Goal: Task Accomplishment & Management: Manage account settings

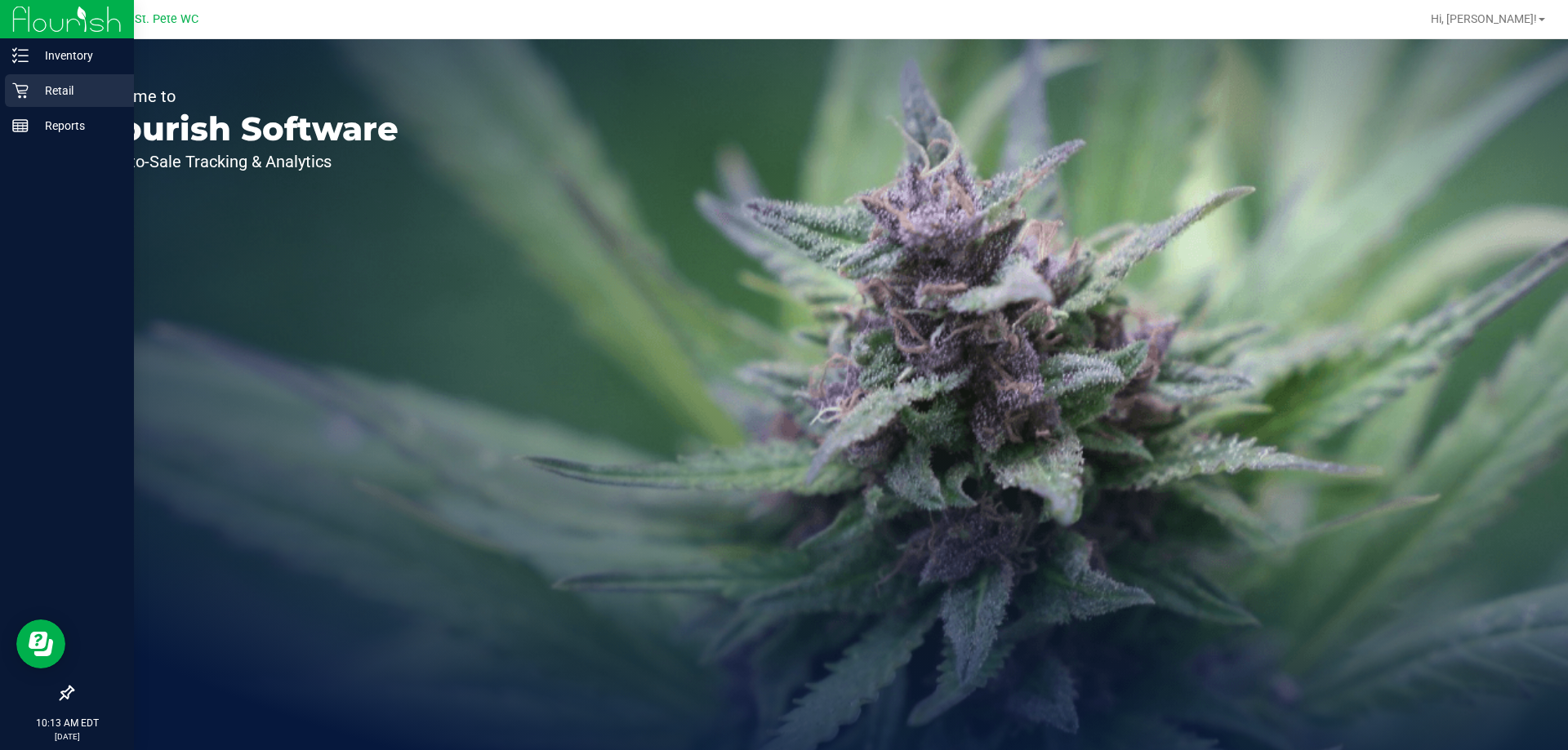
click at [28, 97] on p "Retail" at bounding box center [77, 90] width 98 height 19
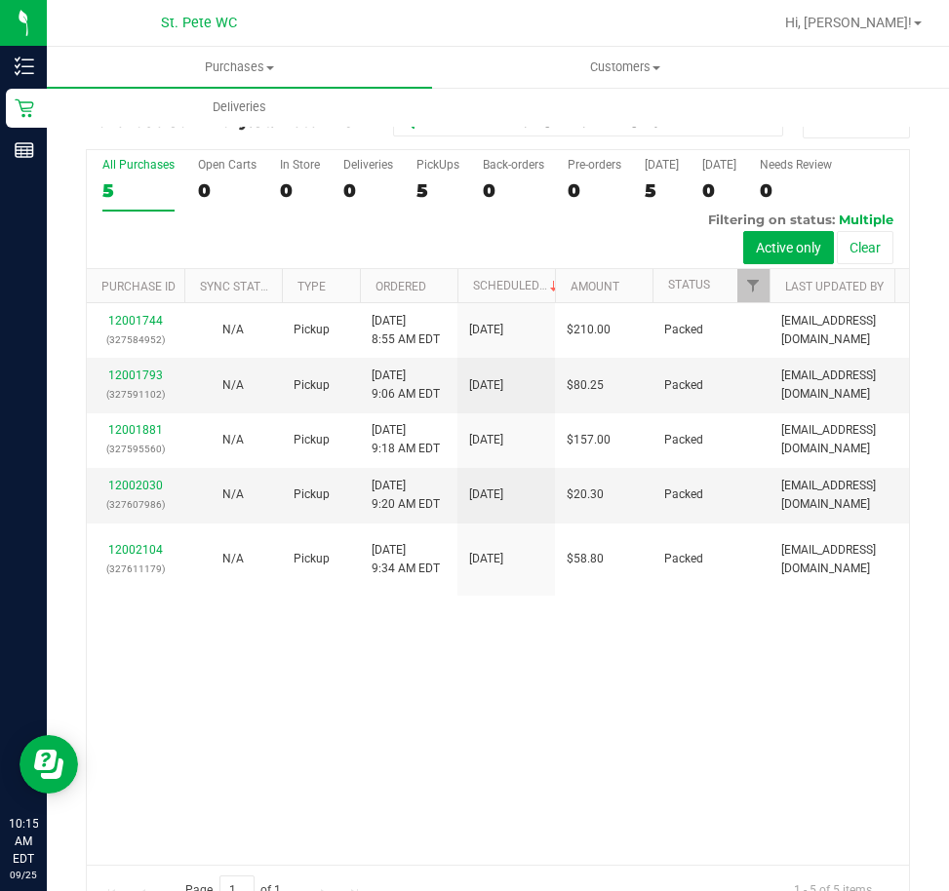
click at [787, 97] on div "Purchases Summary of purchases Fulfillment All purchases Customers All customer…" at bounding box center [521, 87] width 949 height 80
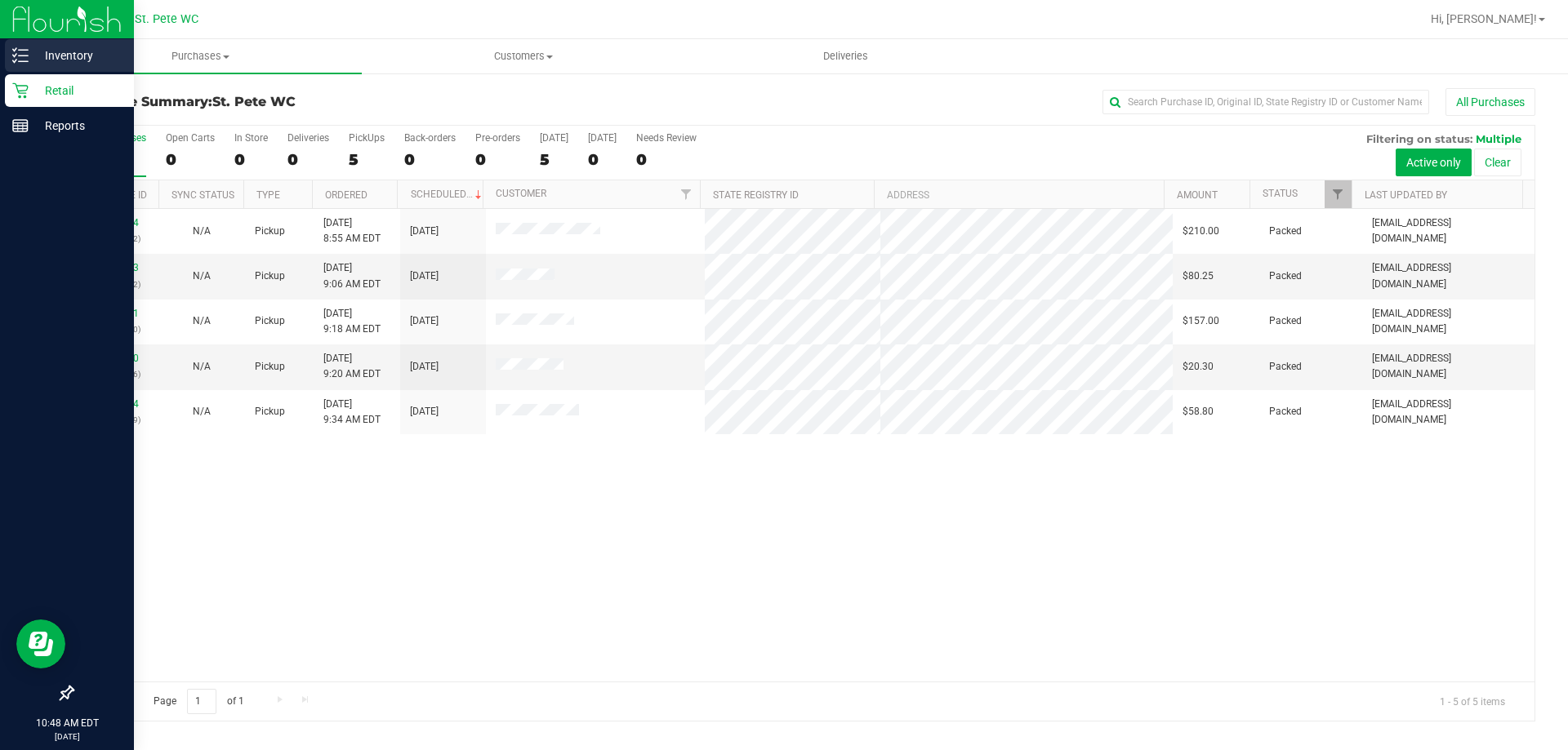
click at [14, 52] on icon at bounding box center [20, 55] width 16 height 16
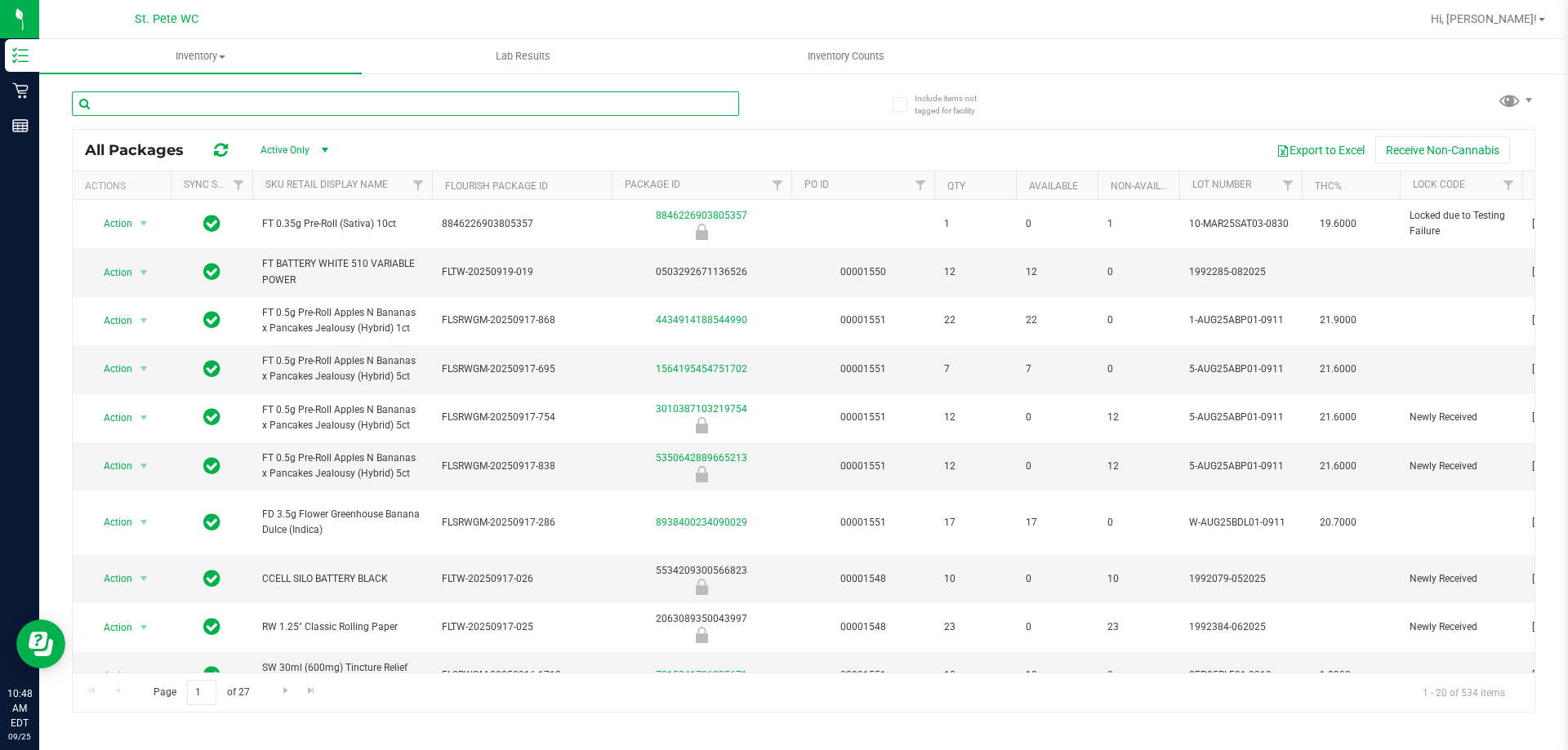
click at [428, 111] on input "text" at bounding box center [405, 103] width 667 height 24
click at [428, 110] on input "text" at bounding box center [405, 103] width 667 height 24
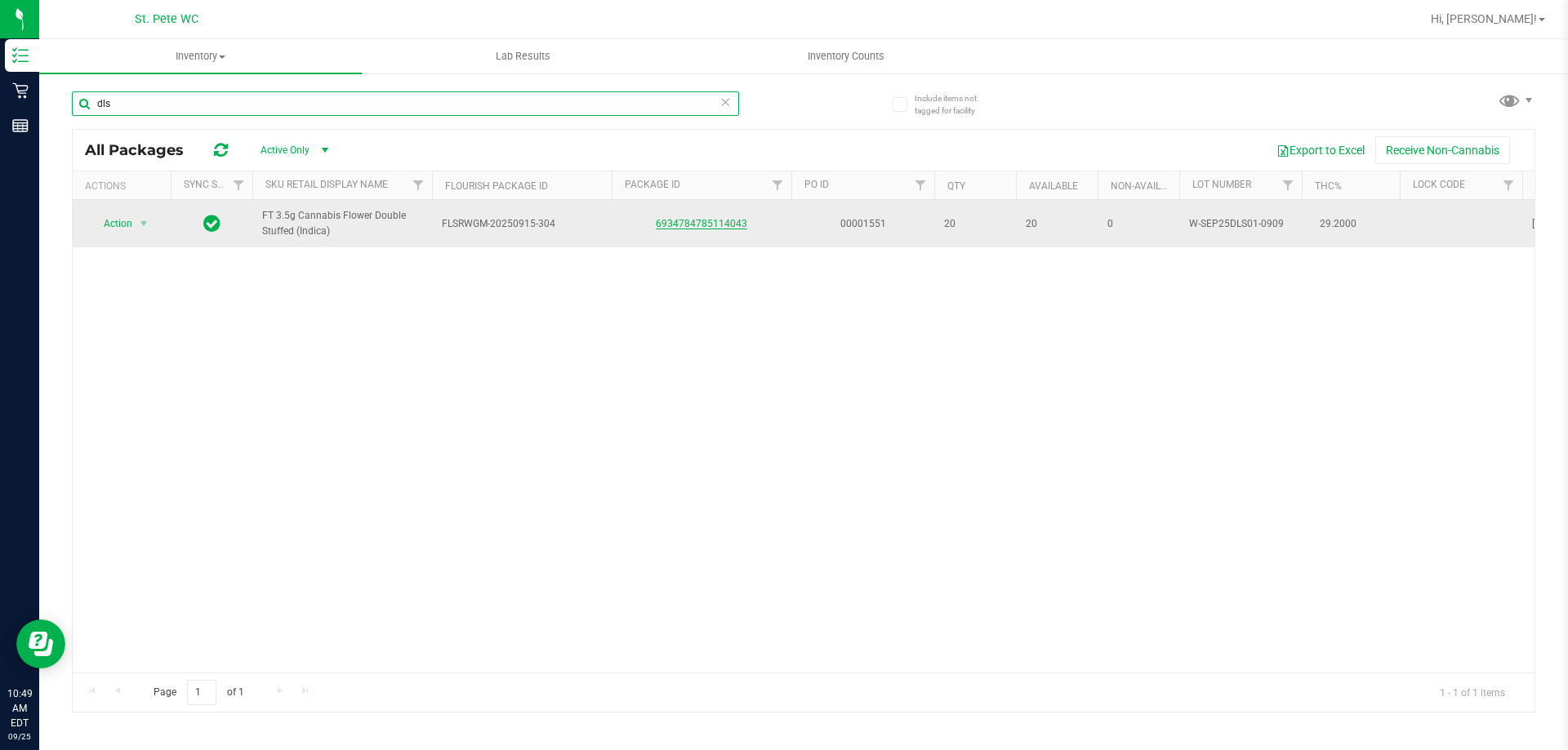
type input "dls"
click at [726, 221] on link "6934784785114043" at bounding box center [701, 223] width 91 height 12
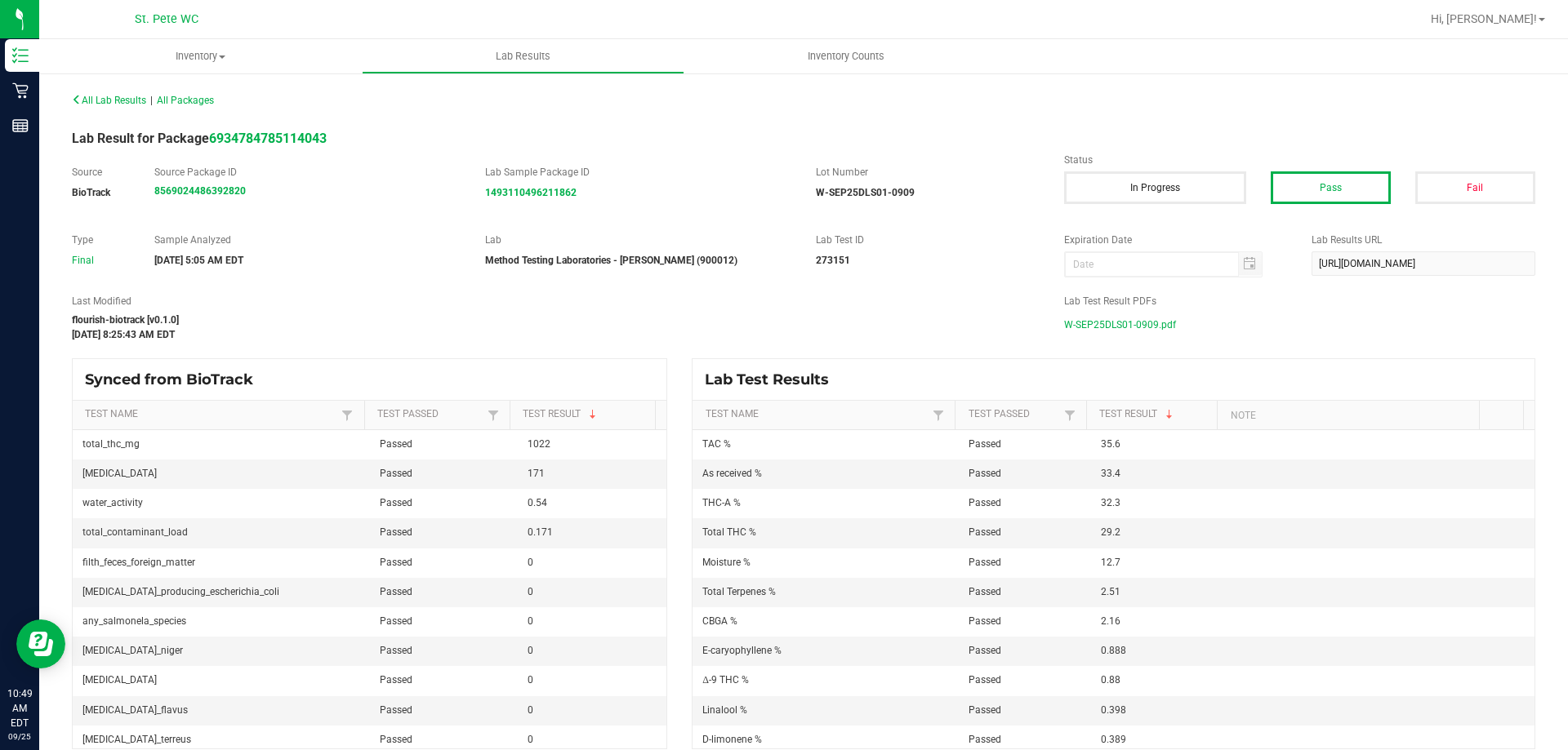
click at [1119, 325] on span "W-SEP25DLS01-0909.pdf" at bounding box center [1120, 324] width 112 height 24
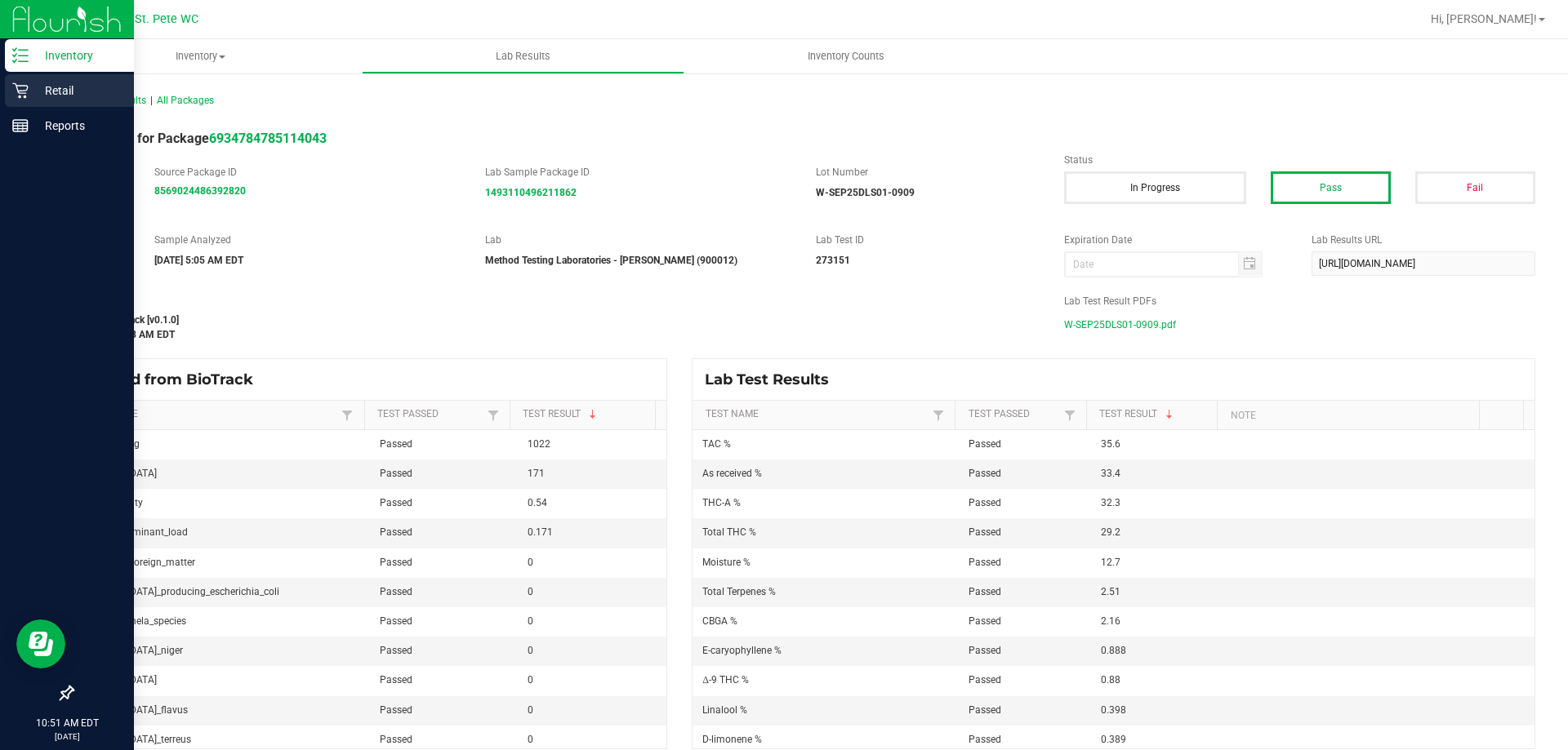
click at [24, 90] on icon at bounding box center [20, 90] width 16 height 16
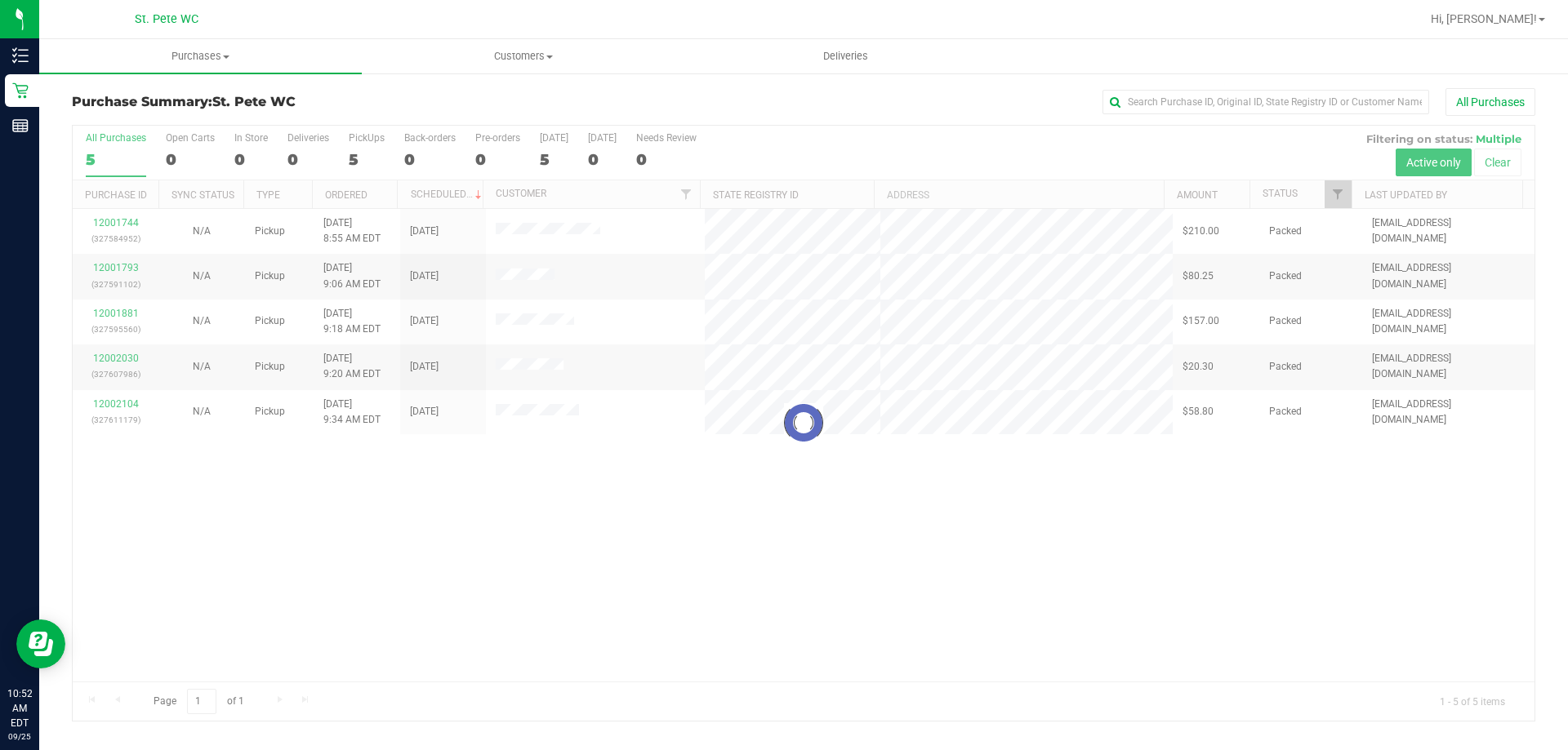
click at [1030, 506] on div at bounding box center [803, 423] width 1462 height 595
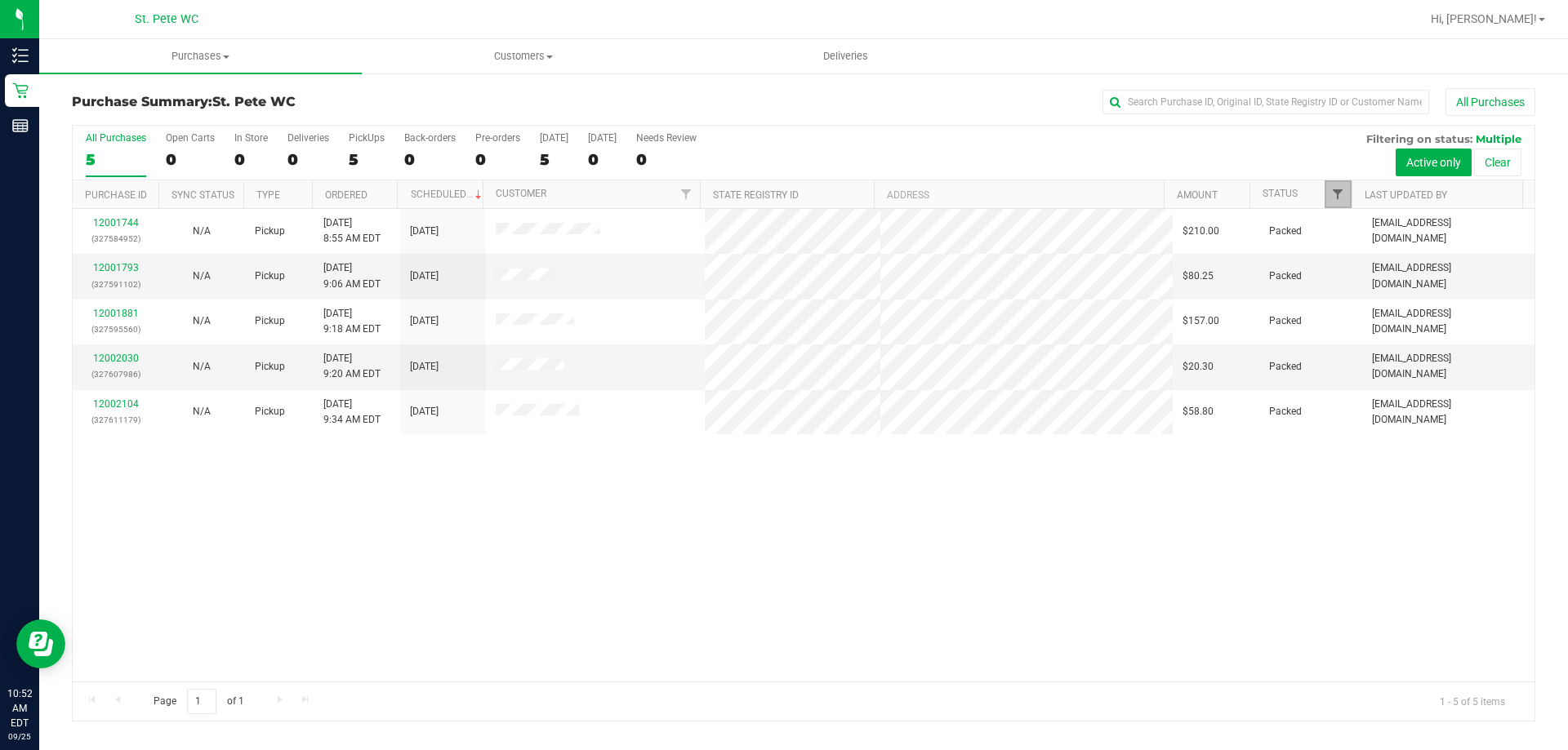
click at [1341, 196] on span "Filter" at bounding box center [1338, 194] width 13 height 13
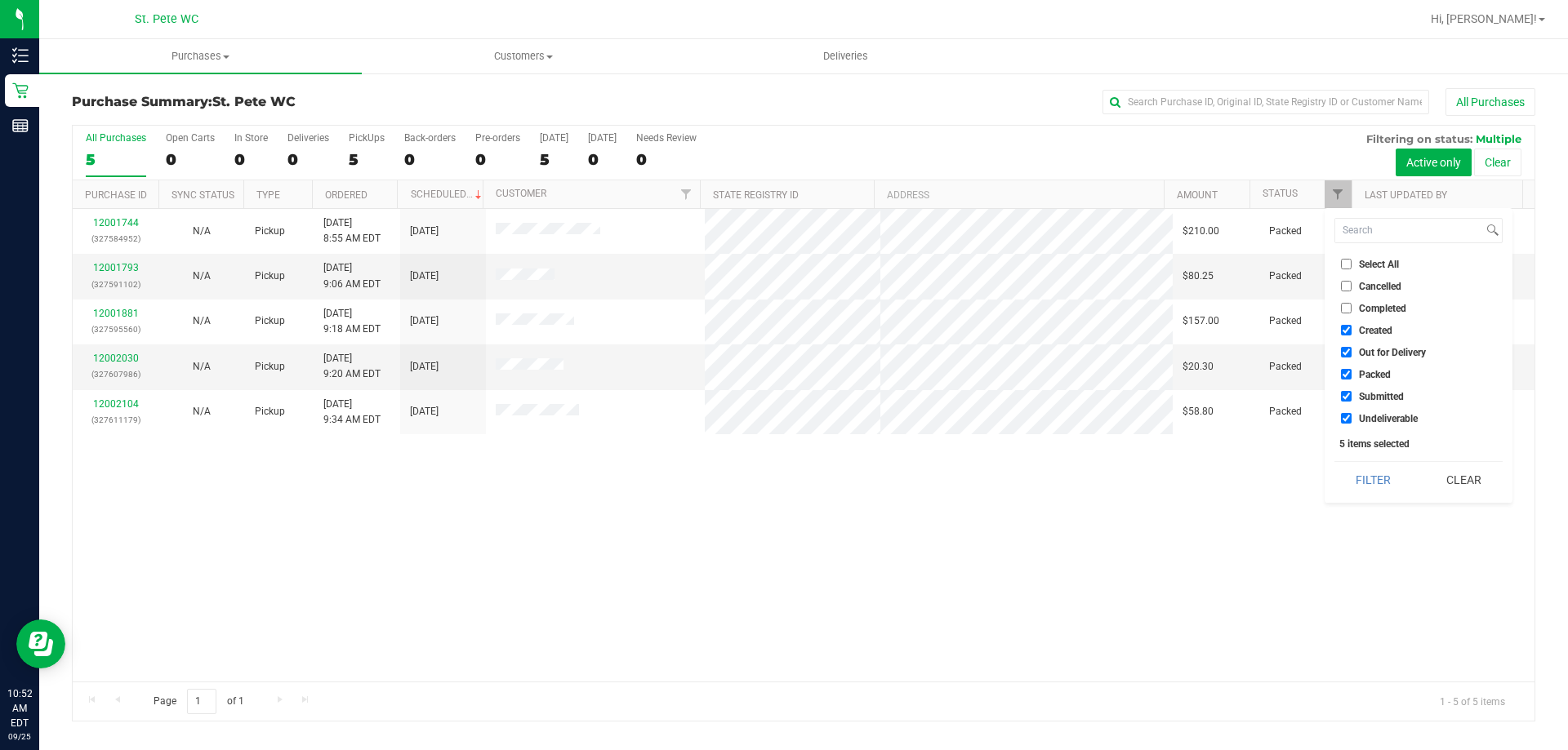
click at [1345, 327] on input "Created" at bounding box center [1346, 330] width 11 height 11
checkbox input "false"
click at [1347, 353] on input "Out for Delivery" at bounding box center [1346, 352] width 11 height 11
checkbox input "false"
click at [1341, 371] on input "Packed" at bounding box center [1346, 374] width 11 height 11
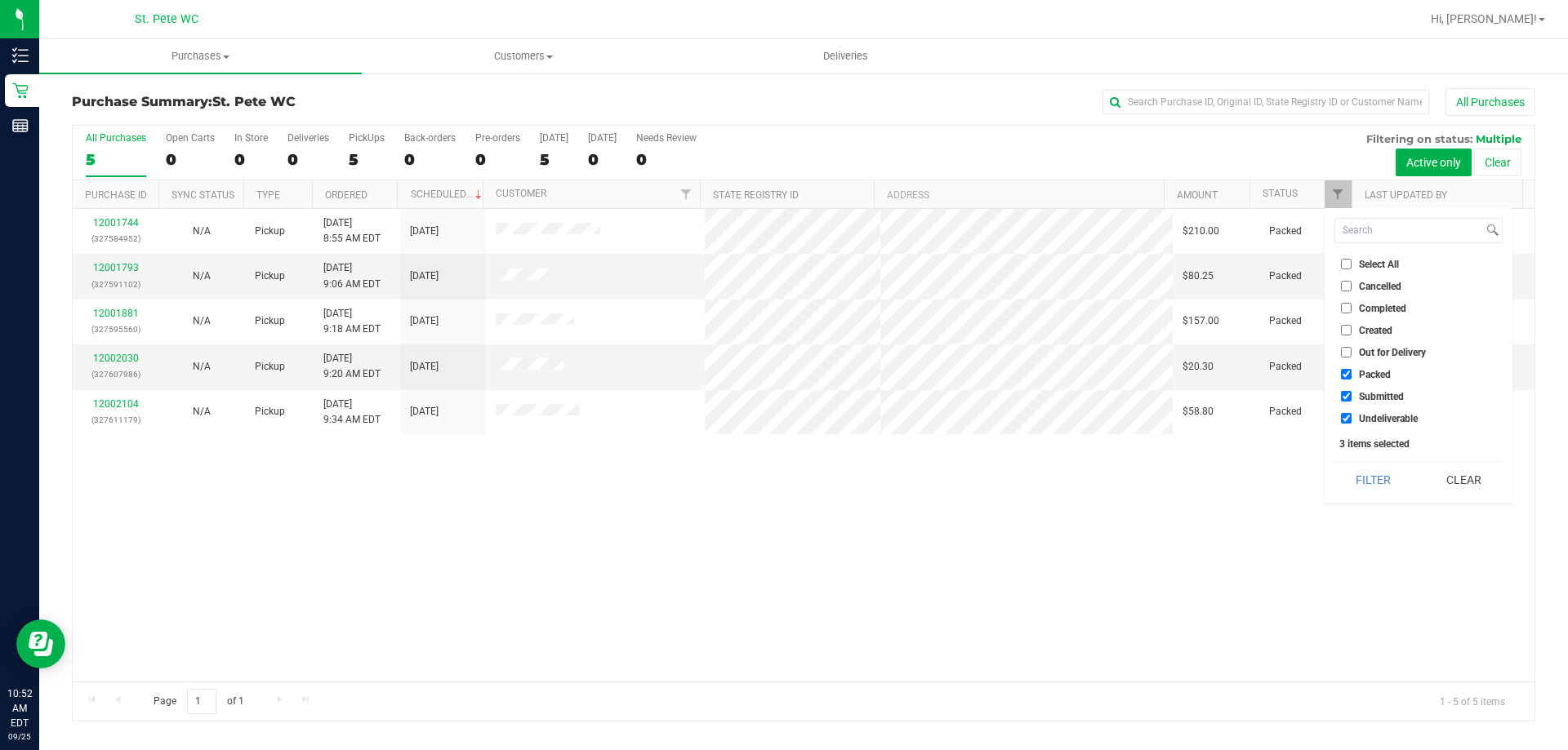
checkbox input "false"
click at [1343, 415] on input "Undeliverable" at bounding box center [1346, 418] width 11 height 11
checkbox input "false"
click at [1356, 470] on button "Filter" at bounding box center [1374, 480] width 79 height 36
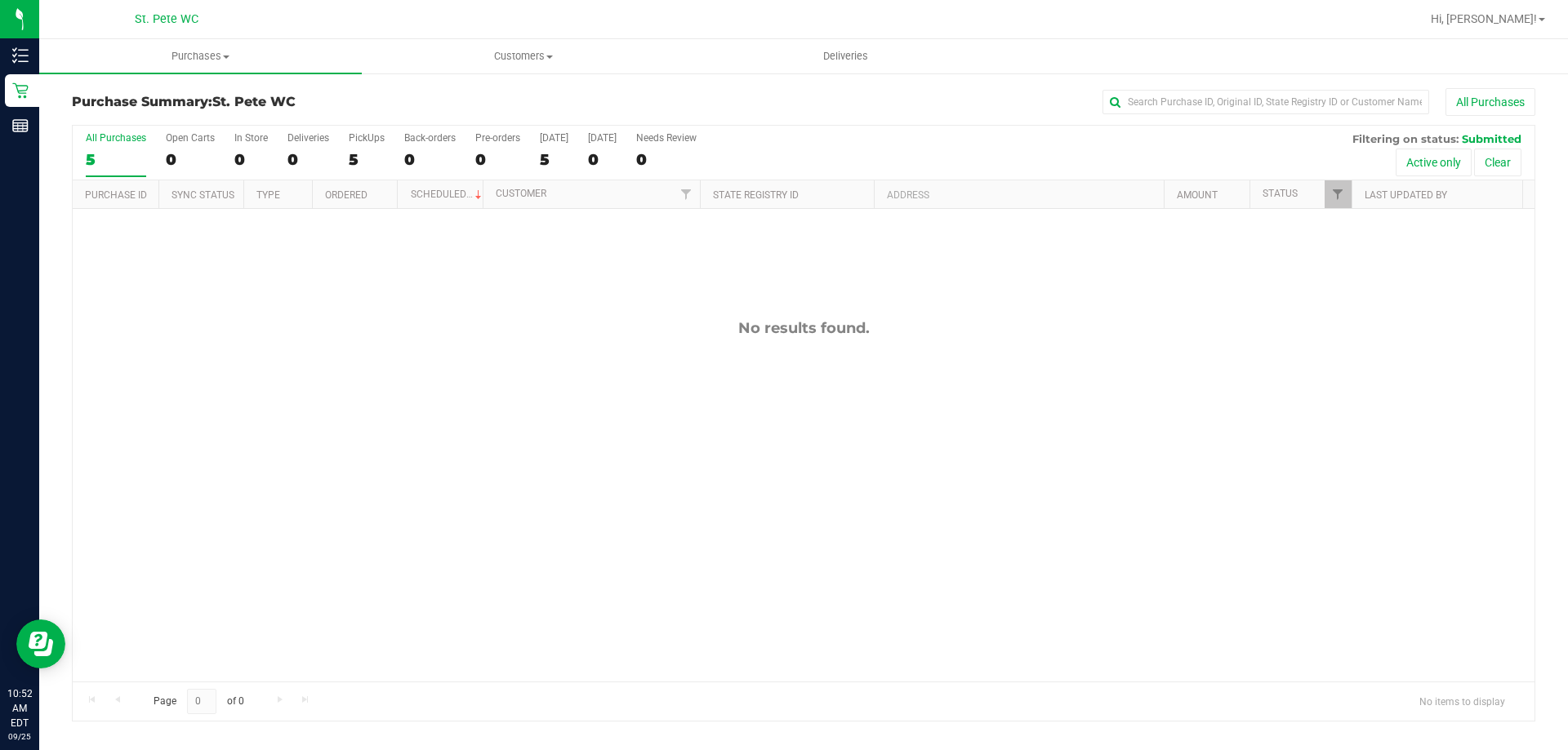
click at [566, 400] on div "No results found." at bounding box center [803, 501] width 1462 height 583
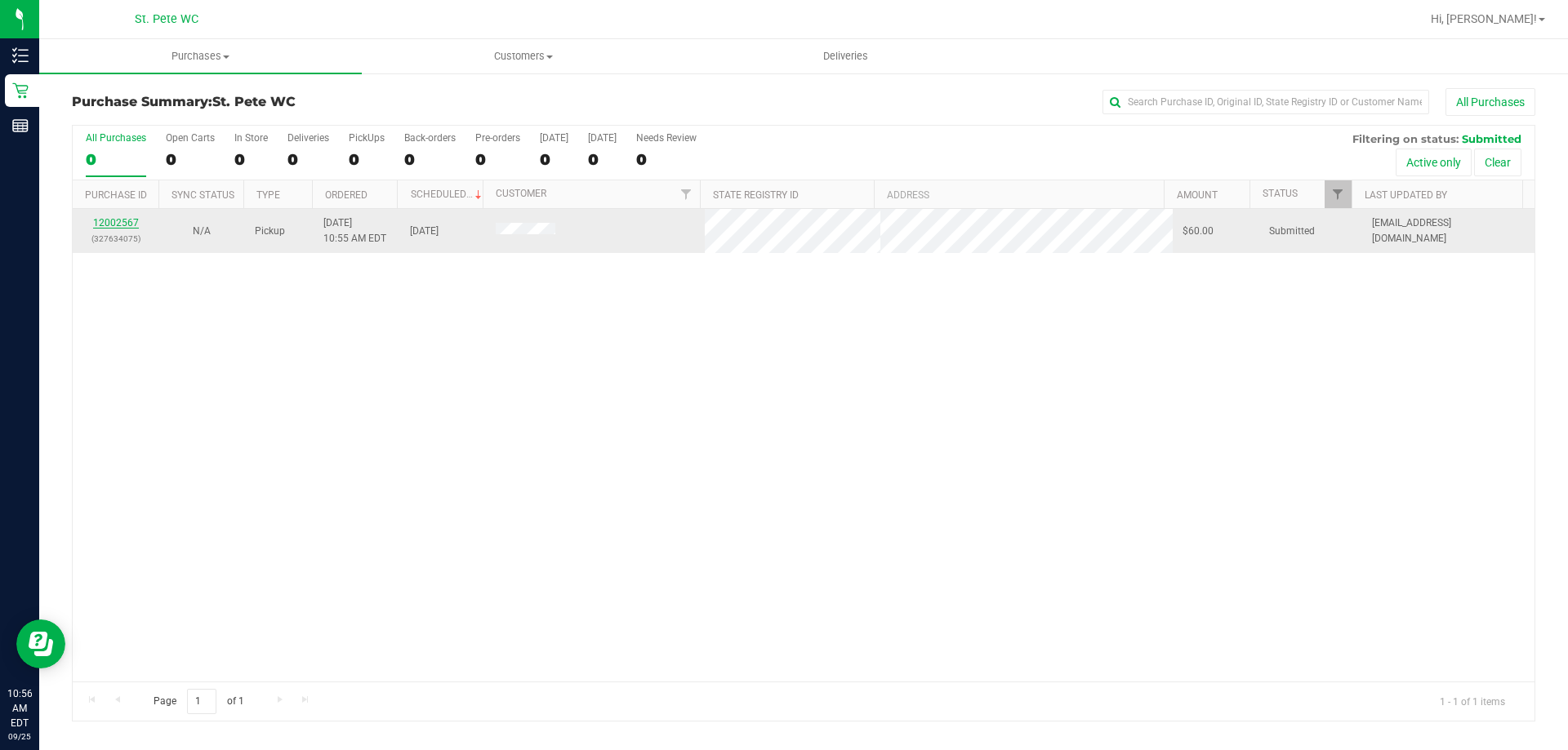
click at [126, 223] on link "12002567" at bounding box center [116, 223] width 46 height 12
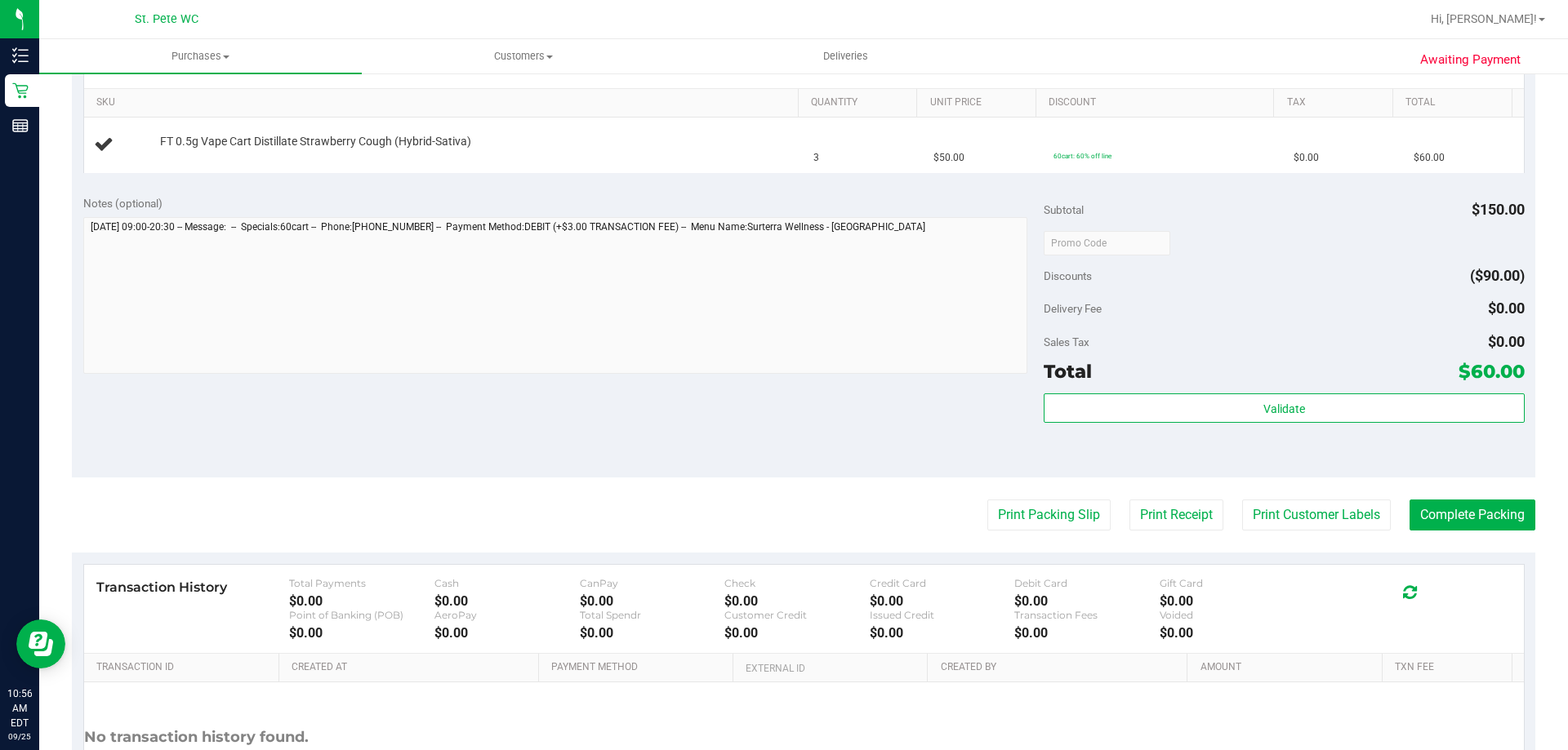
scroll to position [408, 0]
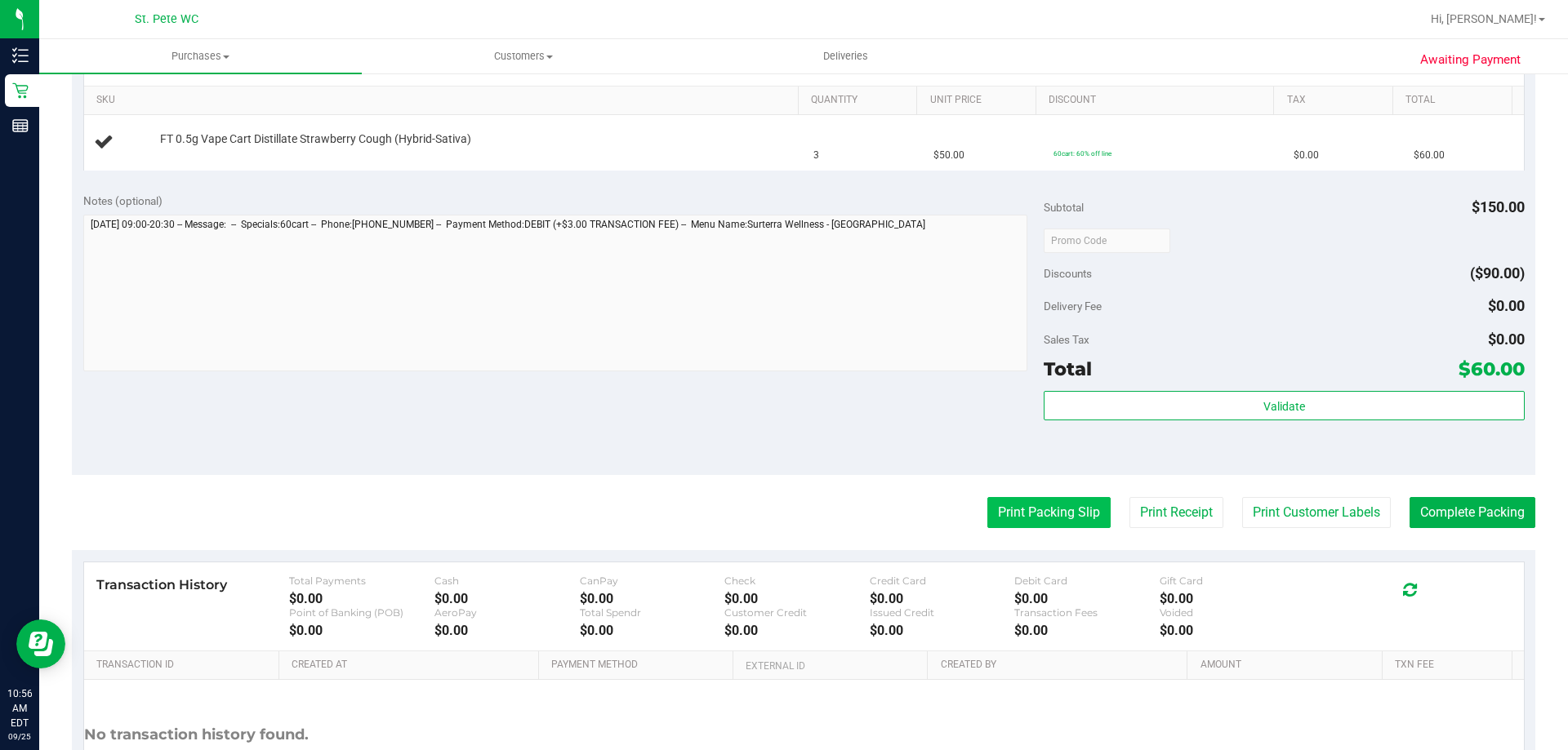
click at [999, 517] on button "Print Packing Slip" at bounding box center [1049, 512] width 123 height 31
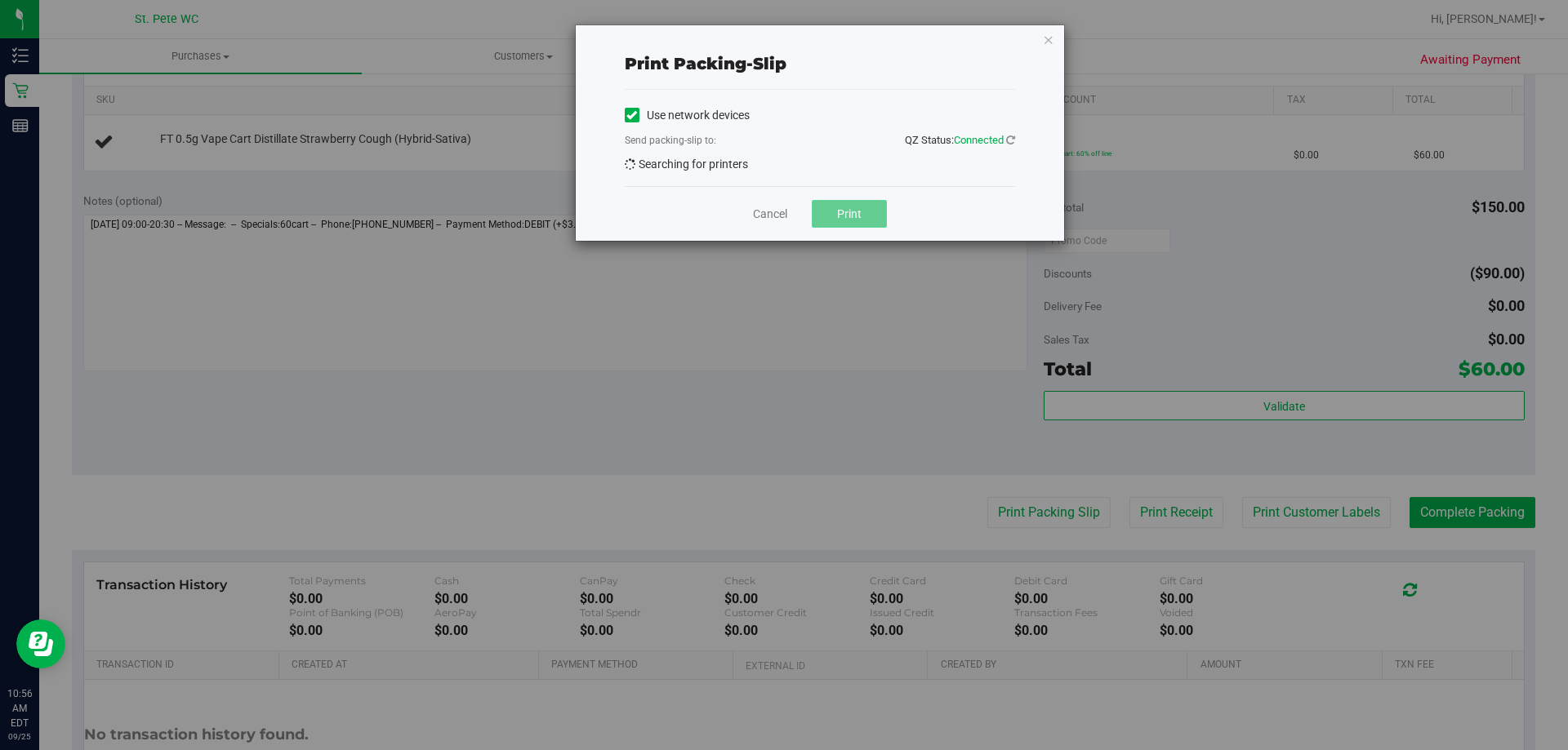
click at [849, 203] on div "Cancel Print" at bounding box center [820, 213] width 390 height 54
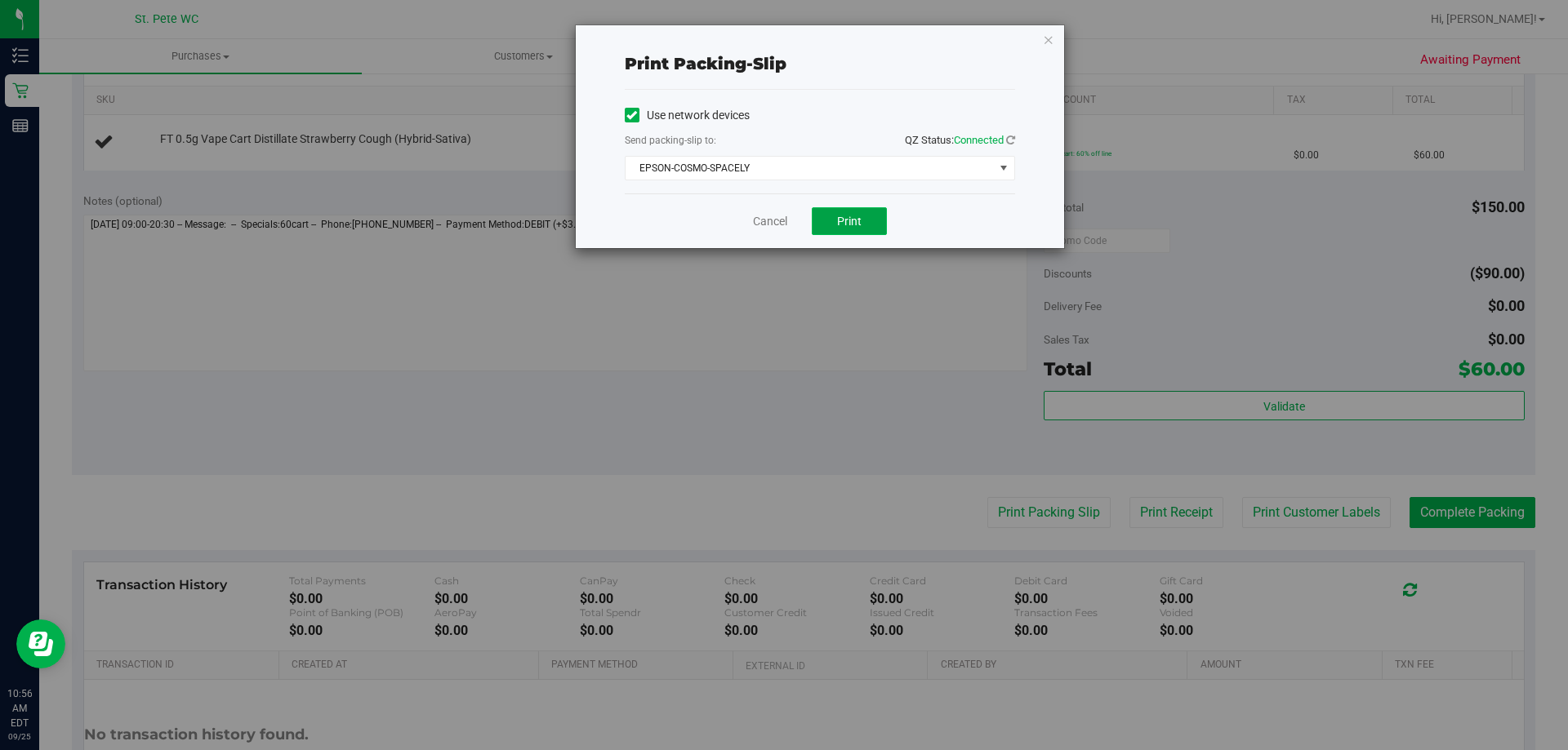
click at [833, 213] on button "Print" at bounding box center [849, 221] width 75 height 28
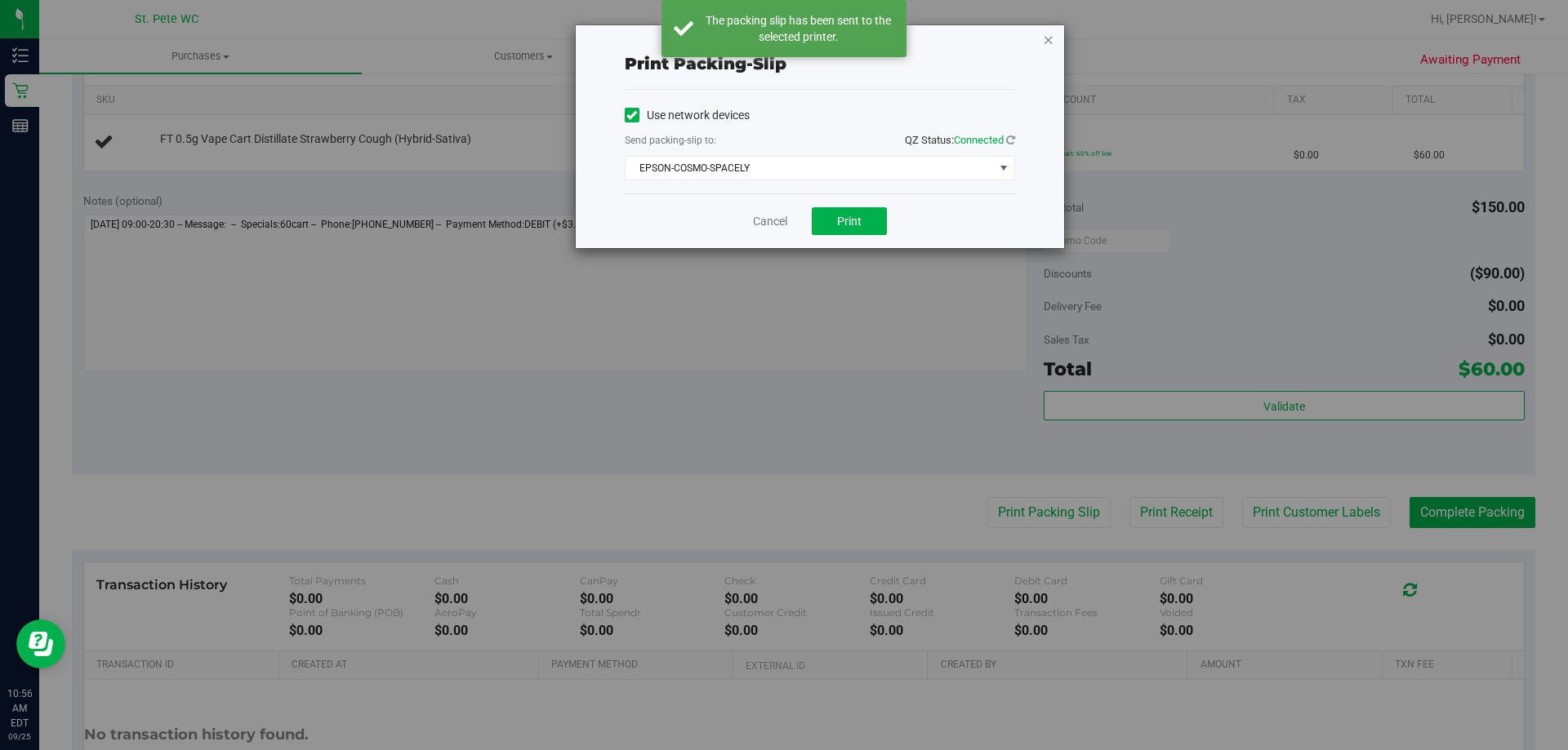
click at [1049, 39] on icon "button" at bounding box center [1049, 39] width 12 height 19
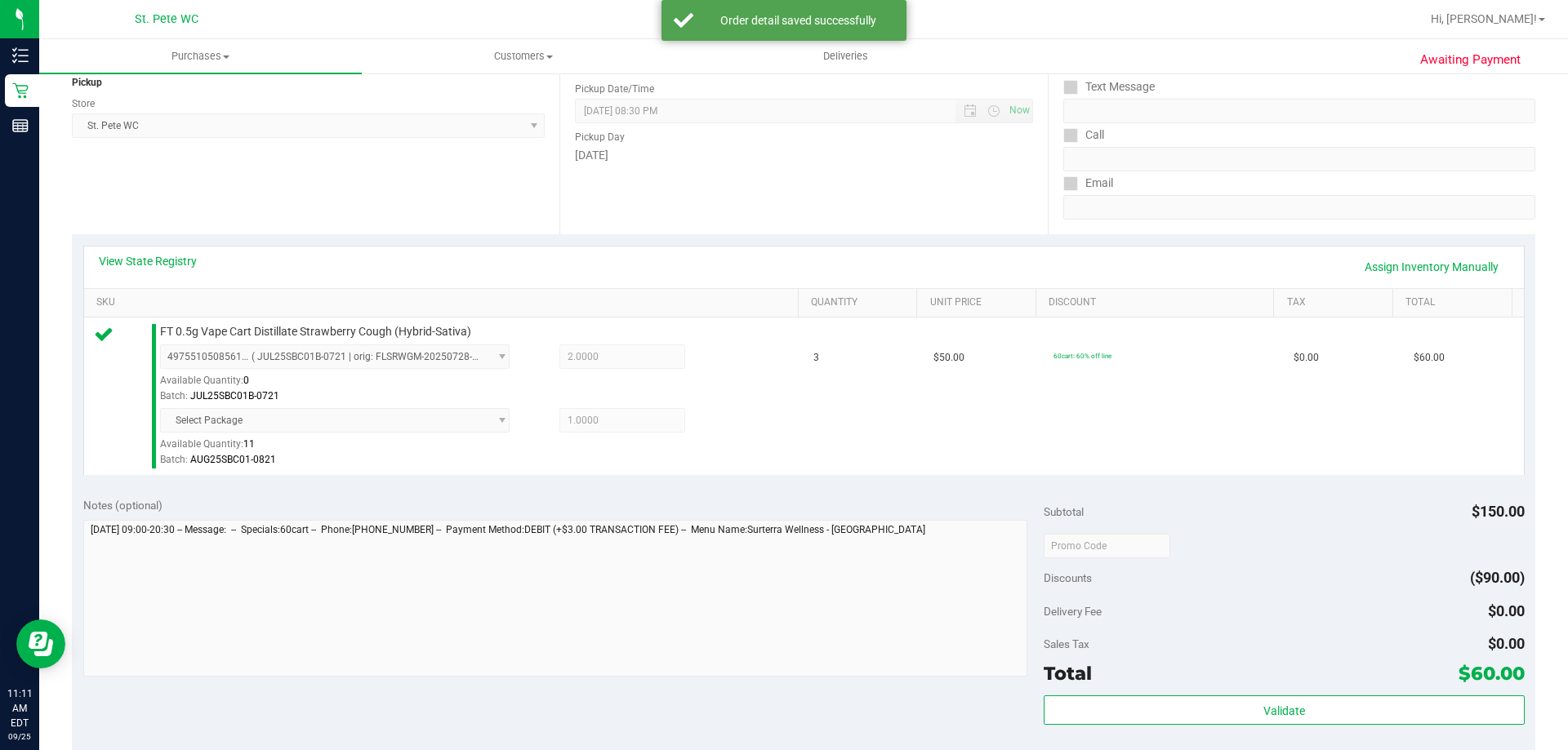
scroll to position [326, 0]
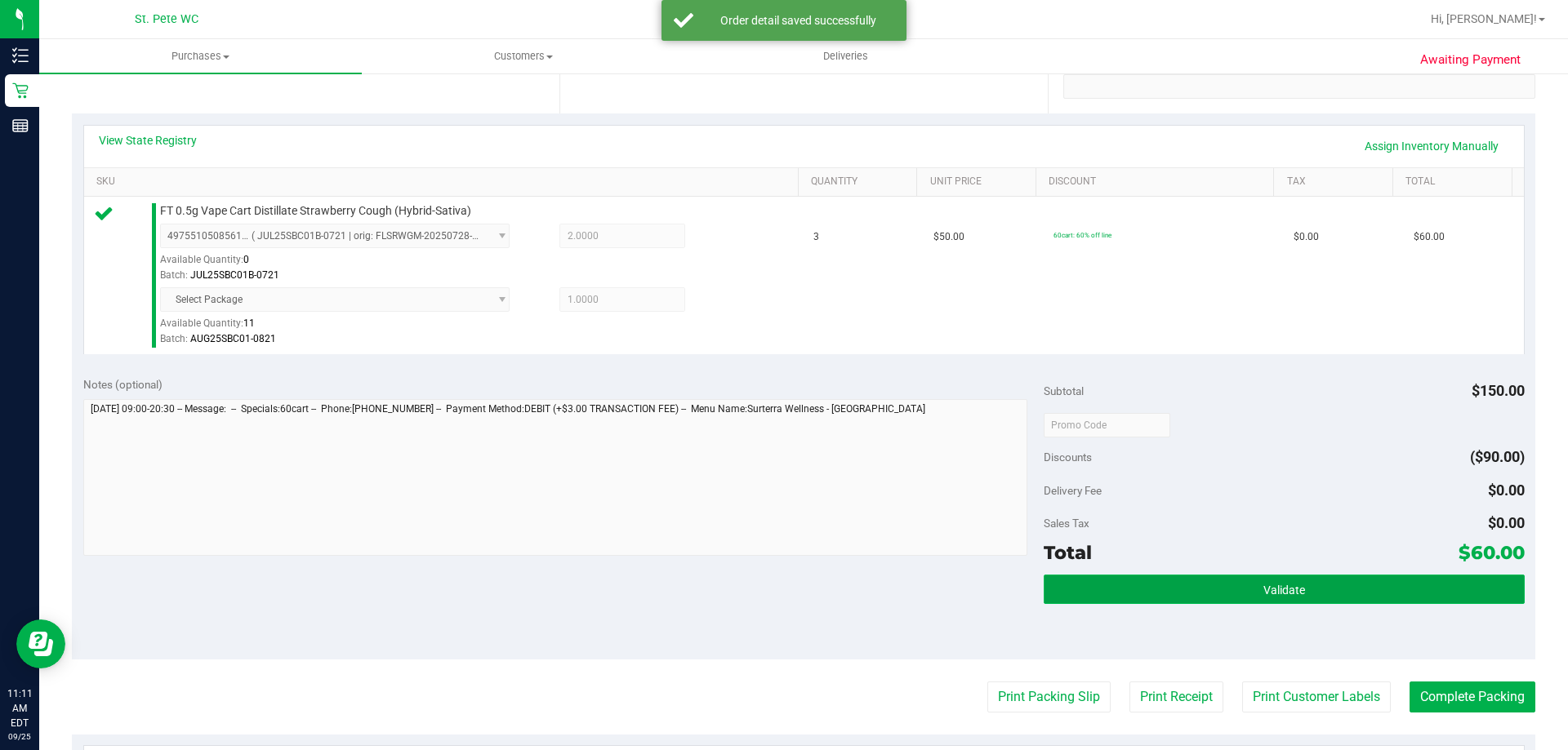
click at [1220, 598] on button "Validate" at bounding box center [1283, 588] width 480 height 29
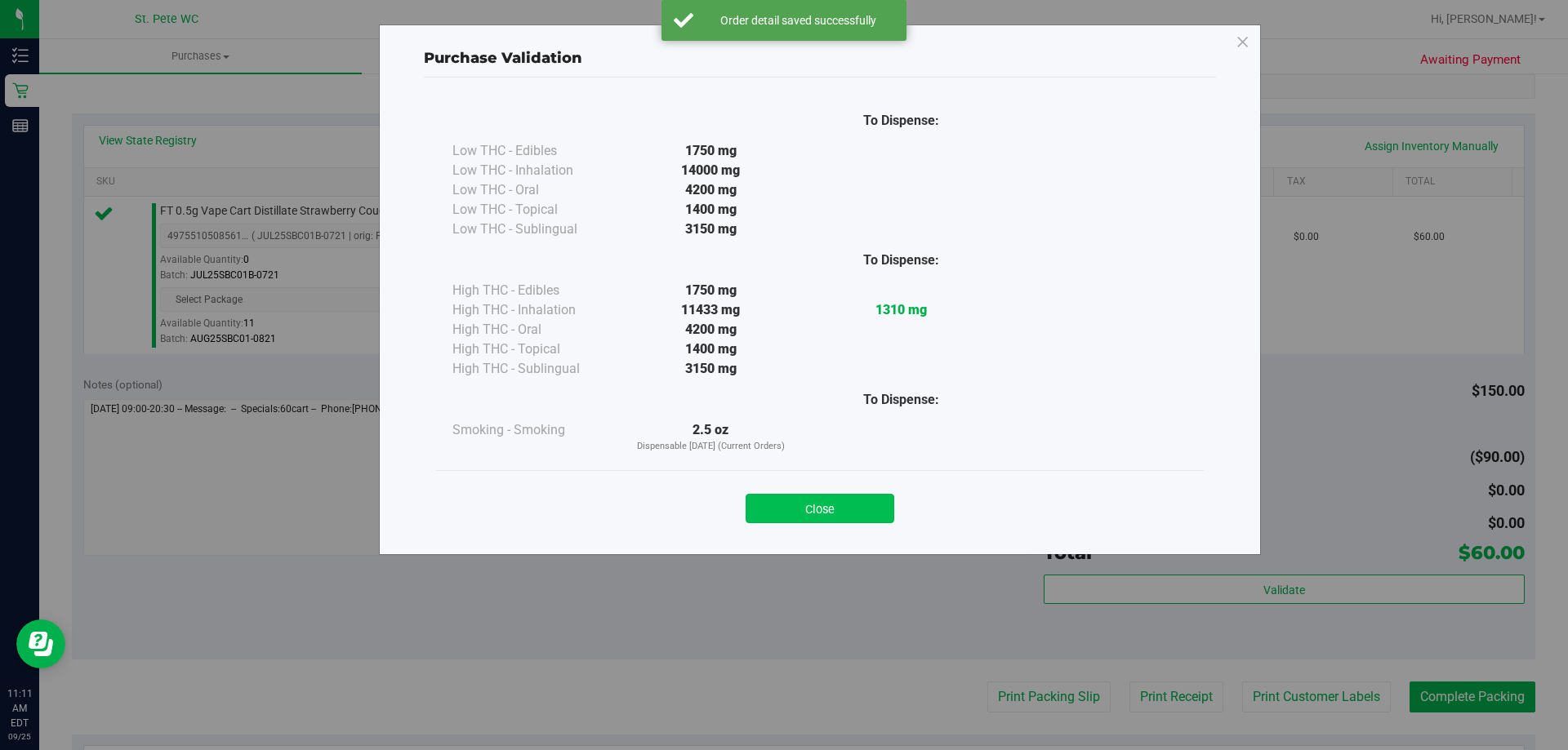
click at [823, 517] on button "Close" at bounding box center [819, 508] width 148 height 29
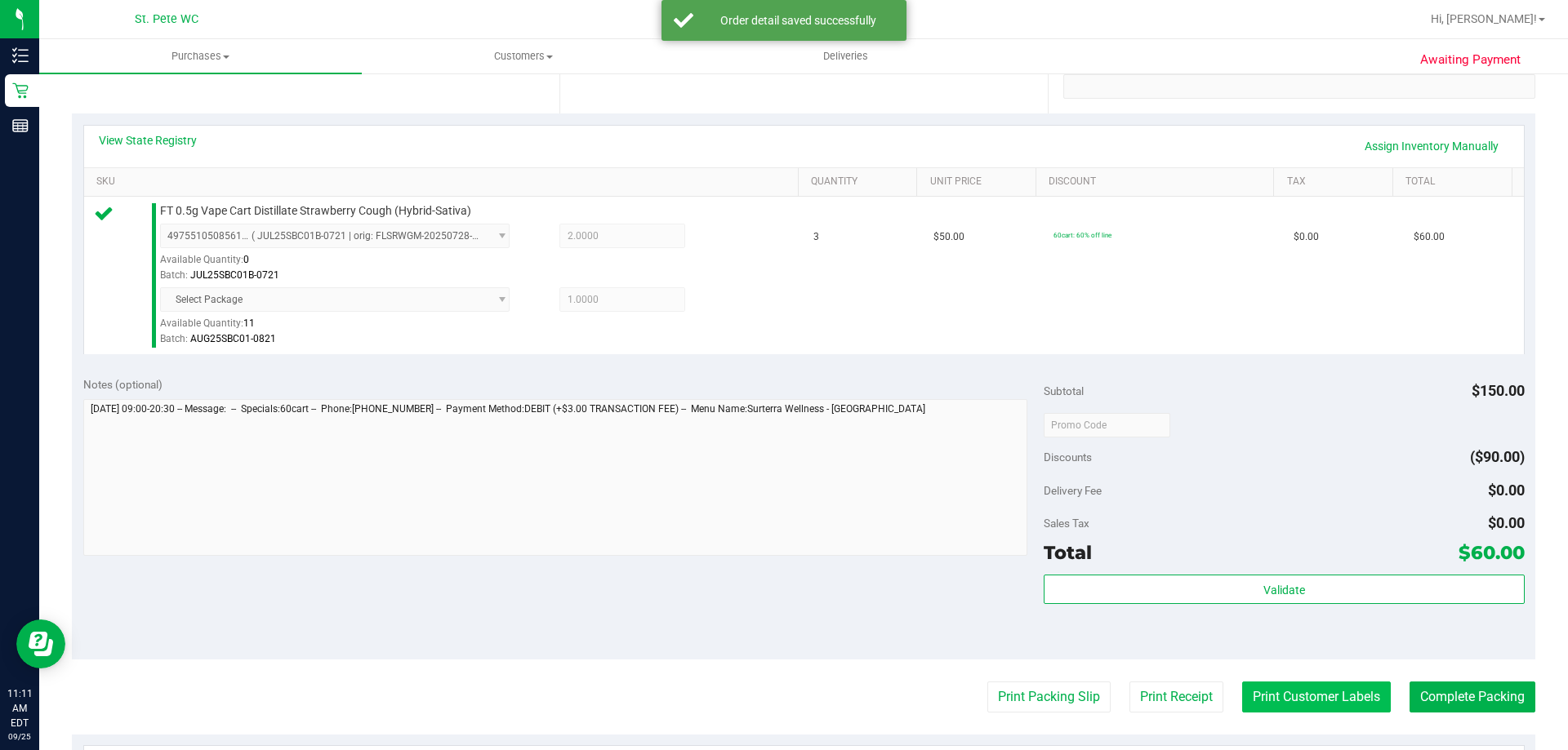
click at [1350, 698] on button "Print Customer Labels" at bounding box center [1316, 696] width 148 height 31
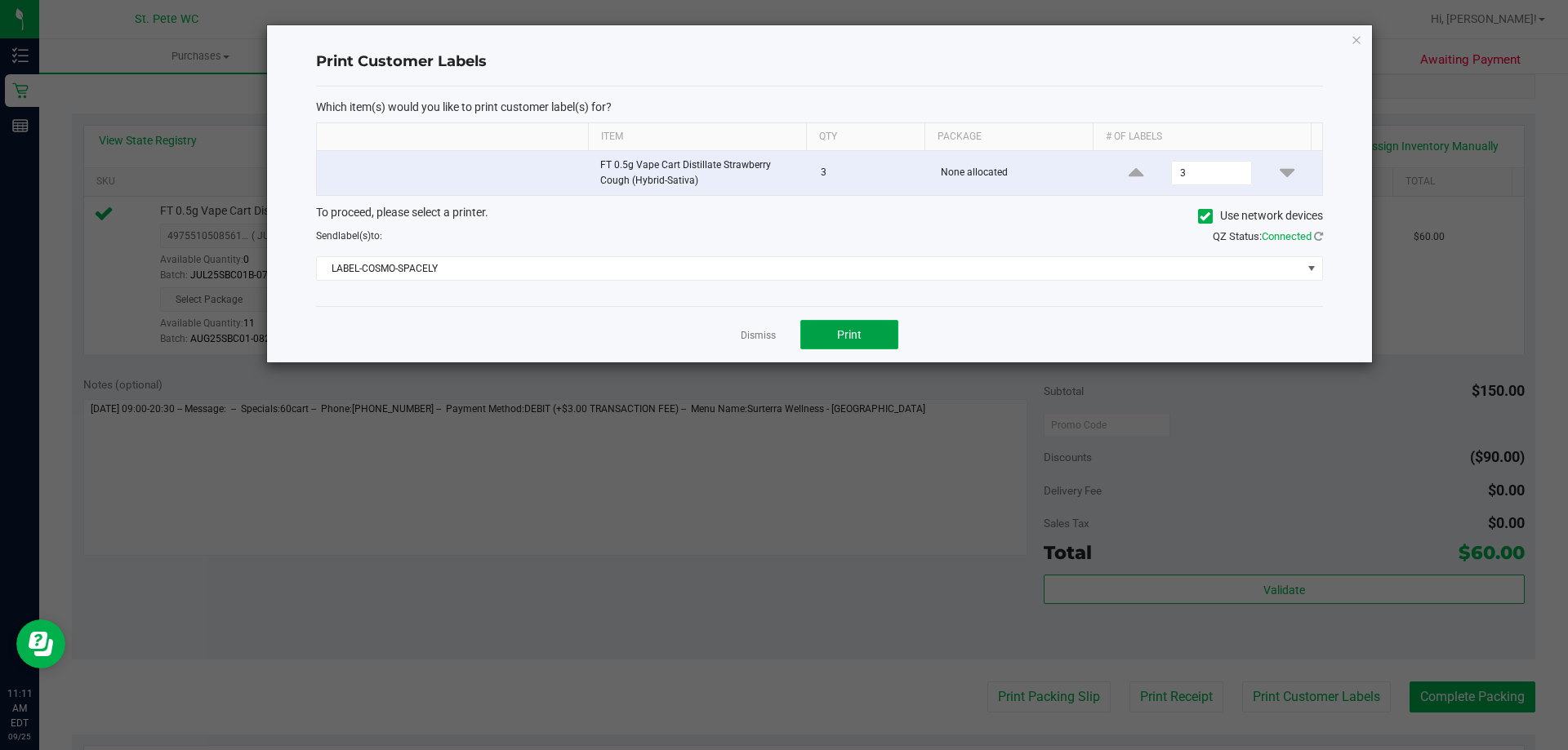
click at [859, 333] on span "Print" at bounding box center [848, 335] width 24 height 13
click at [1354, 41] on icon "button" at bounding box center [1356, 39] width 12 height 19
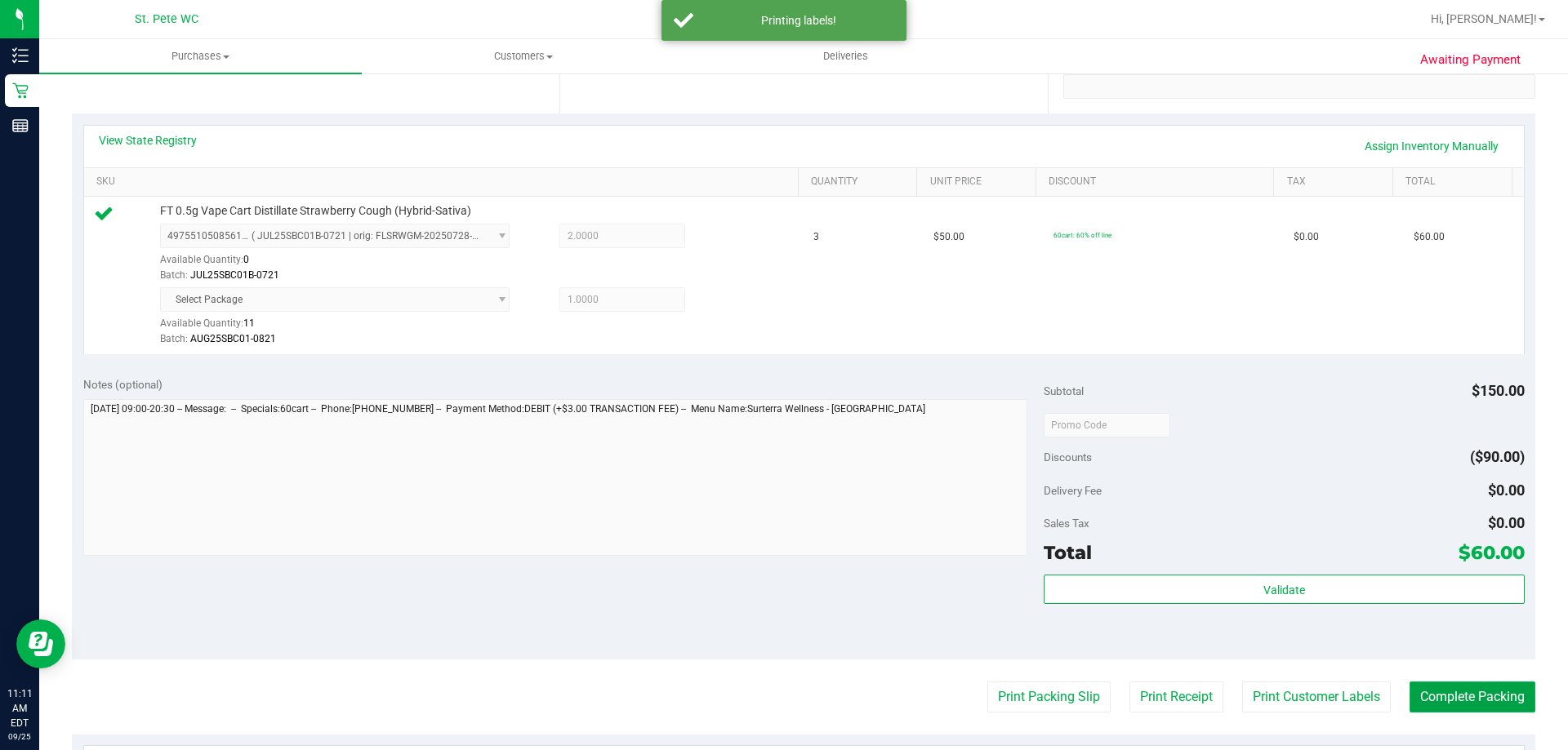
click at [1441, 696] on button "Complete Packing" at bounding box center [1473, 696] width 126 height 31
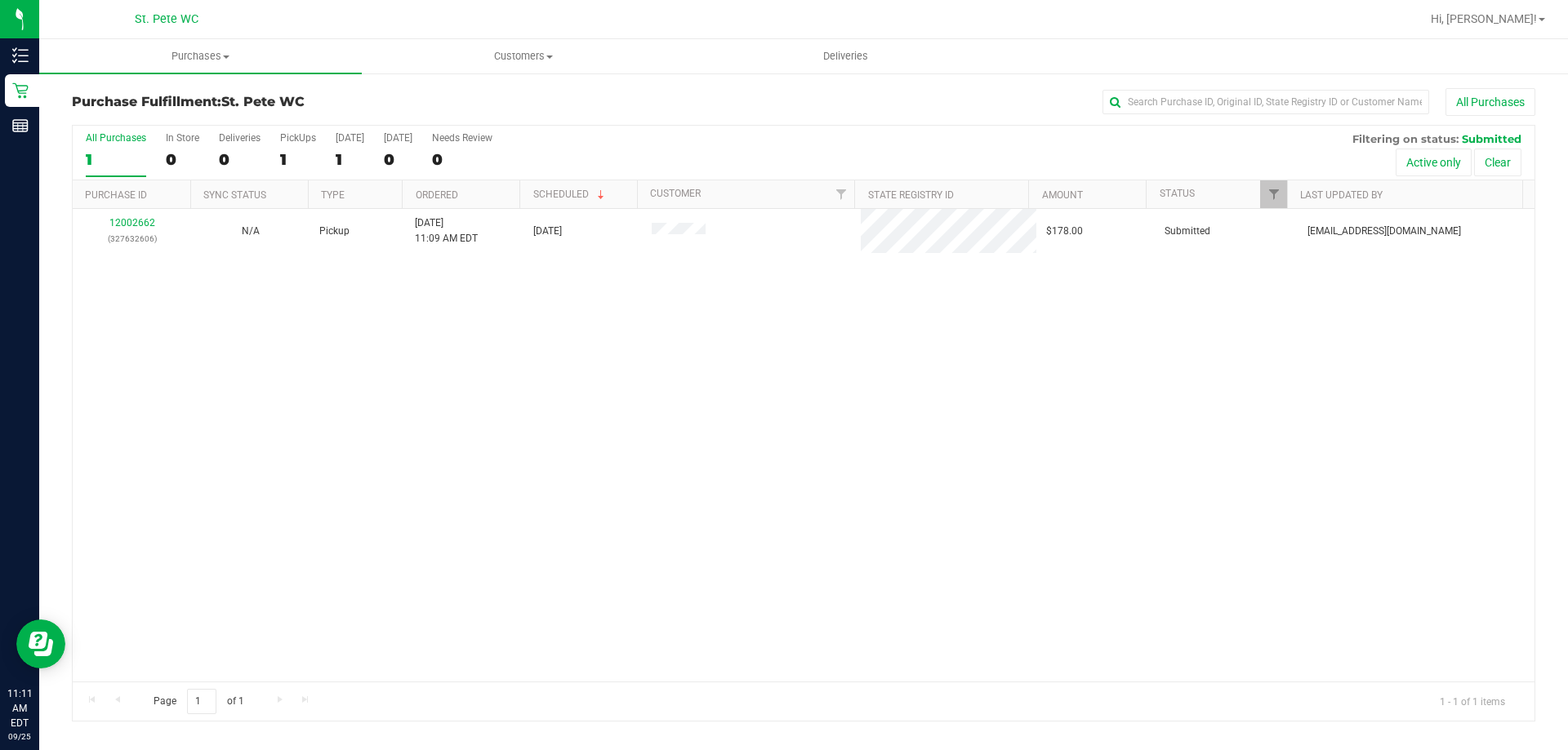
drag, startPoint x: 807, startPoint y: 516, endPoint x: 816, endPoint y: 467, distance: 49.8
click at [808, 516] on div "12002662 (327632606) N/A Pickup 9/25/2025 11:09 AM EDT 9/25/2025 $178.00 Submit…" at bounding box center [803, 445] width 1462 height 472
click at [808, 460] on div "12002662 (327632606) N/A Pickup 9/25/2025 11:09 AM EDT 9/25/2025 $178.00 Submit…" at bounding box center [803, 445] width 1462 height 472
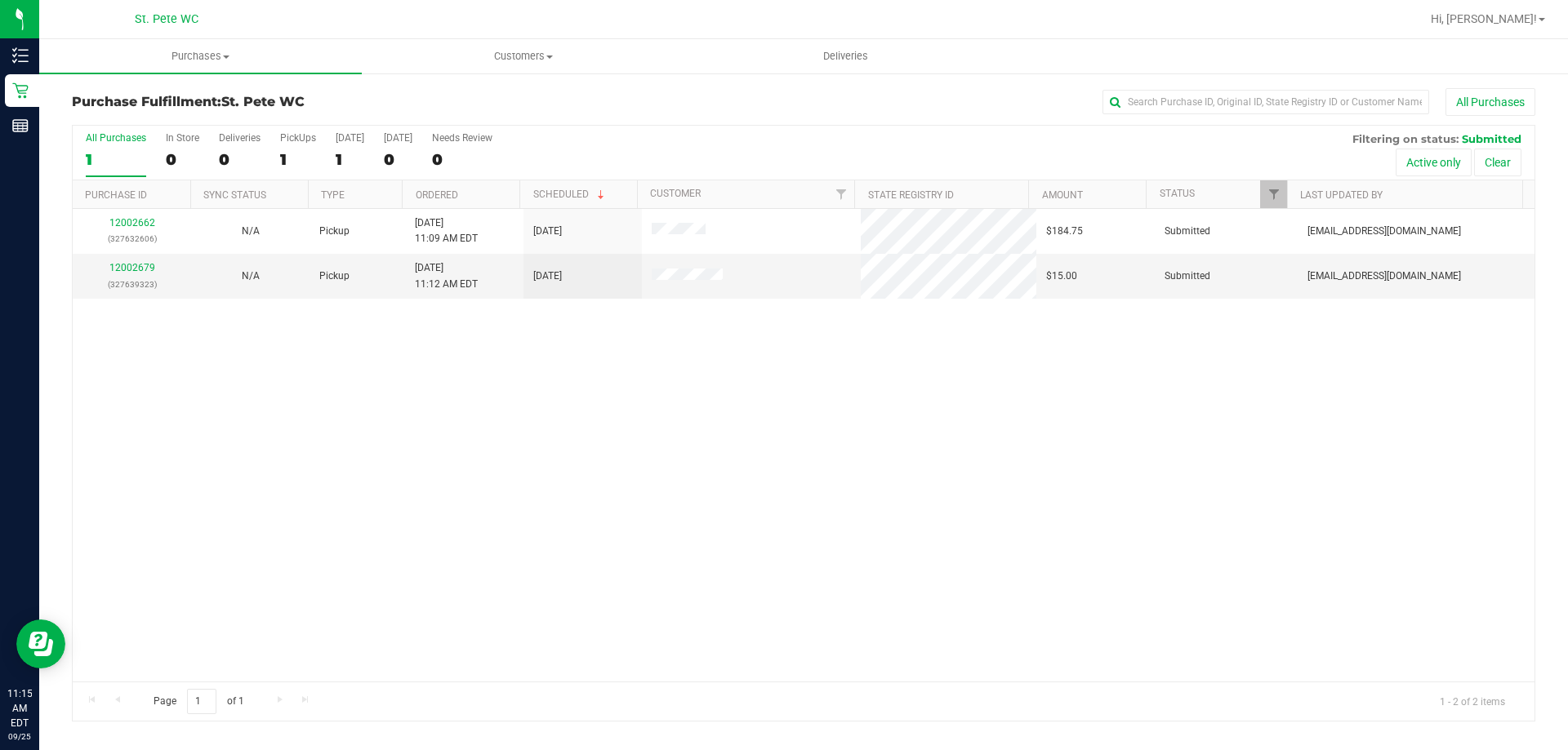
click at [244, 442] on div "12002662 (327632606) N/A Pickup 9/25/2025 11:09 AM EDT 9/25/2025 $184.75 Submit…" at bounding box center [803, 445] width 1462 height 472
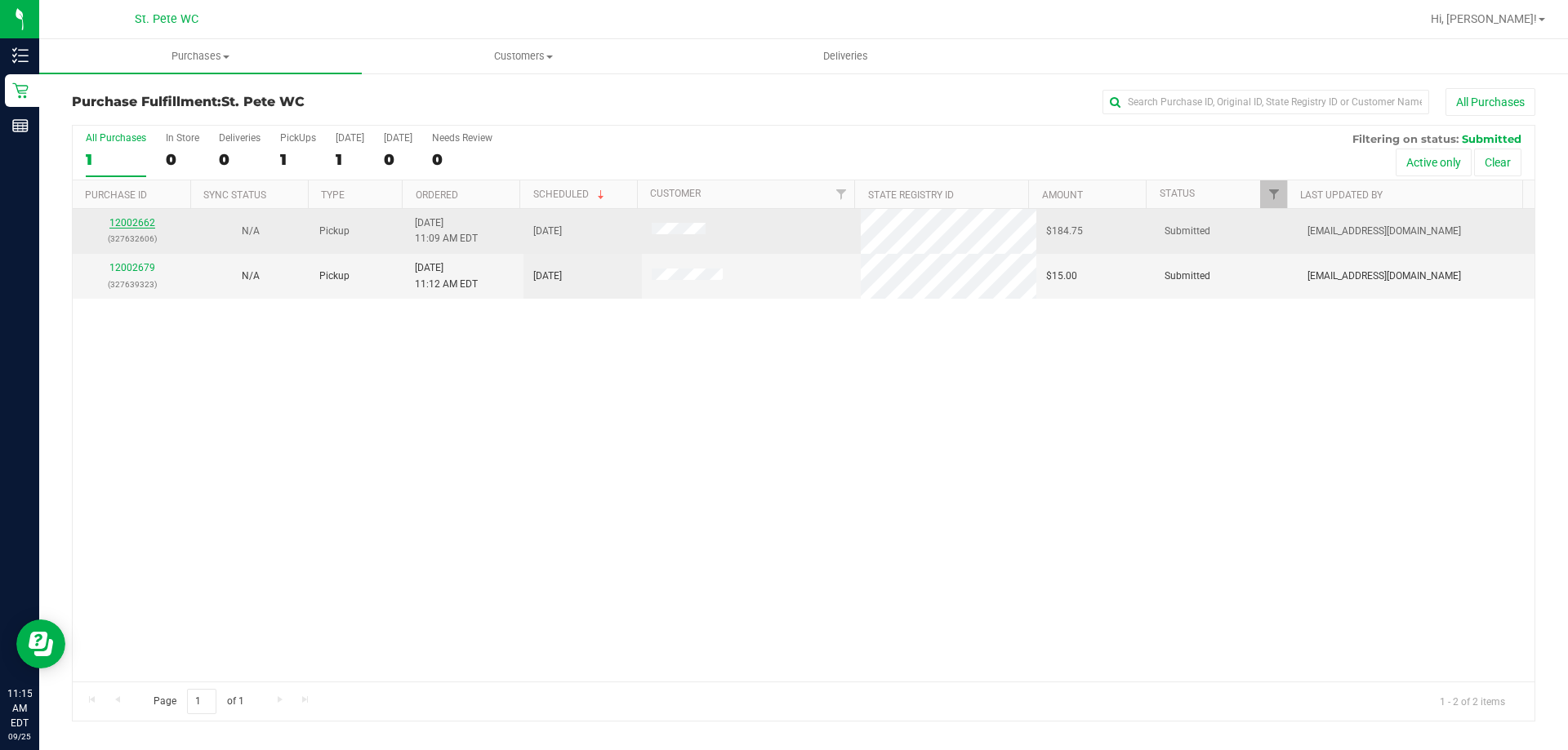
click at [126, 223] on link "12002662" at bounding box center [132, 223] width 46 height 12
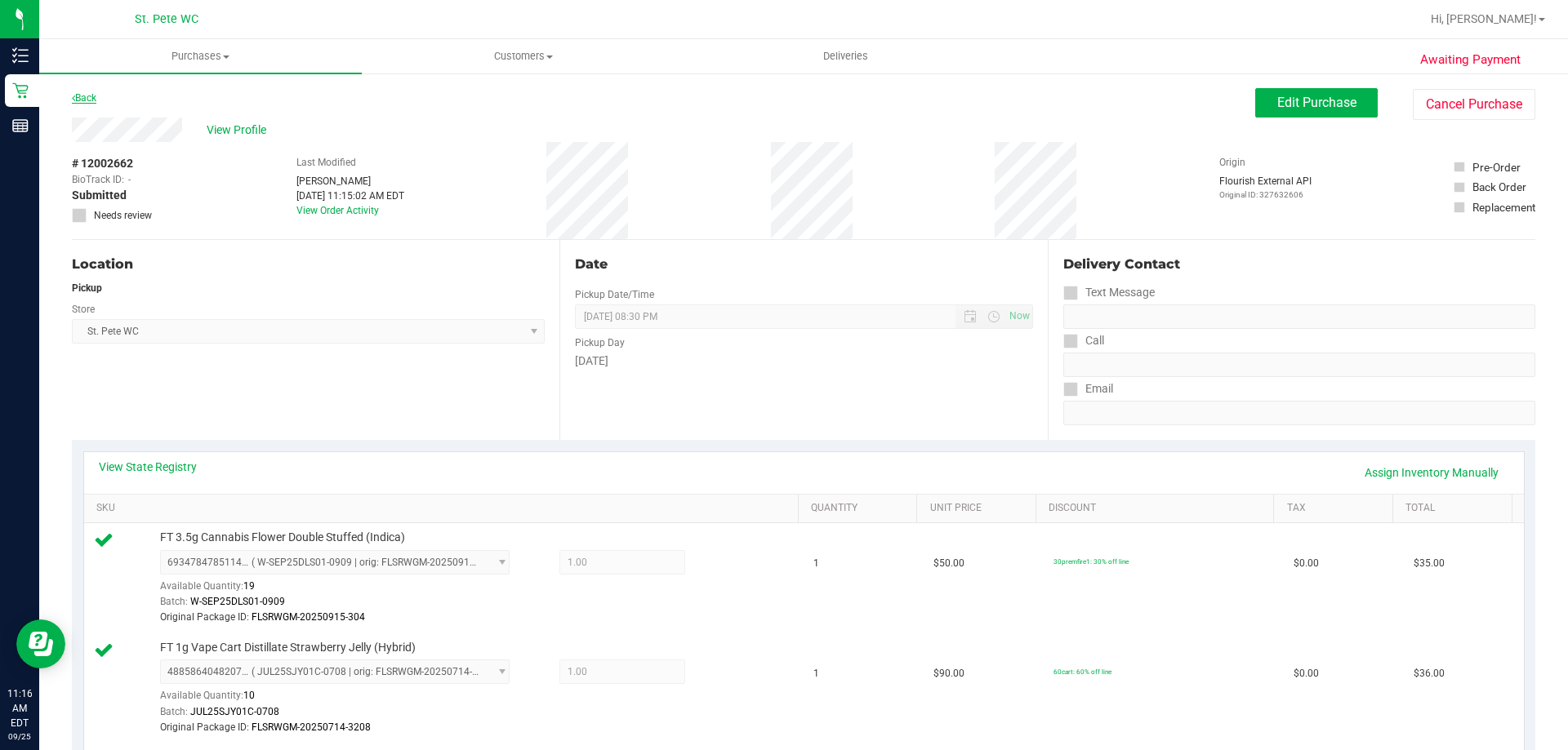
click at [93, 96] on link "Back" at bounding box center [84, 98] width 24 height 12
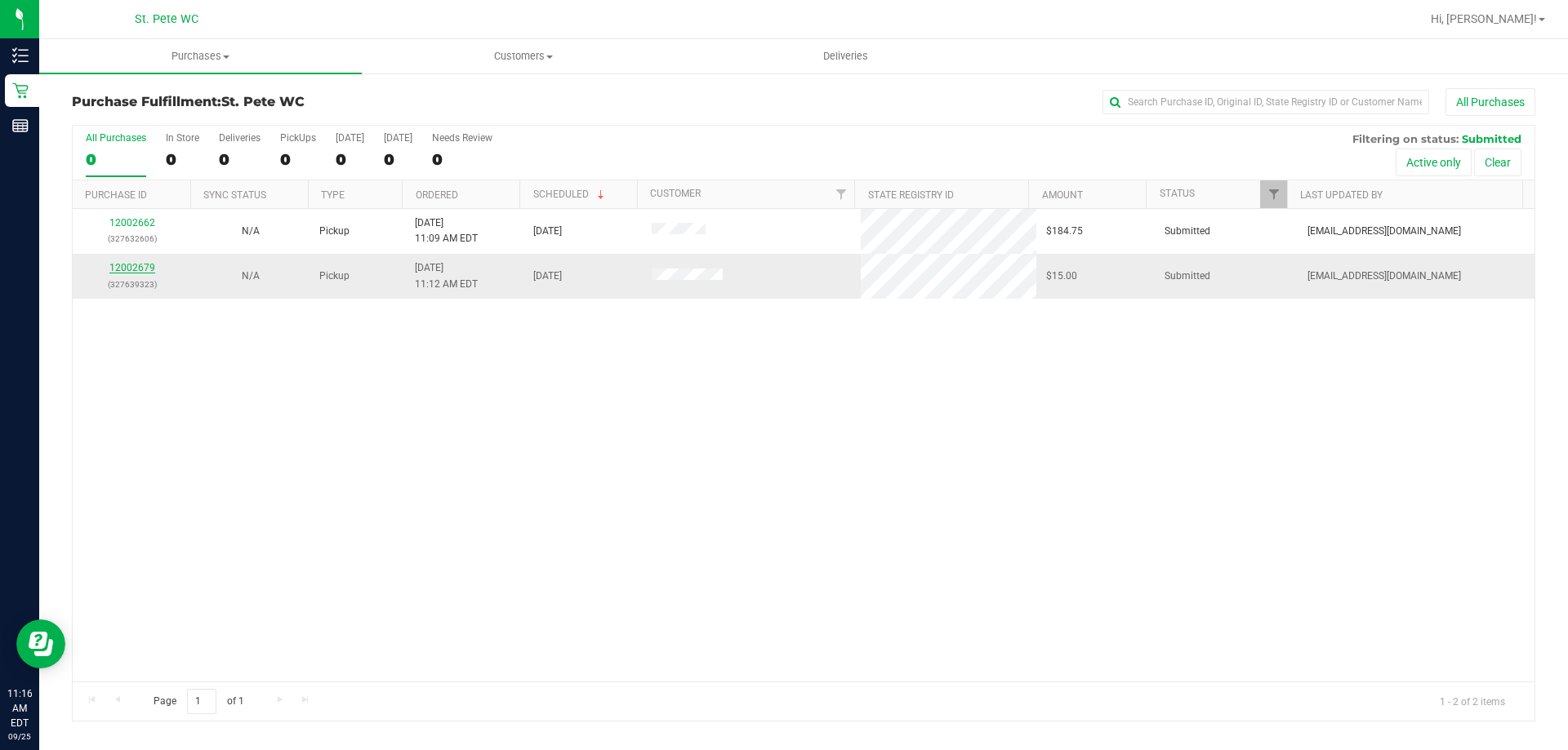
click at [137, 268] on link "12002679" at bounding box center [132, 268] width 46 height 12
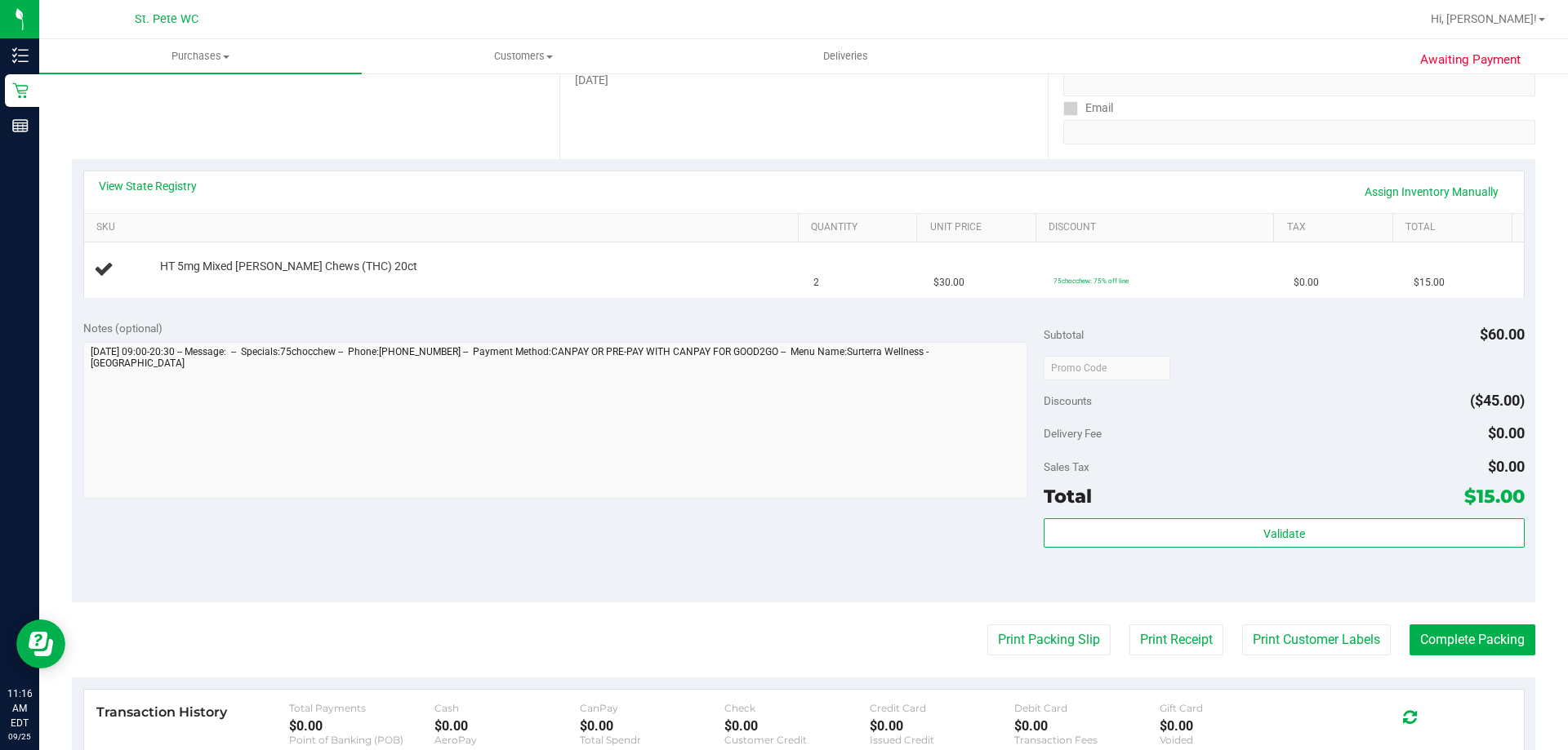
scroll to position [408, 0]
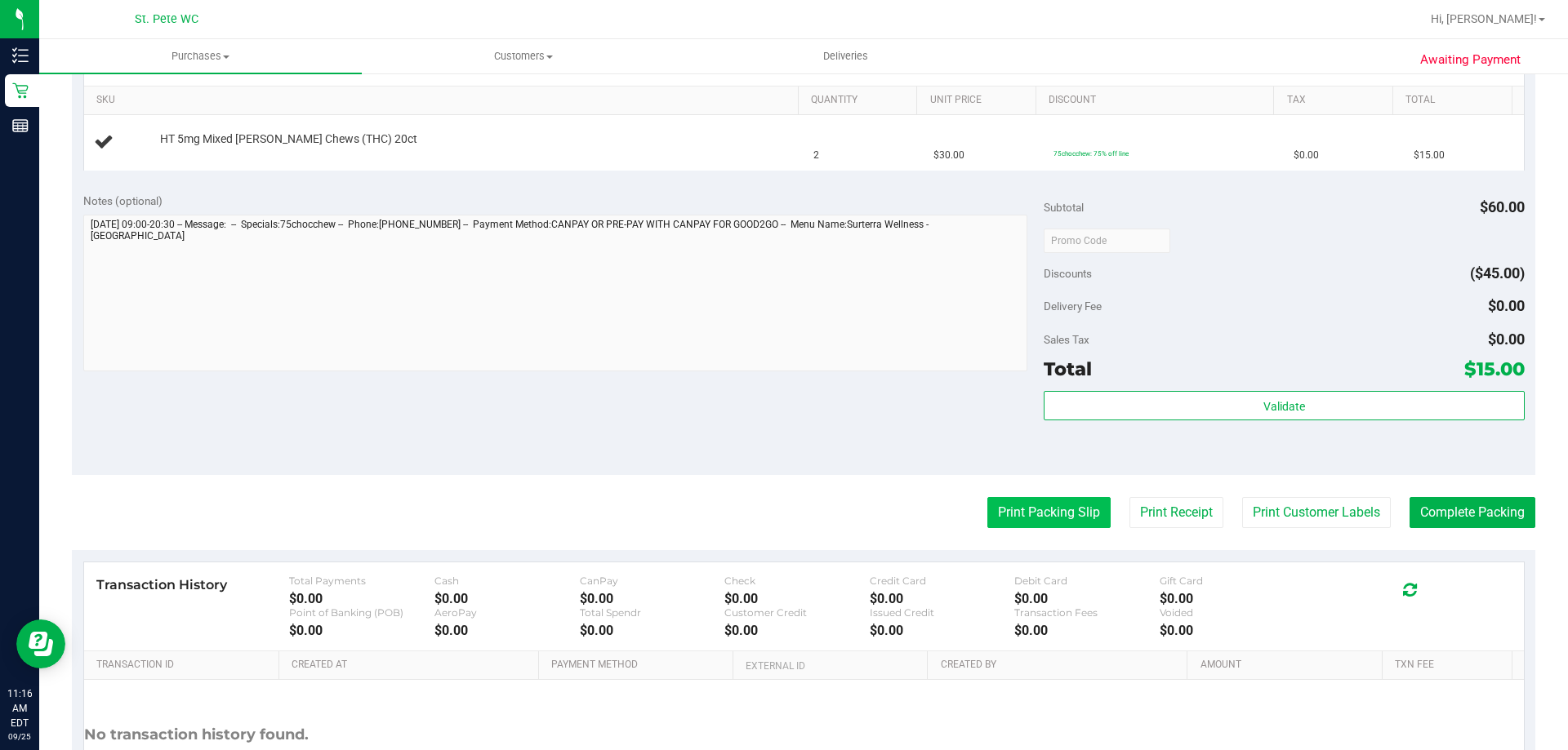
click at [1044, 526] on button "Print Packing Slip" at bounding box center [1049, 512] width 123 height 31
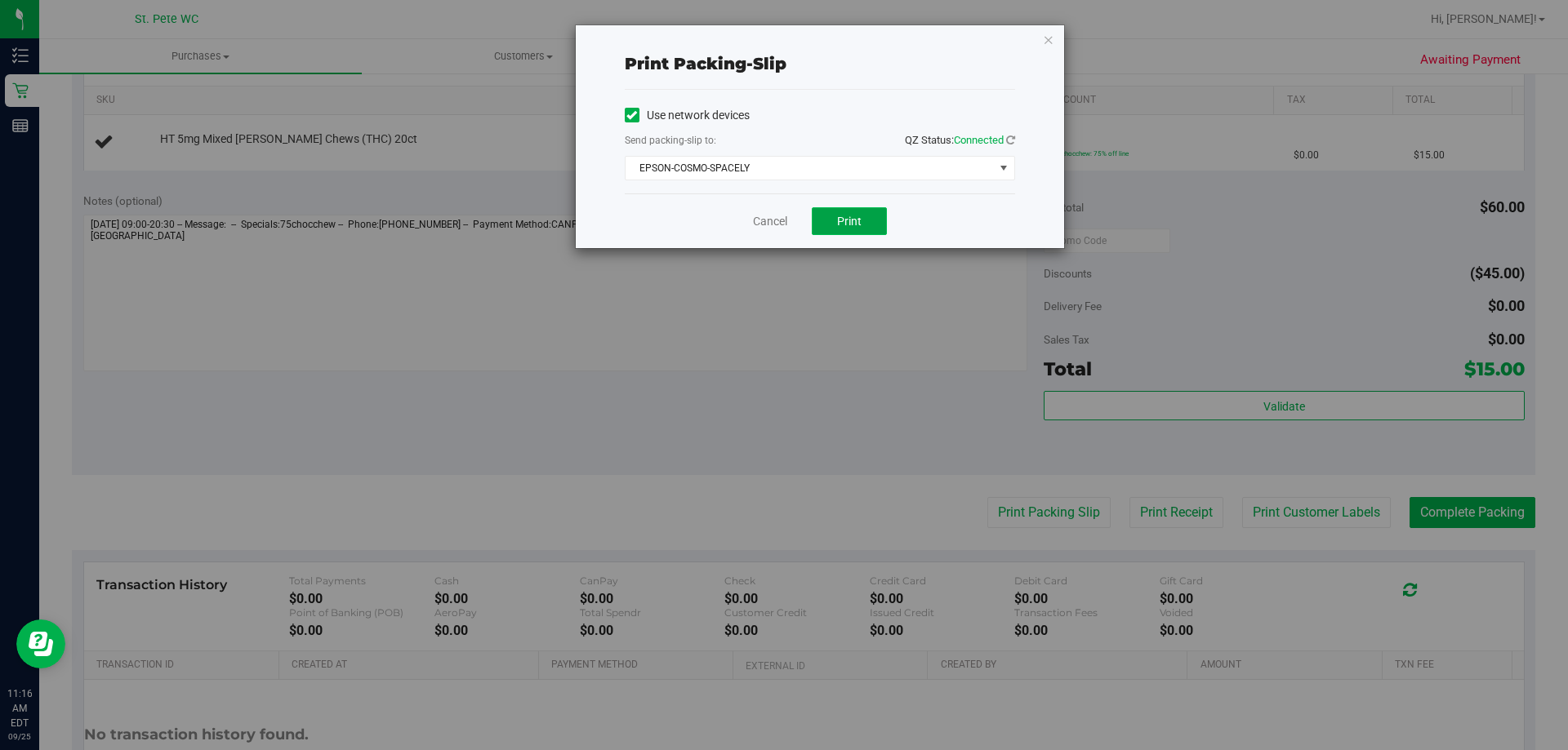
click at [864, 223] on button "Print" at bounding box center [849, 221] width 75 height 28
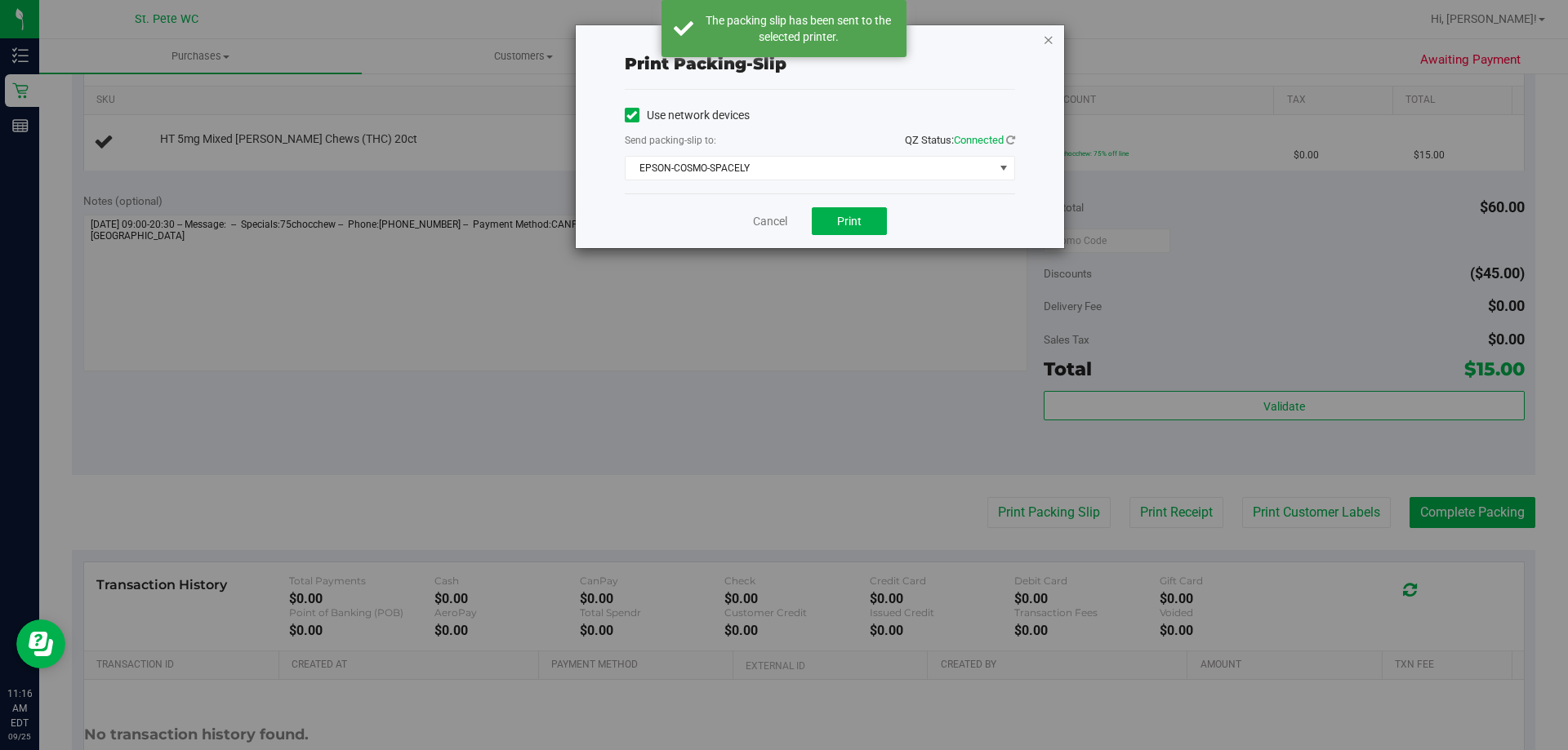
click at [1052, 38] on icon "button" at bounding box center [1049, 39] width 12 height 19
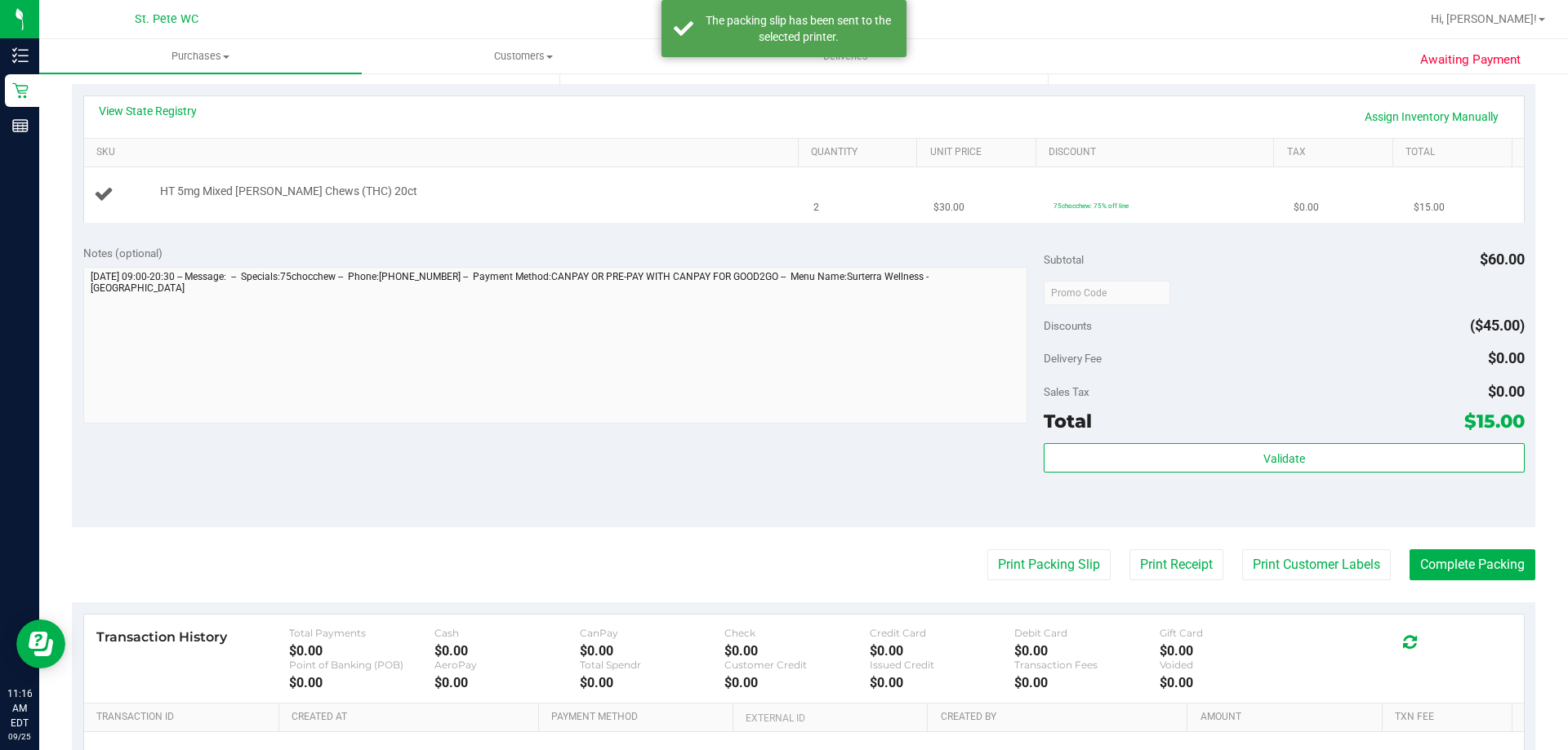
scroll to position [326, 0]
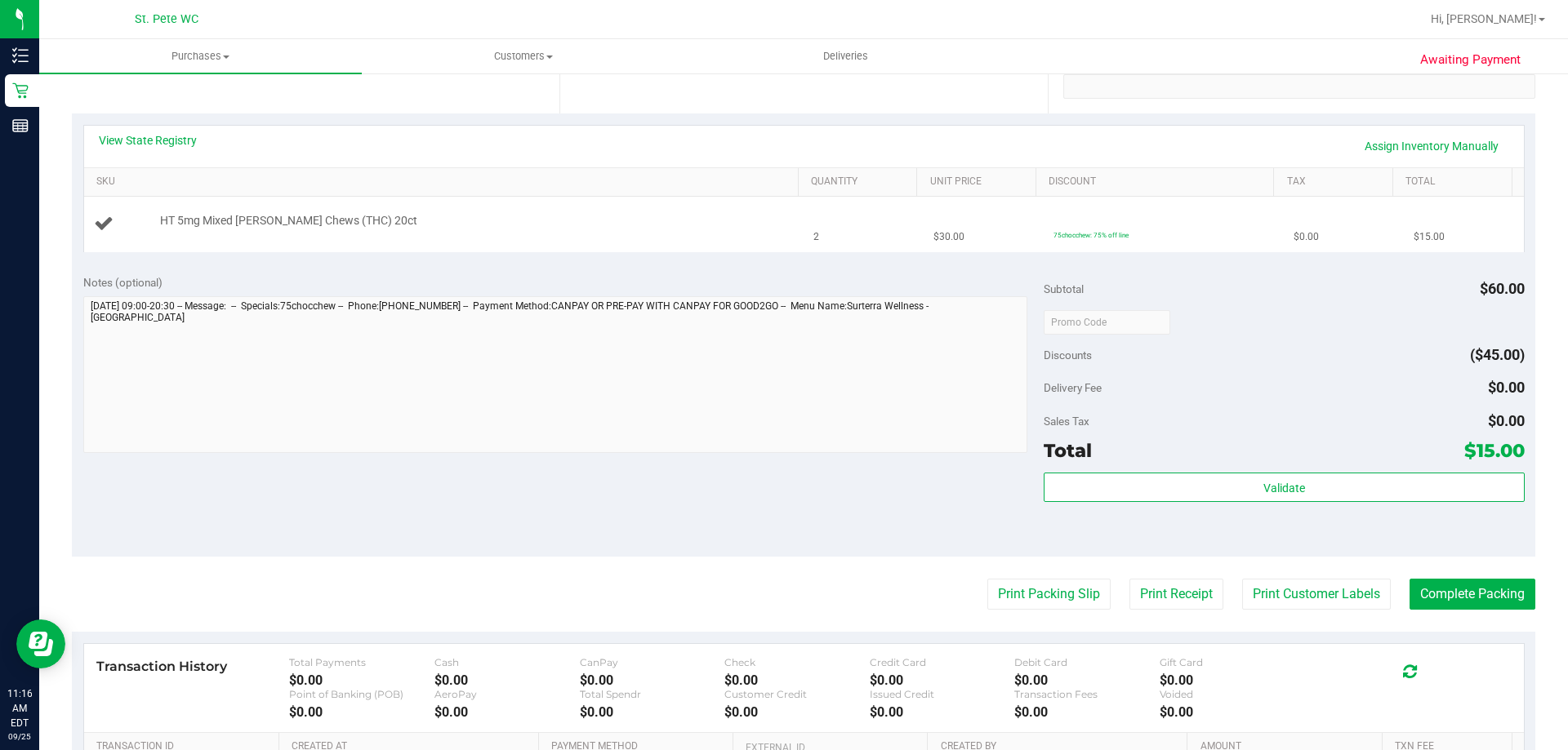
click at [988, 578] on button "Print Packing Slip" at bounding box center [1049, 593] width 123 height 31
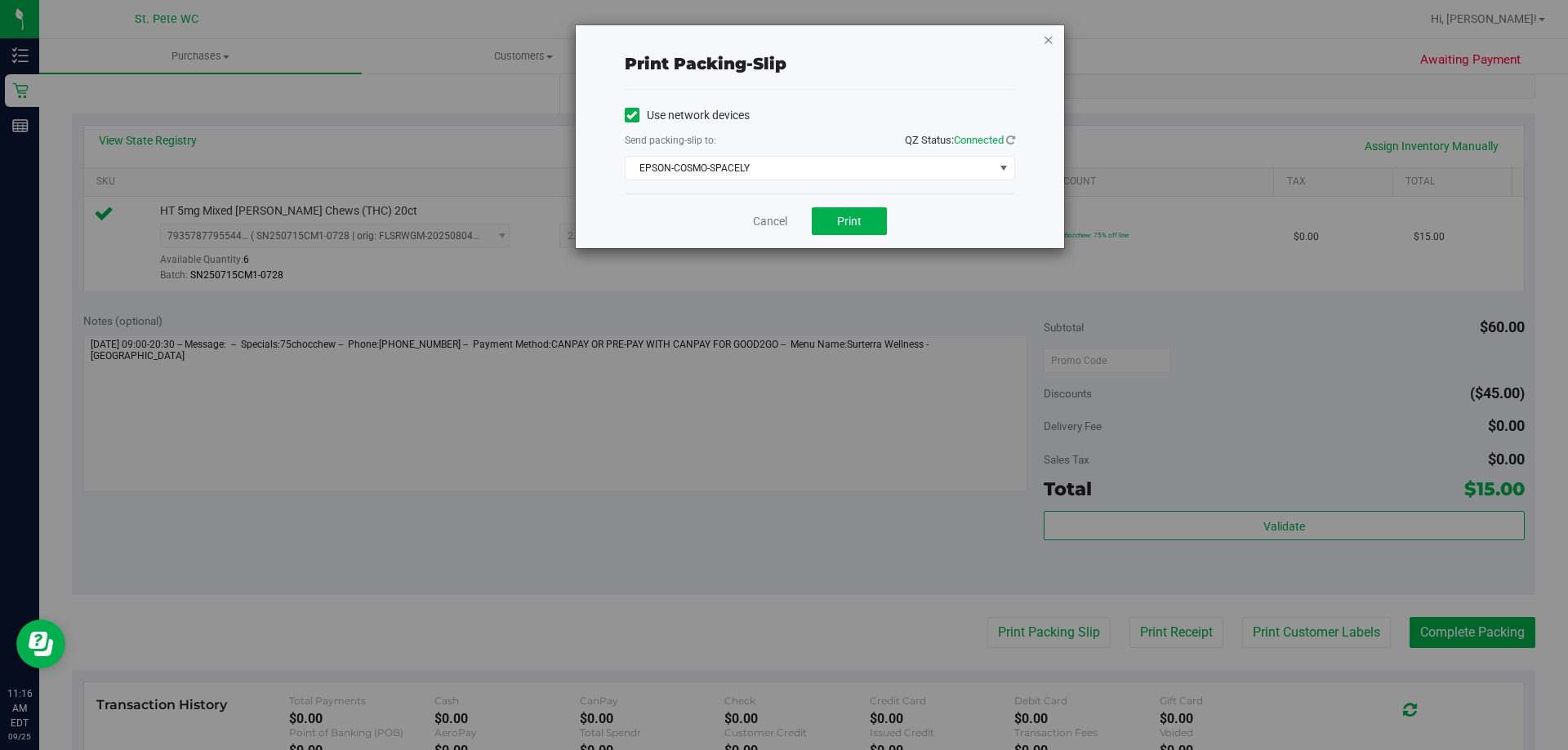
click at [1051, 36] on icon "button" at bounding box center [1049, 39] width 12 height 19
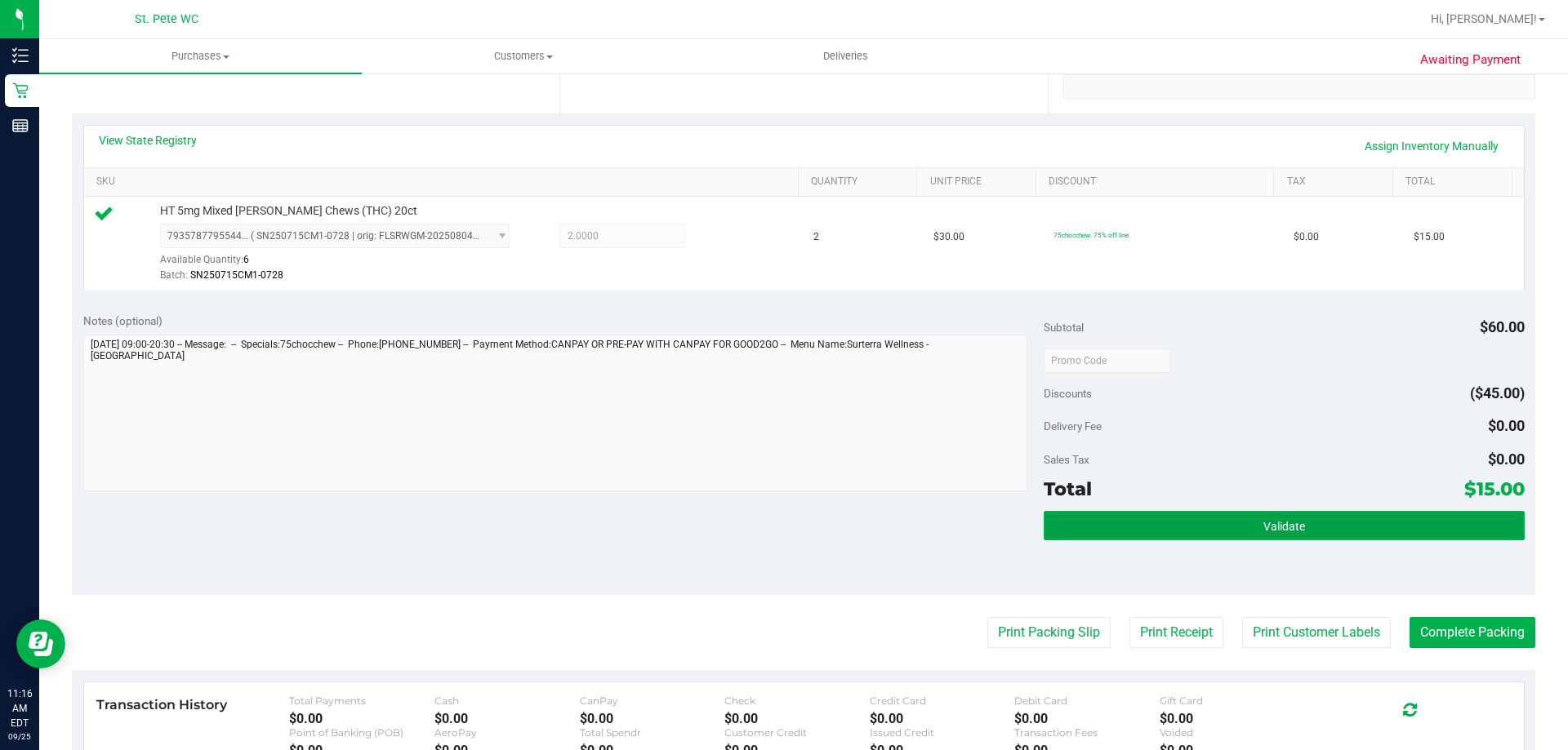
click at [1113, 537] on button "Validate" at bounding box center [1283, 525] width 480 height 29
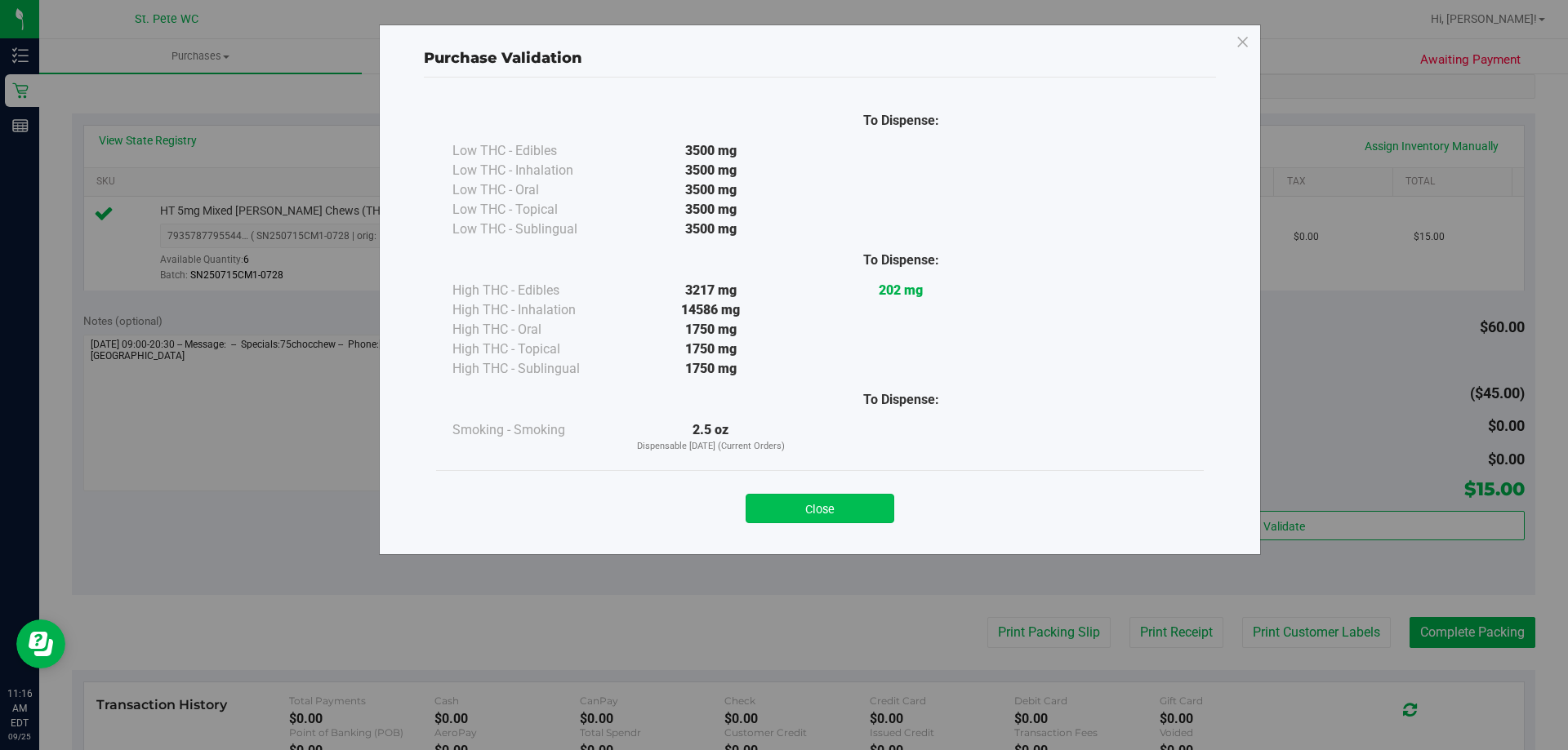
click at [795, 520] on button "Close" at bounding box center [819, 508] width 148 height 29
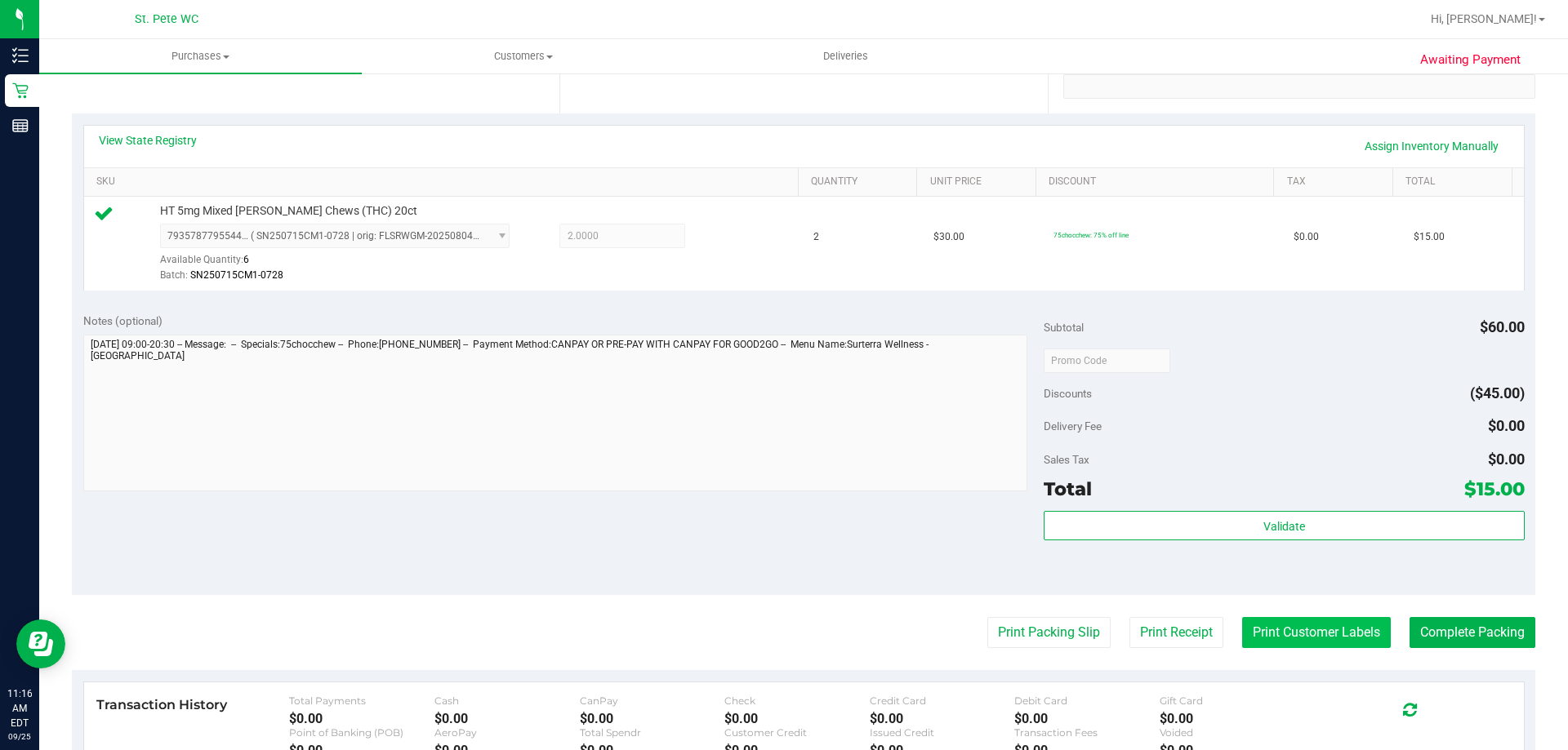
click at [1328, 641] on button "Print Customer Labels" at bounding box center [1316, 632] width 148 height 31
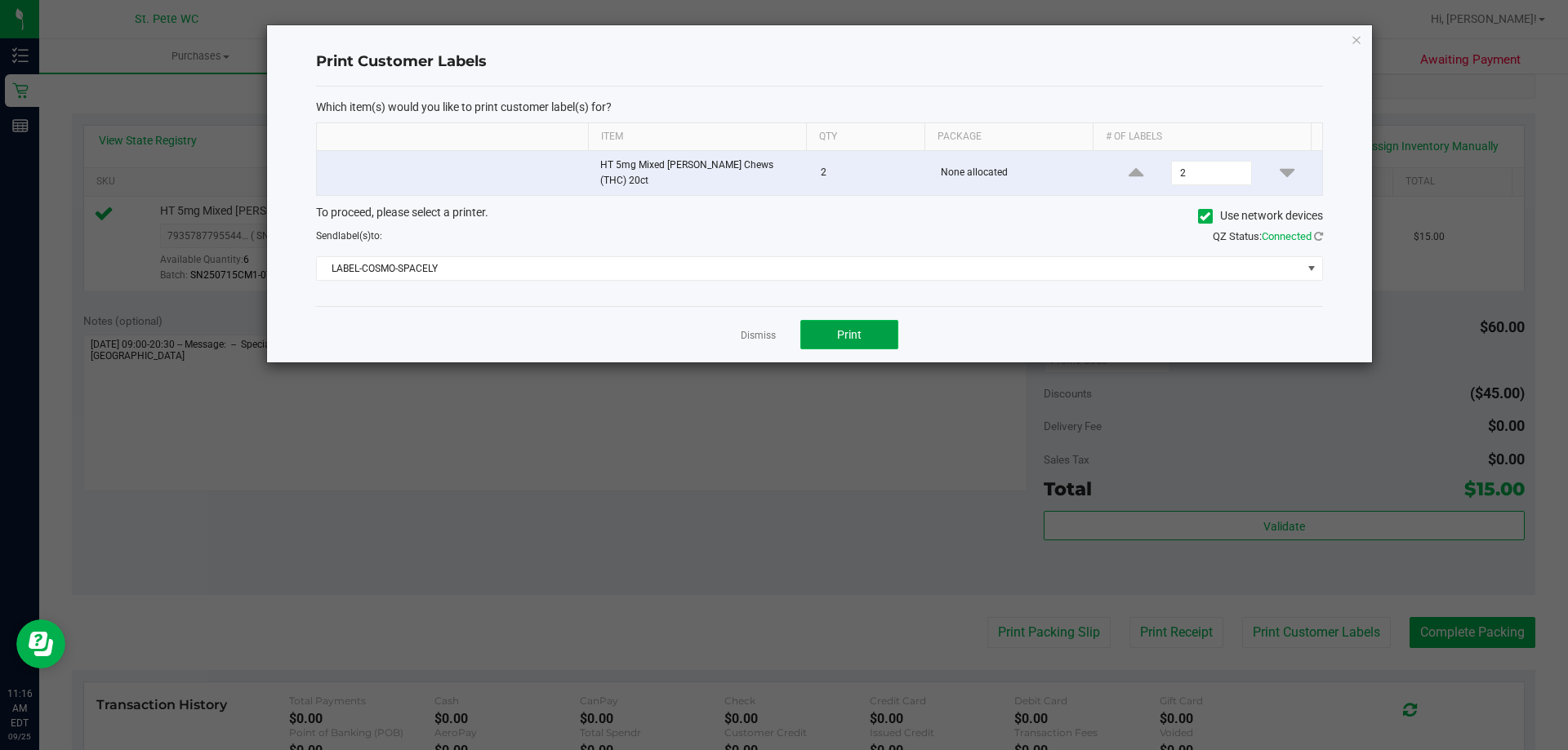
click at [865, 324] on button "Print" at bounding box center [848, 334] width 98 height 29
click at [1358, 31] on icon "button" at bounding box center [1356, 39] width 12 height 19
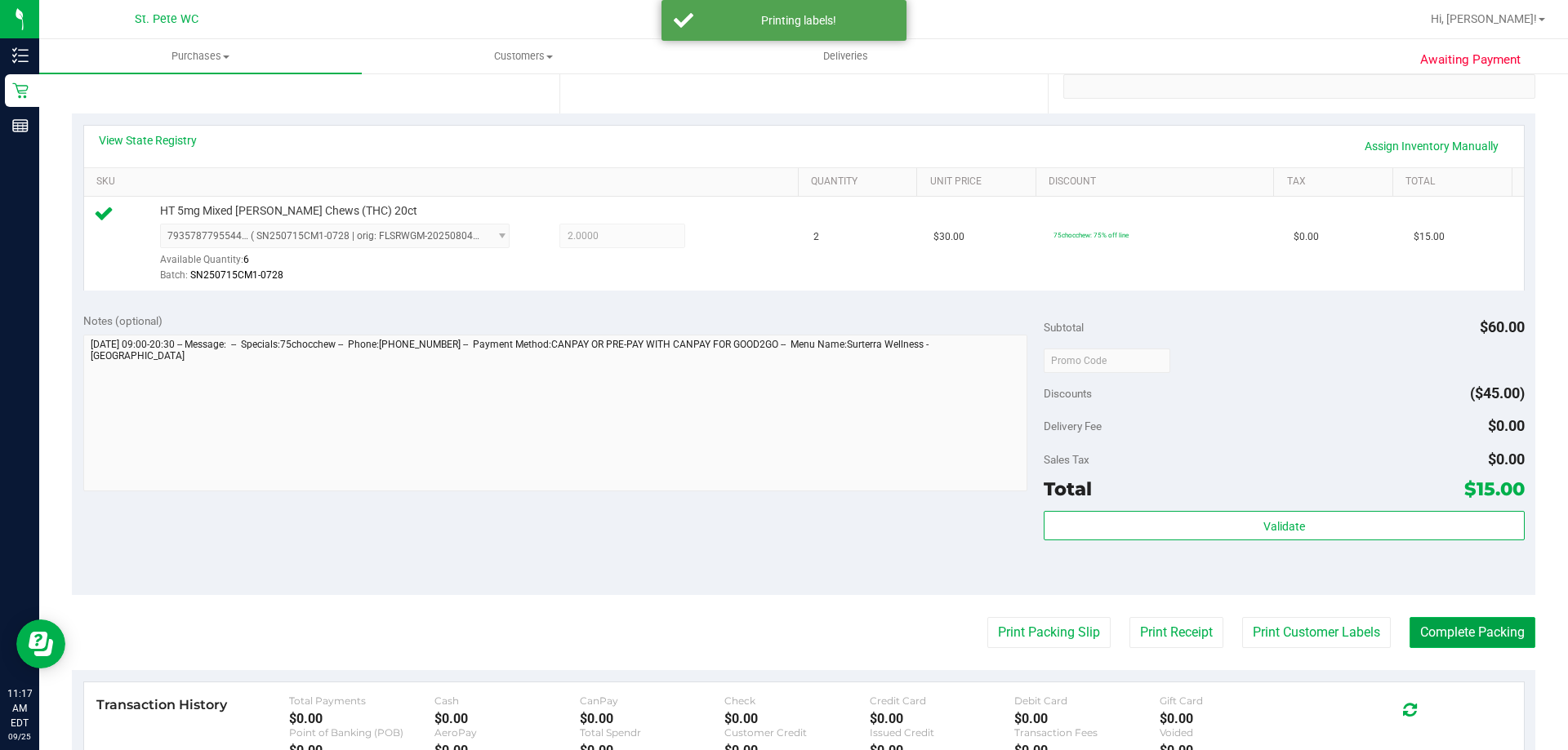
click at [1440, 638] on button "Complete Packing" at bounding box center [1473, 632] width 126 height 31
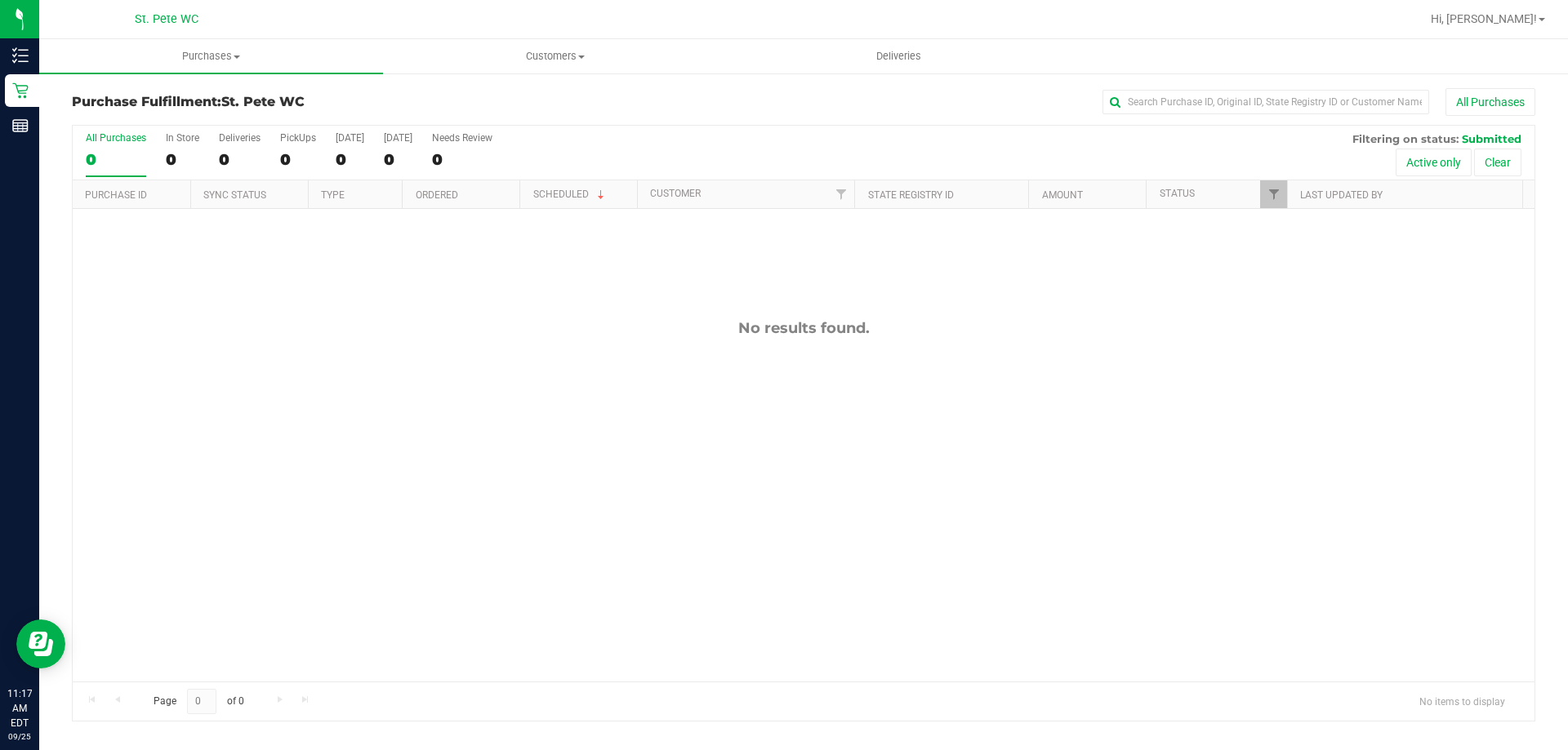
click at [610, 491] on div "No results found." at bounding box center [803, 501] width 1462 height 583
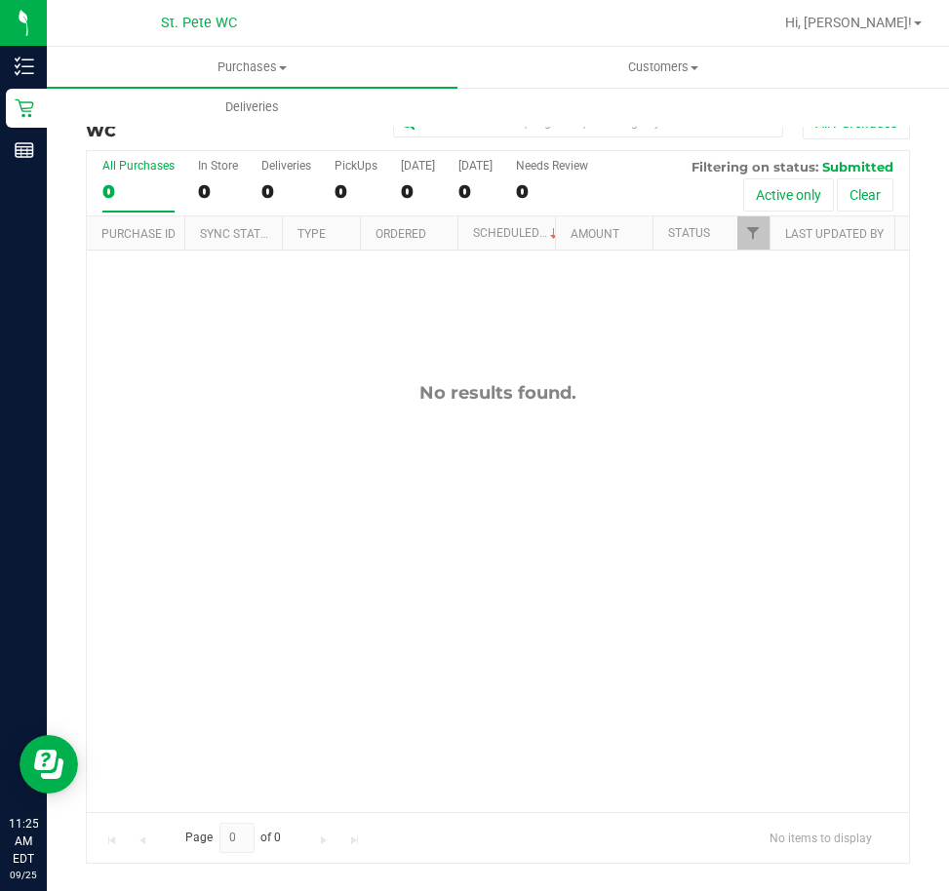
click at [728, 538] on div "No results found." at bounding box center [498, 597] width 822 height 693
click at [797, 616] on div "No results found." at bounding box center [498, 597] width 822 height 693
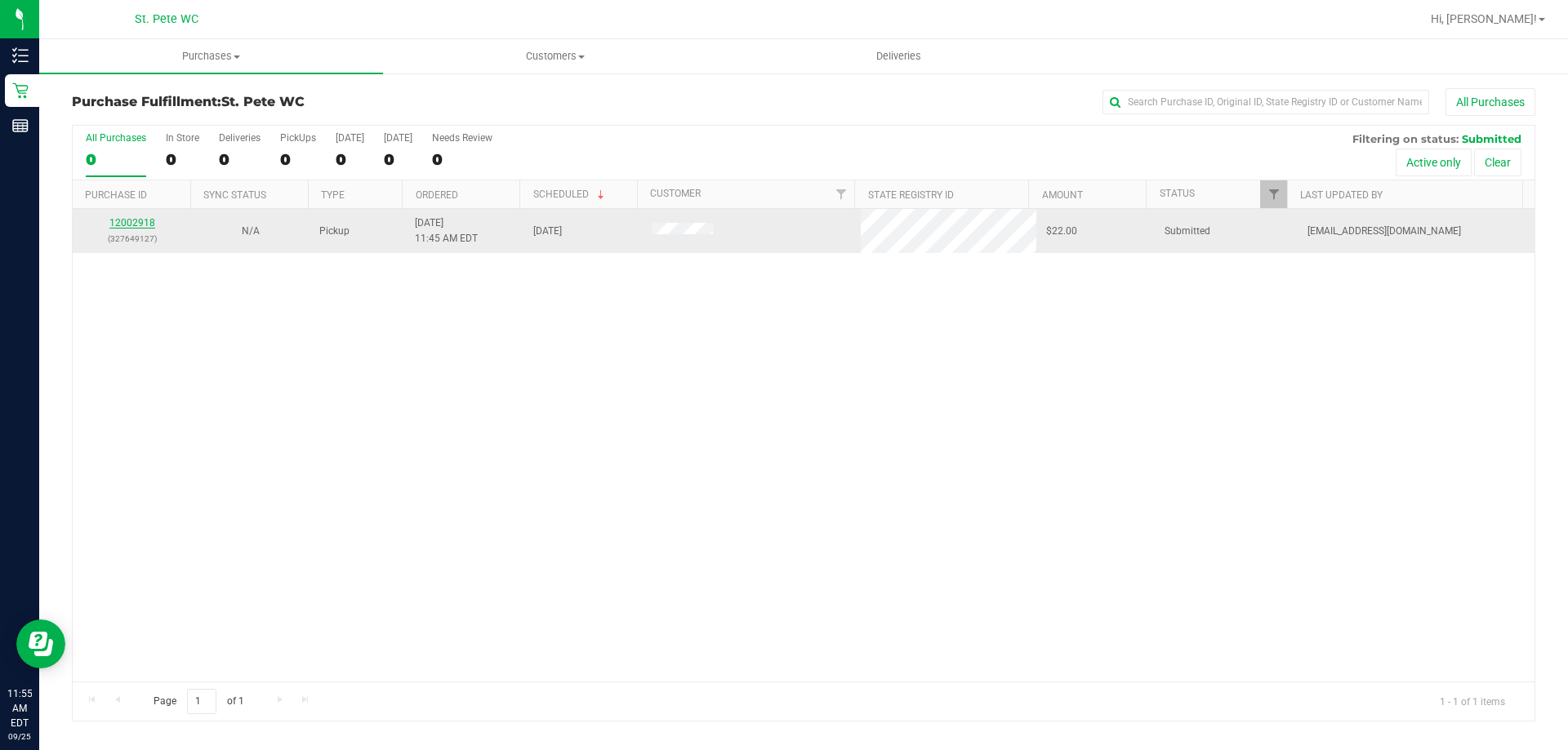
click at [138, 227] on link "12002918" at bounding box center [132, 223] width 46 height 12
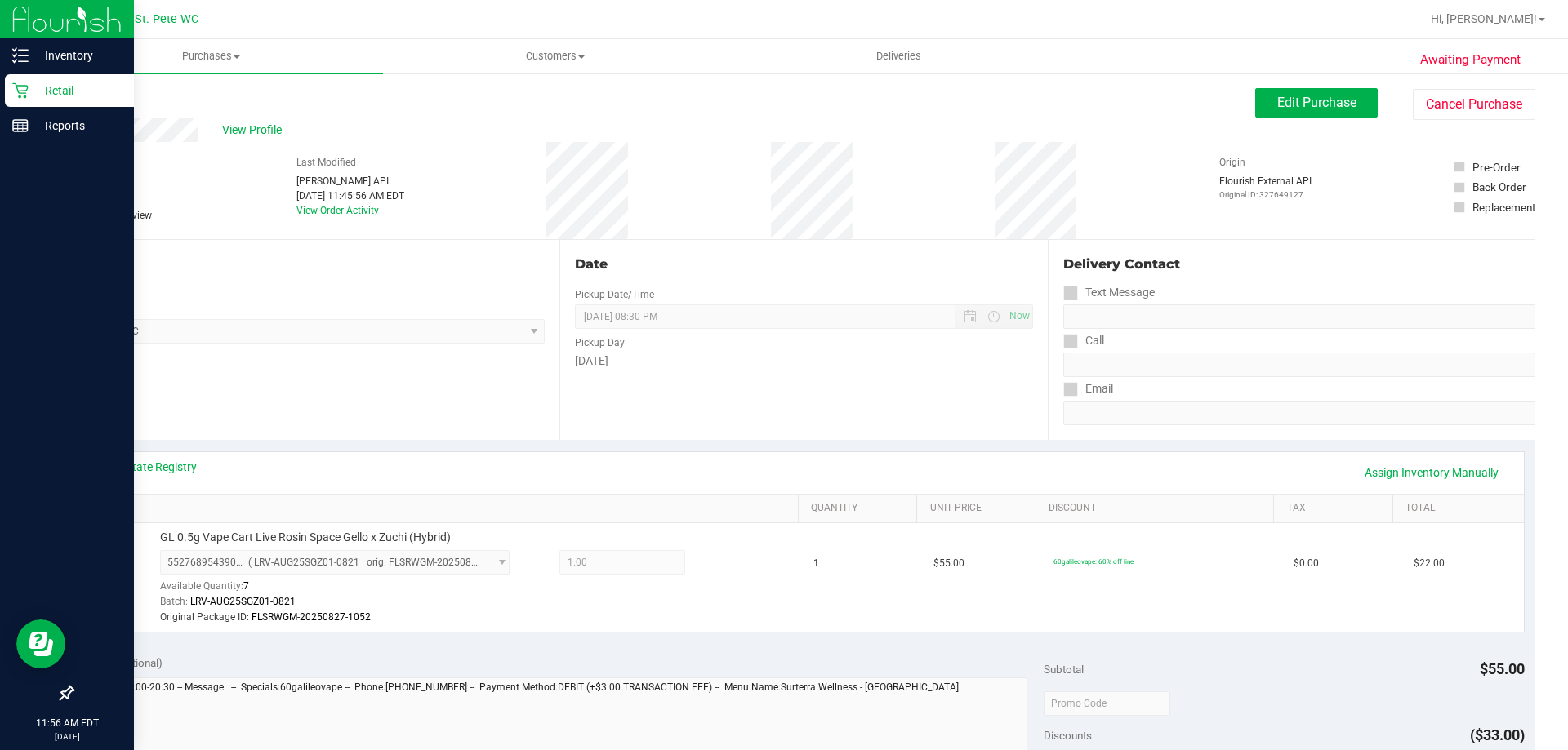
click at [33, 95] on p "Retail" at bounding box center [77, 90] width 98 height 19
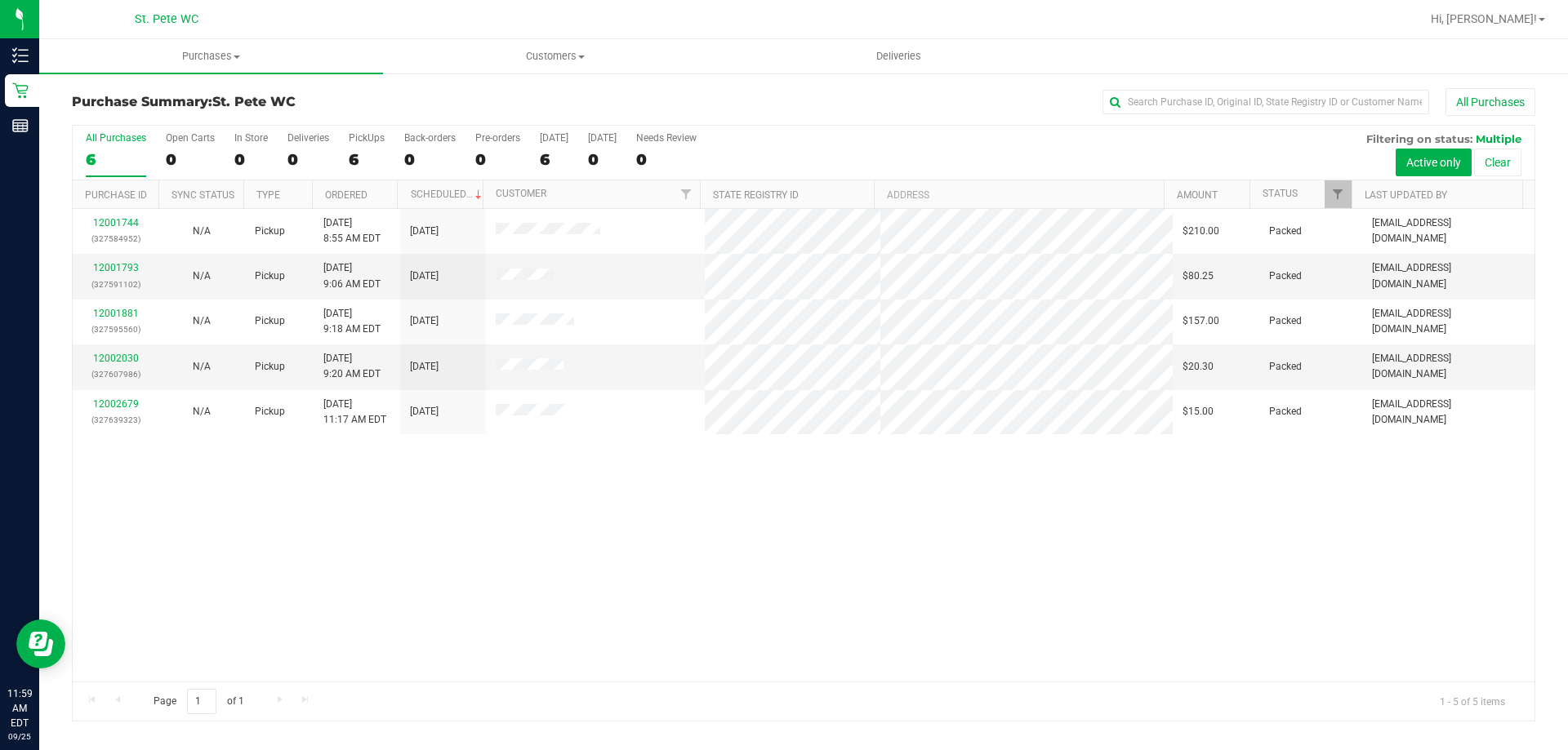
click at [710, 524] on div "12001744 (327584952) N/A Pickup 9/25/2025 8:55 AM EDT 9/25/2025 $210.00 Packed …" at bounding box center [803, 445] width 1462 height 472
click at [1343, 188] on span "Filter" at bounding box center [1338, 194] width 13 height 13
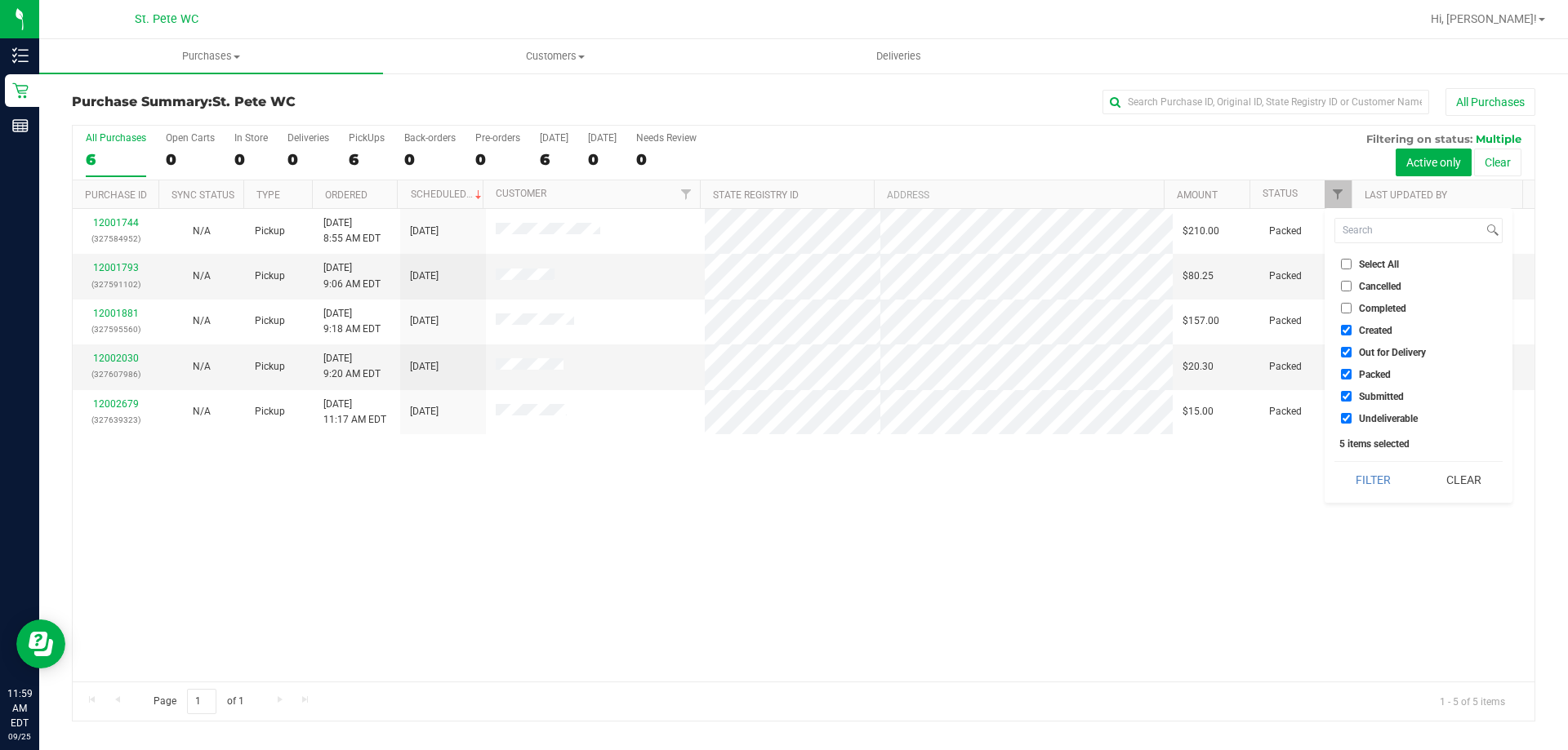
click at [1342, 330] on input "Created" at bounding box center [1346, 330] width 11 height 11
checkbox input "false"
click at [1349, 350] on input "Out for Delivery" at bounding box center [1346, 352] width 11 height 11
checkbox input "false"
click at [1349, 372] on input "Packed" at bounding box center [1346, 374] width 11 height 11
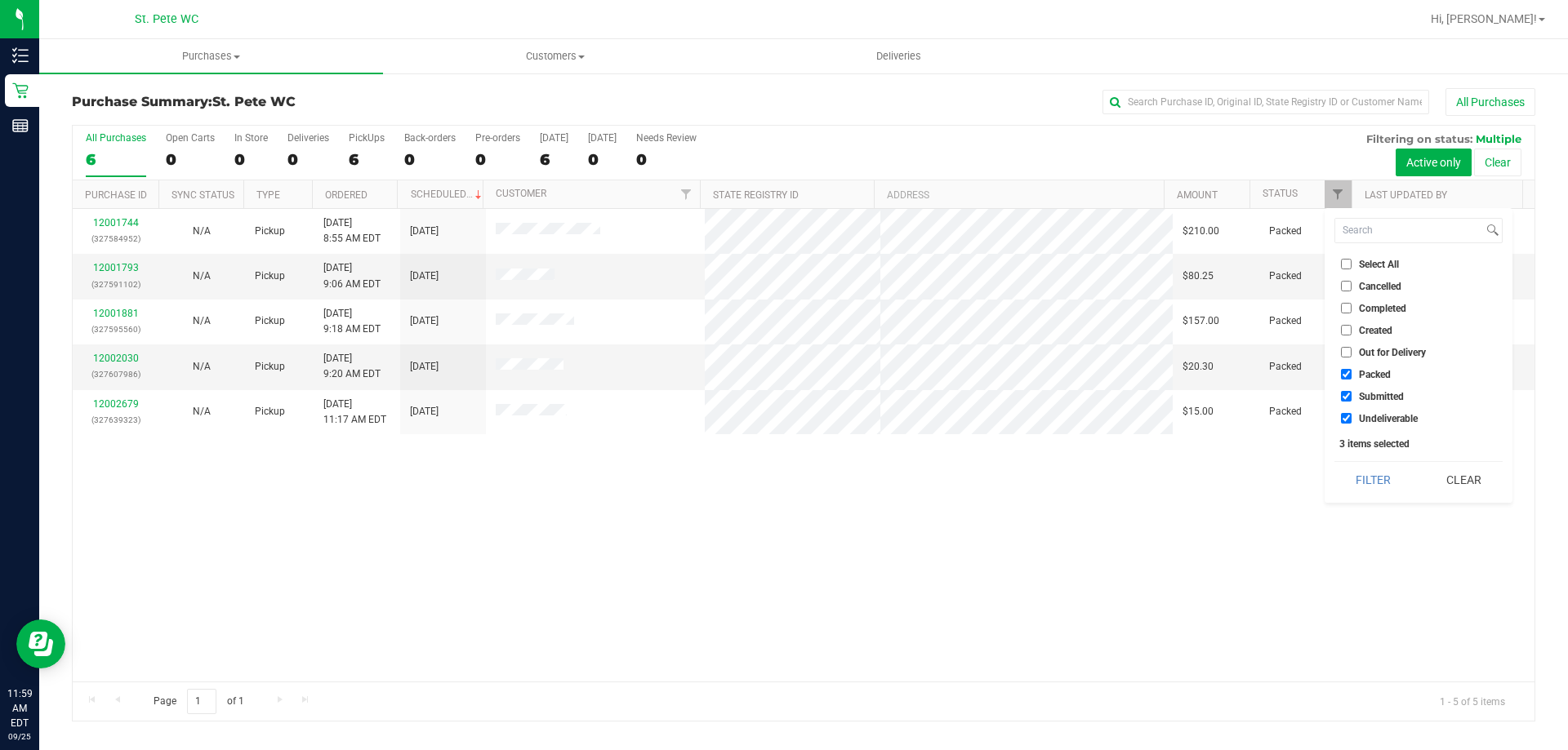
checkbox input "false"
click at [1349, 414] on input "Undeliverable" at bounding box center [1346, 418] width 11 height 11
checkbox input "false"
click at [1342, 483] on button "Filter" at bounding box center [1374, 480] width 79 height 36
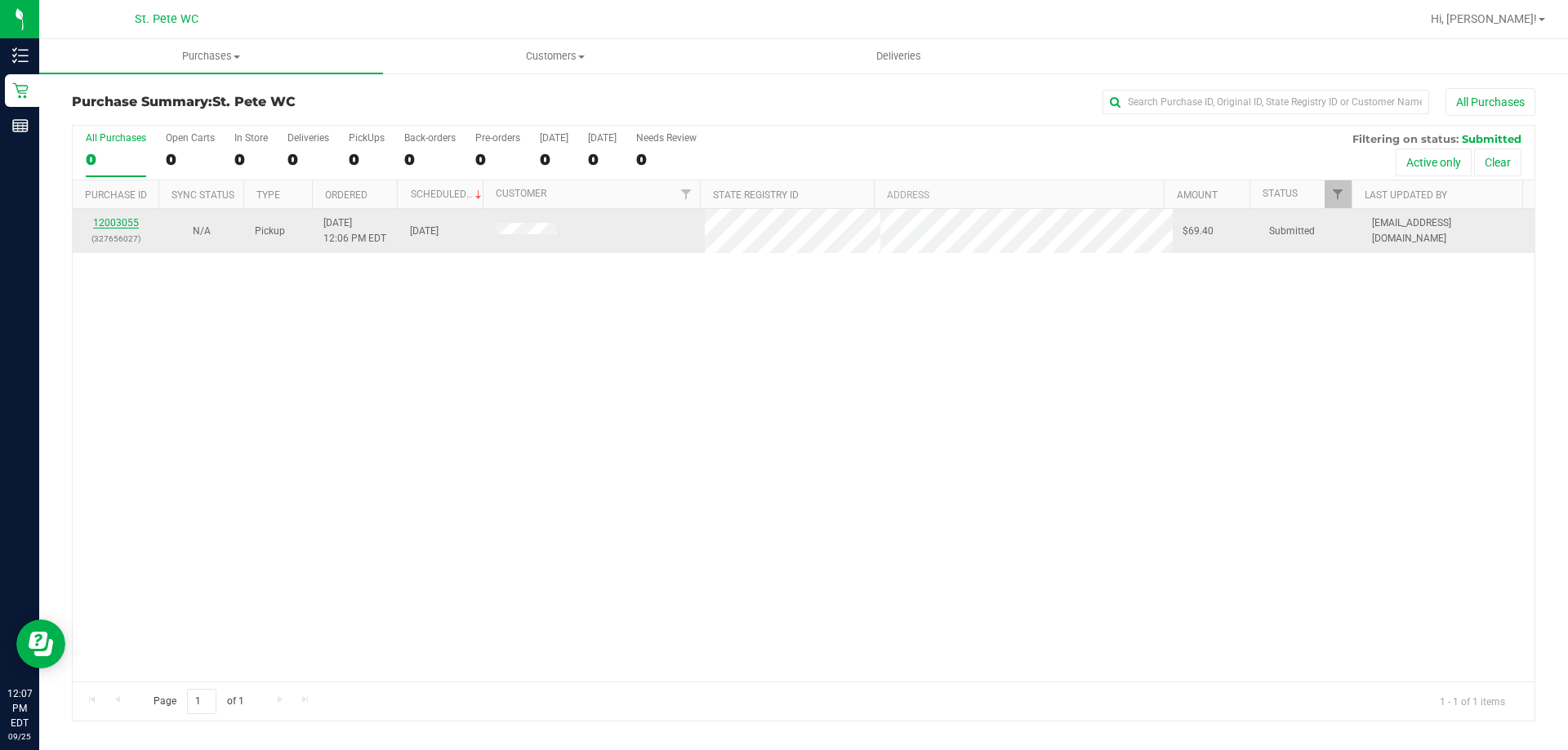
click at [116, 223] on link "12003055" at bounding box center [116, 223] width 46 height 12
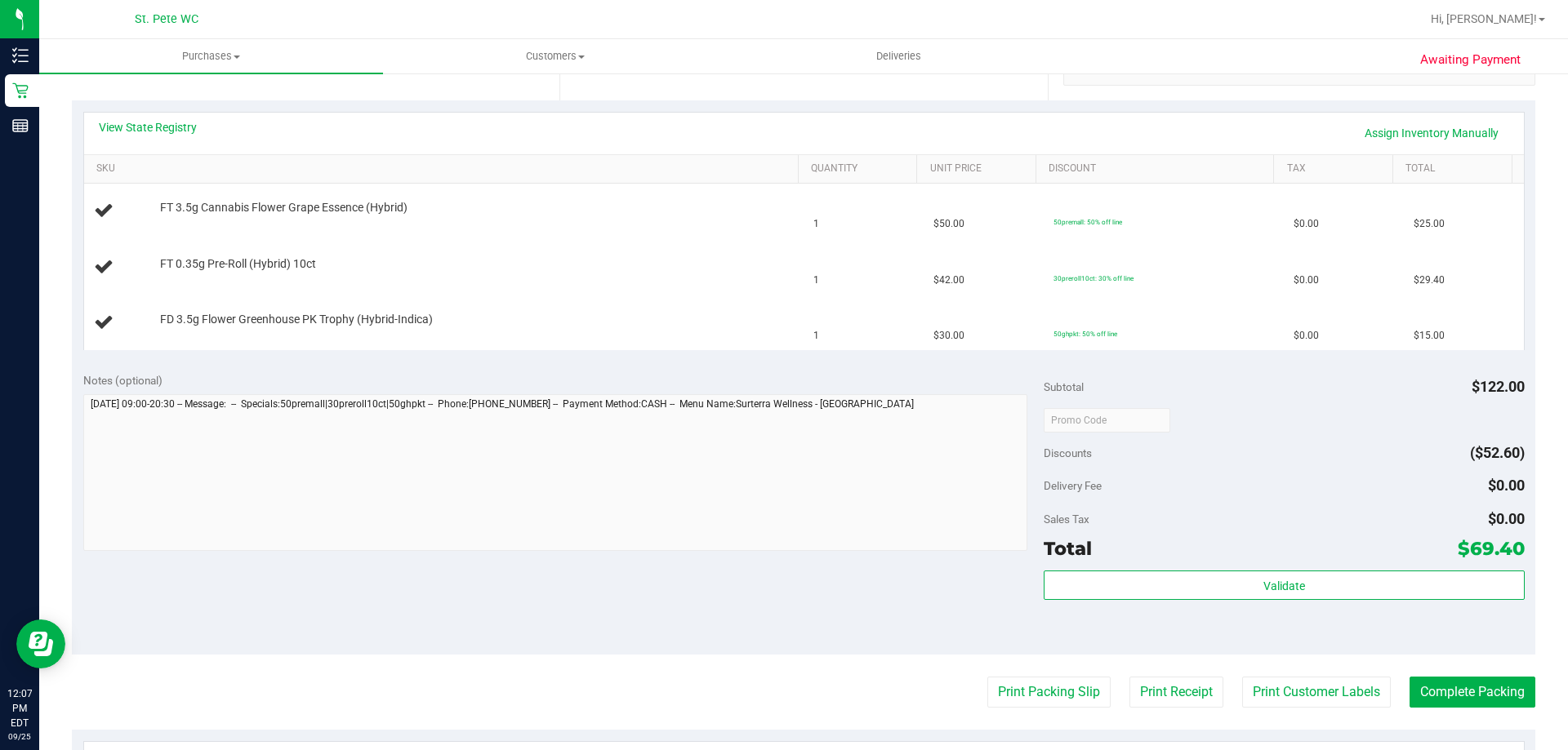
scroll to position [408, 0]
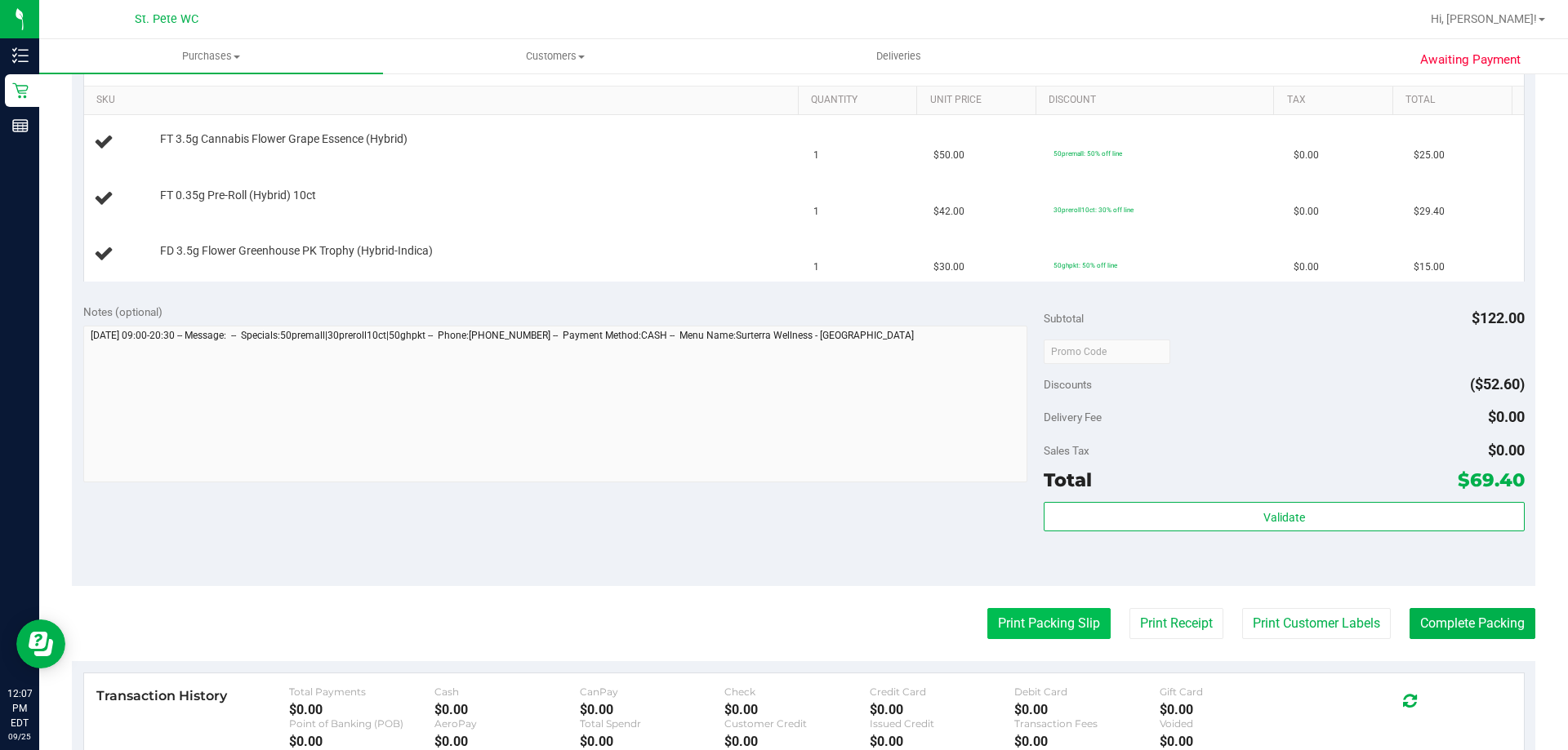
click at [1024, 629] on button "Print Packing Slip" at bounding box center [1049, 623] width 123 height 31
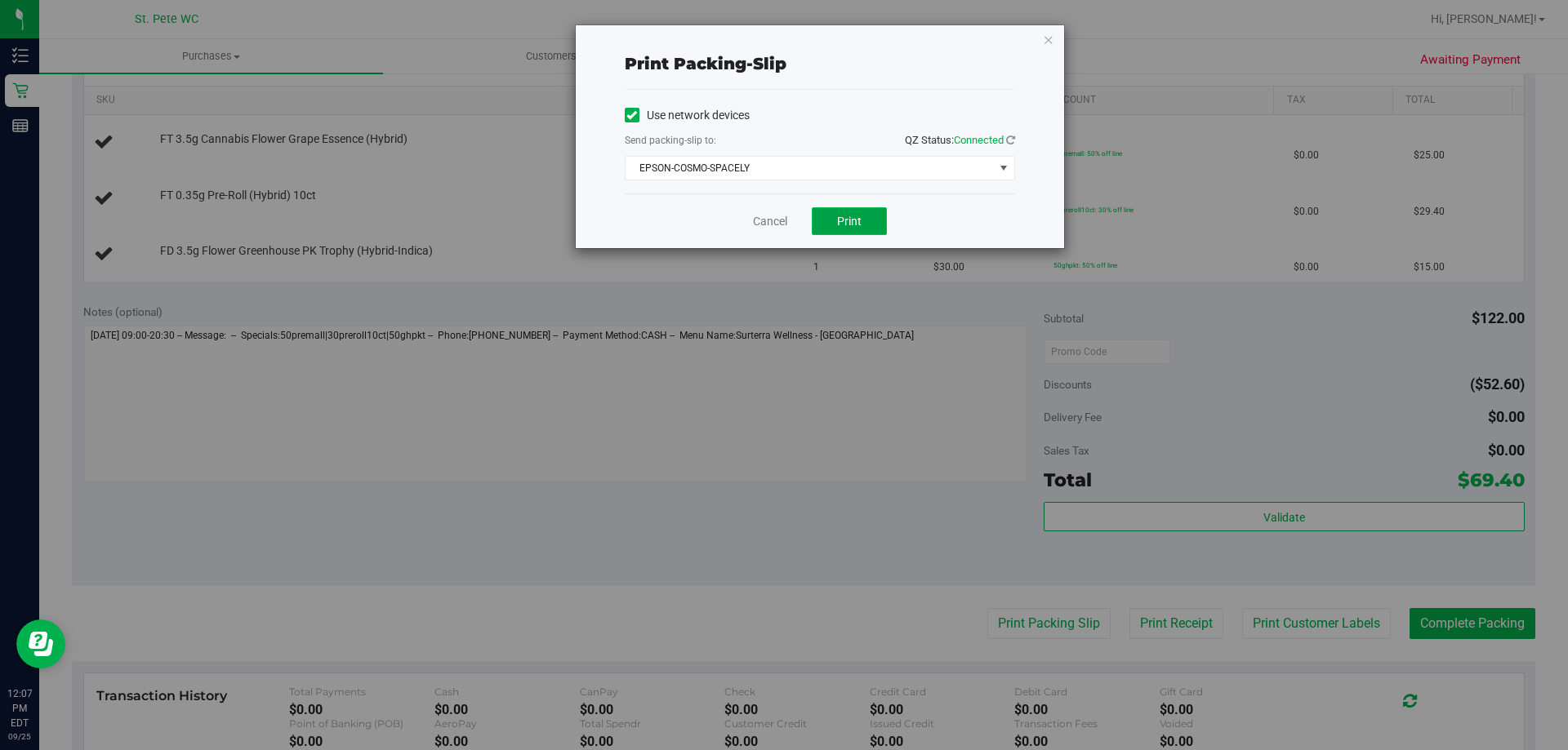
click at [828, 223] on button "Print" at bounding box center [849, 221] width 75 height 28
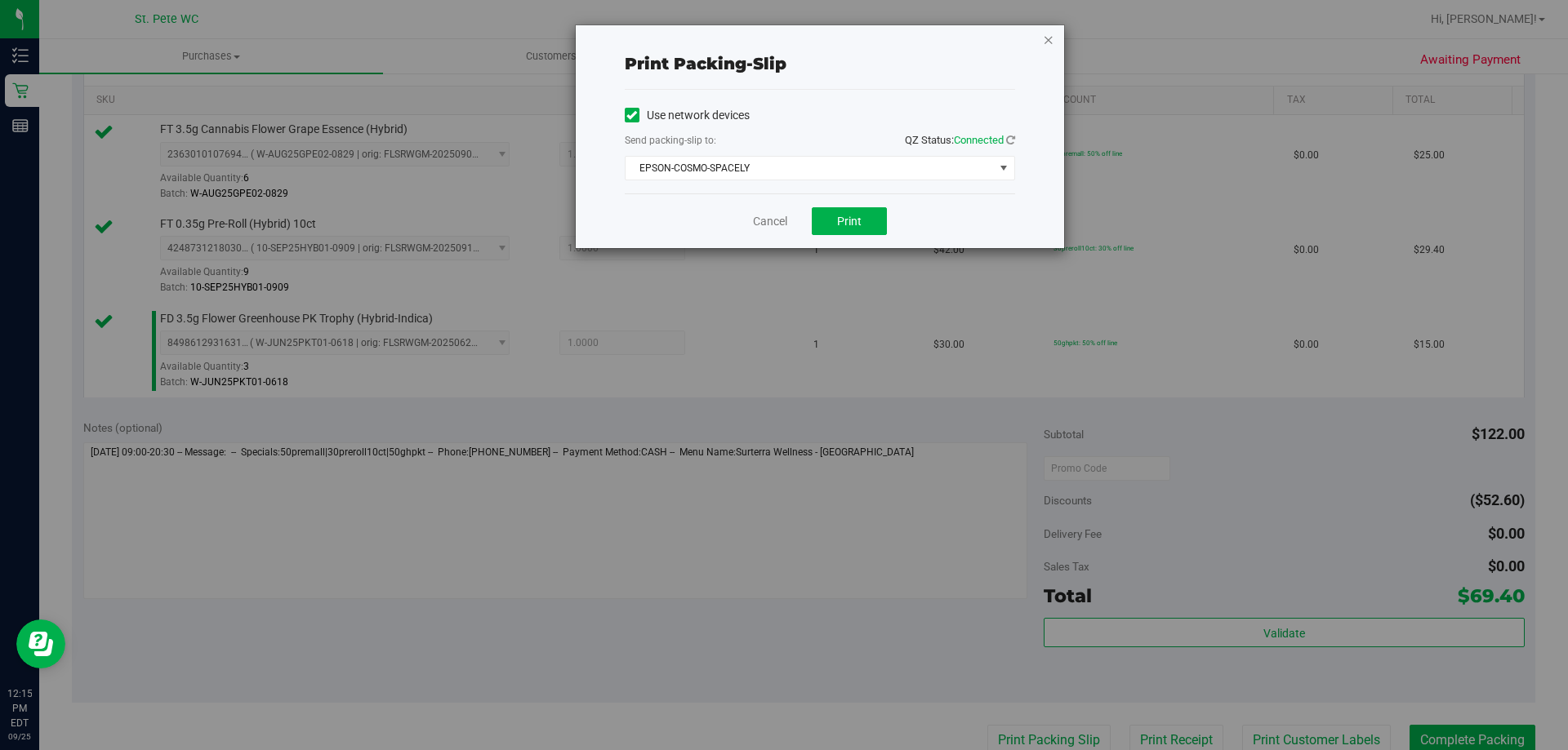
click at [1047, 43] on icon "button" at bounding box center [1049, 39] width 12 height 19
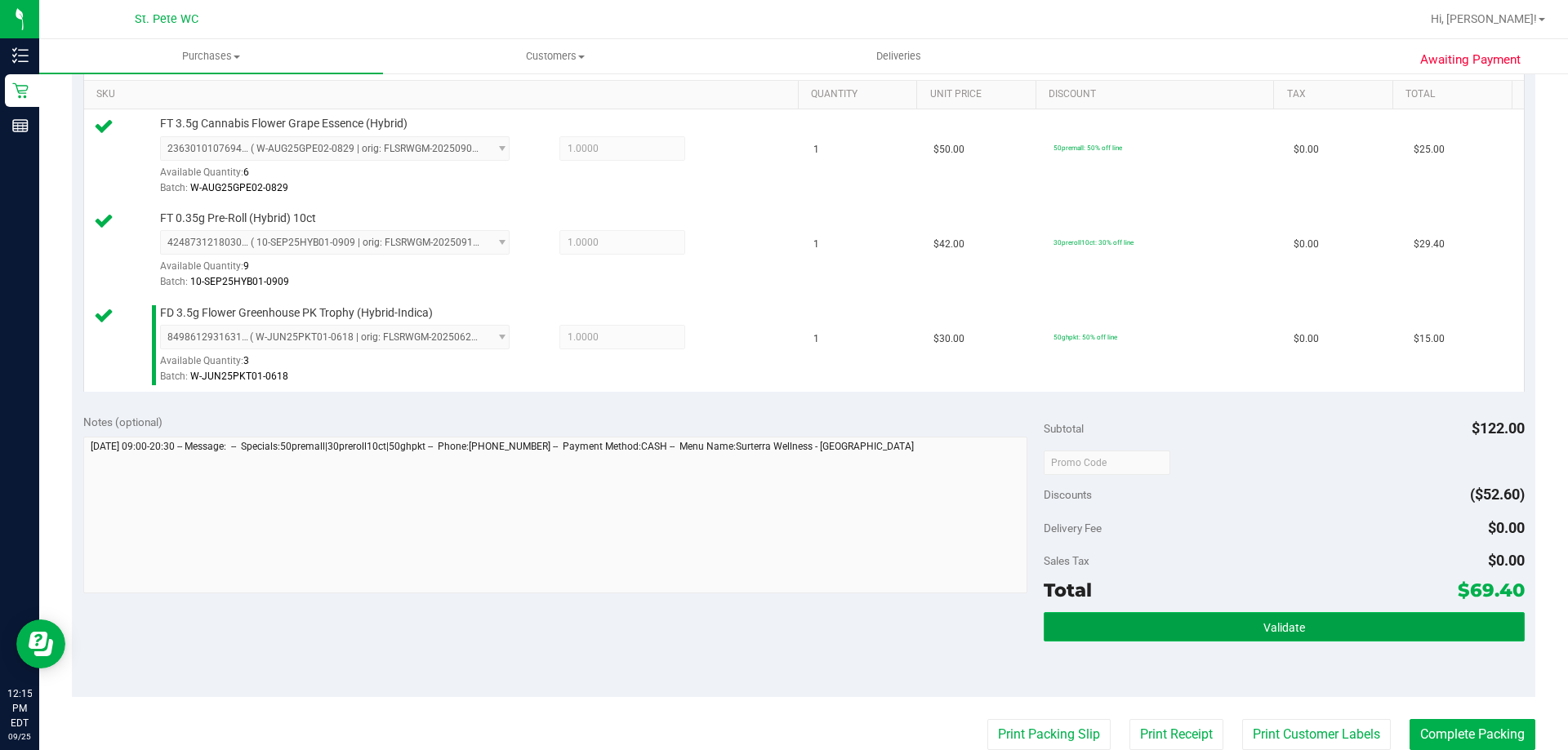
click at [1142, 632] on button "Validate" at bounding box center [1283, 626] width 480 height 29
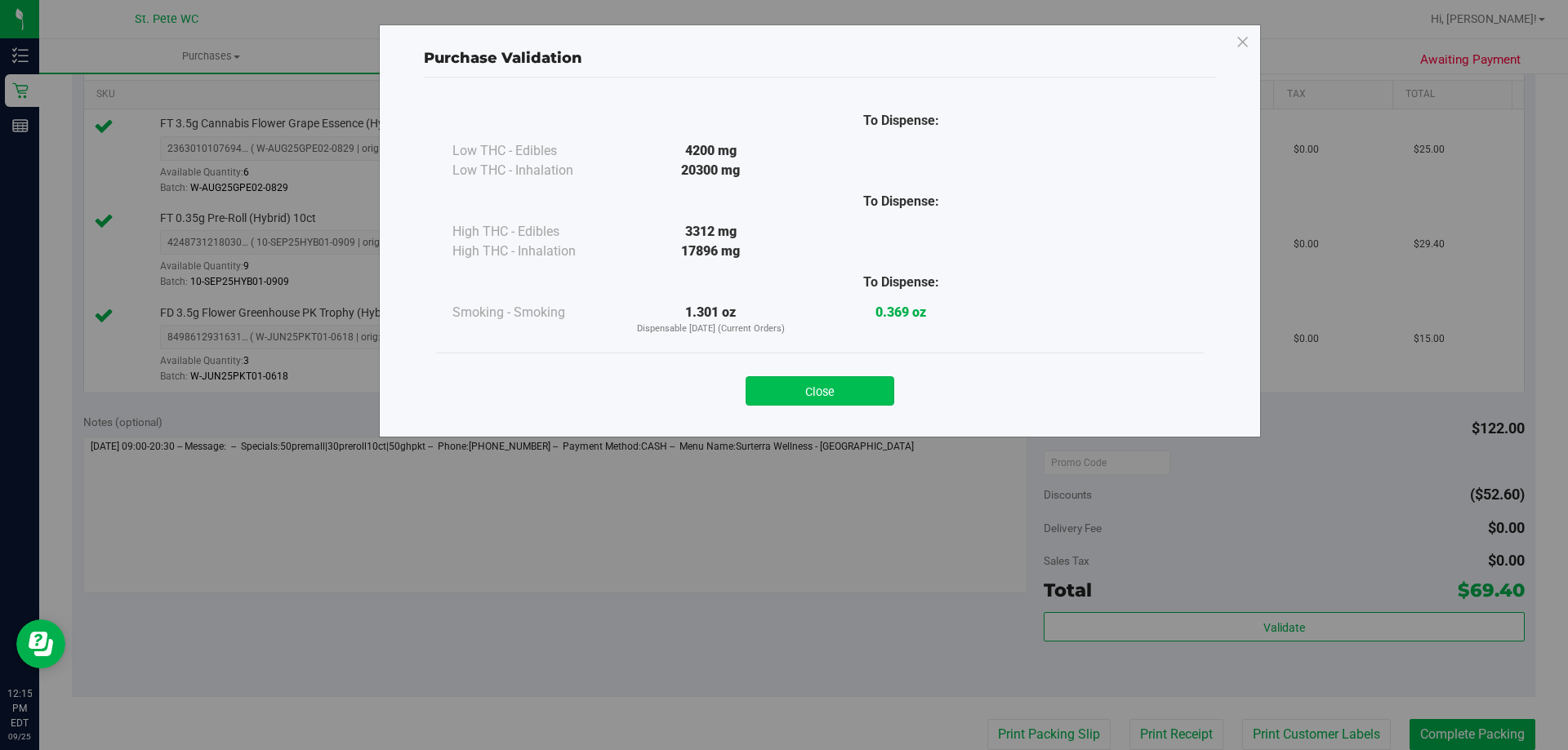
click at [802, 401] on button "Close" at bounding box center [819, 390] width 148 height 29
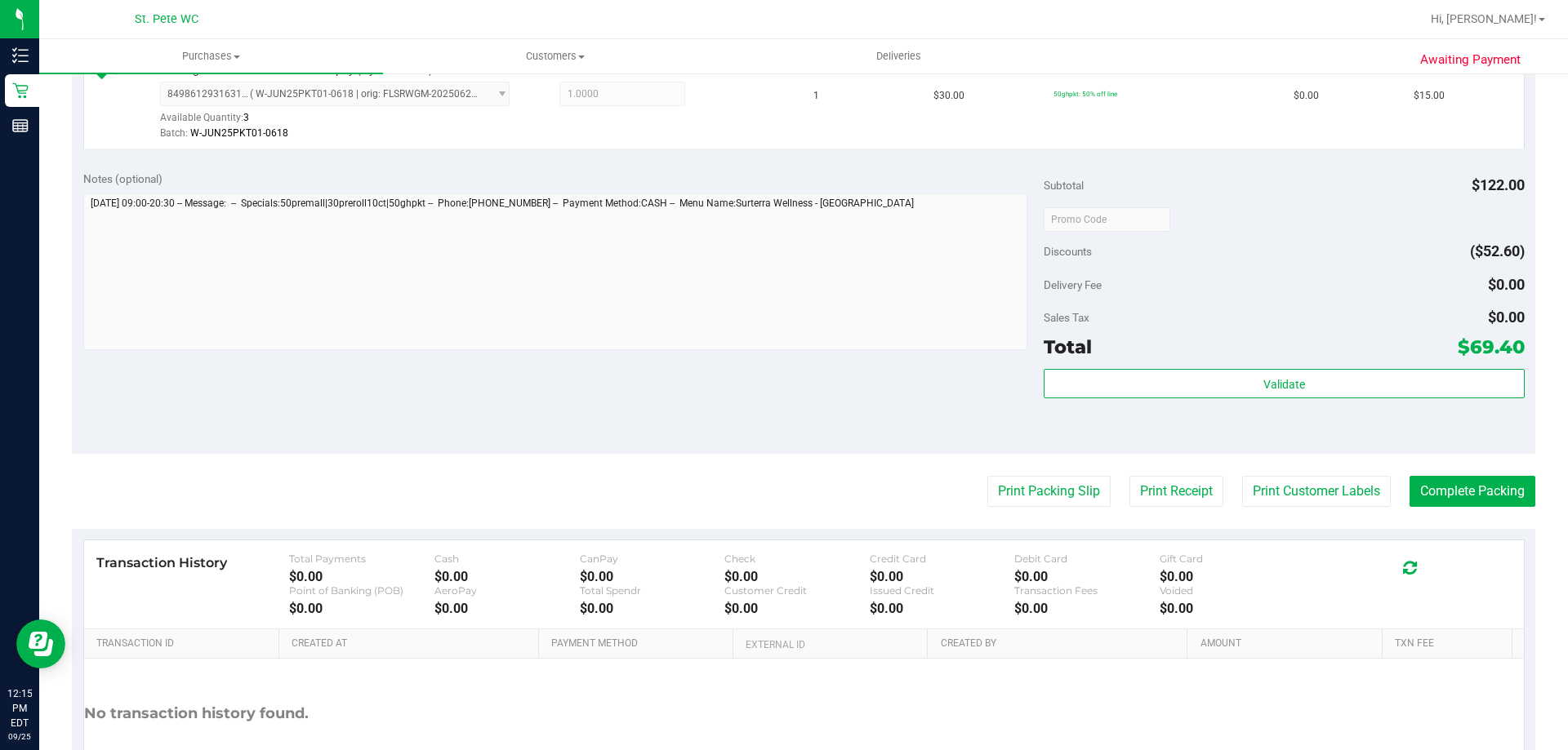
scroll to position [659, 0]
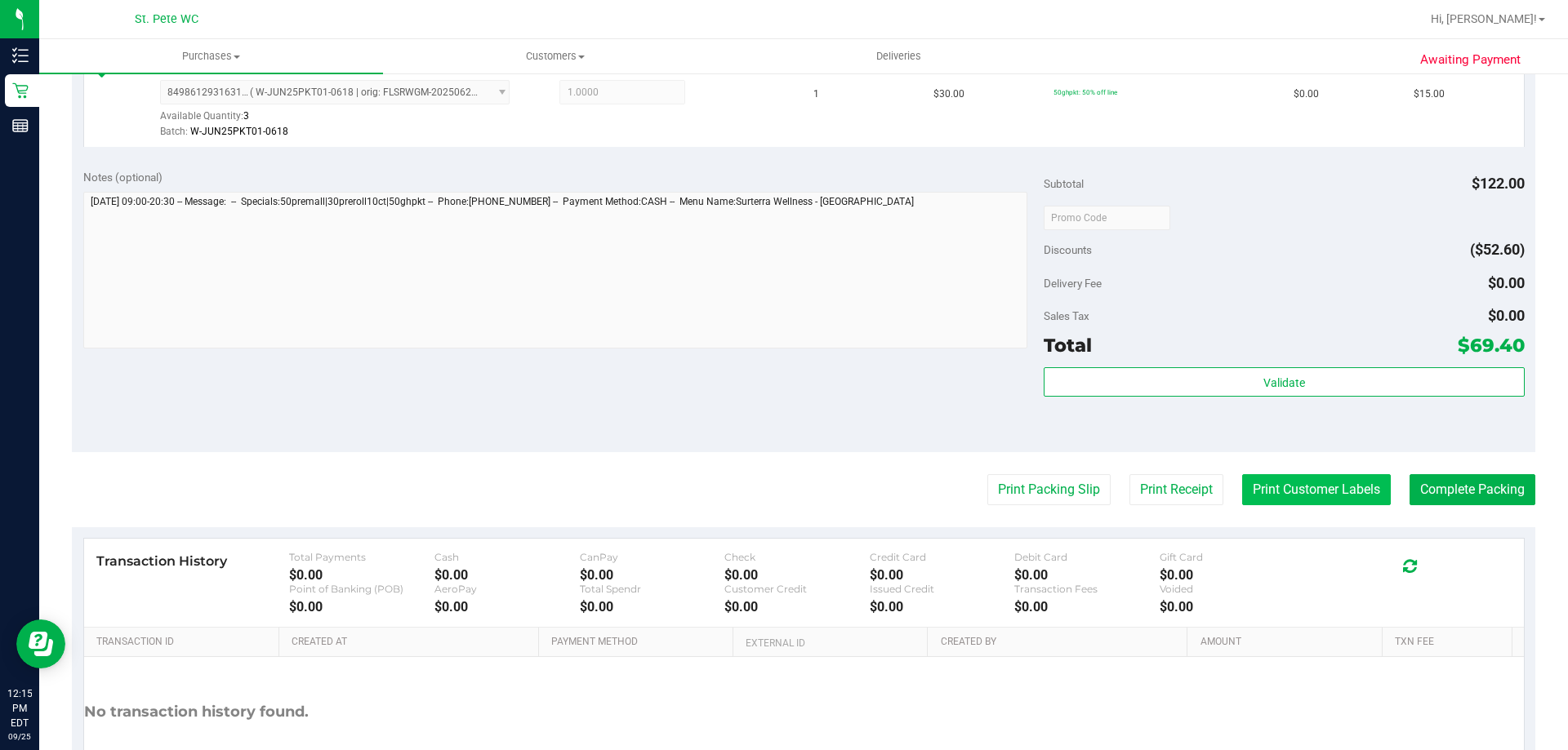
click at [1297, 496] on button "Print Customer Labels" at bounding box center [1316, 489] width 148 height 31
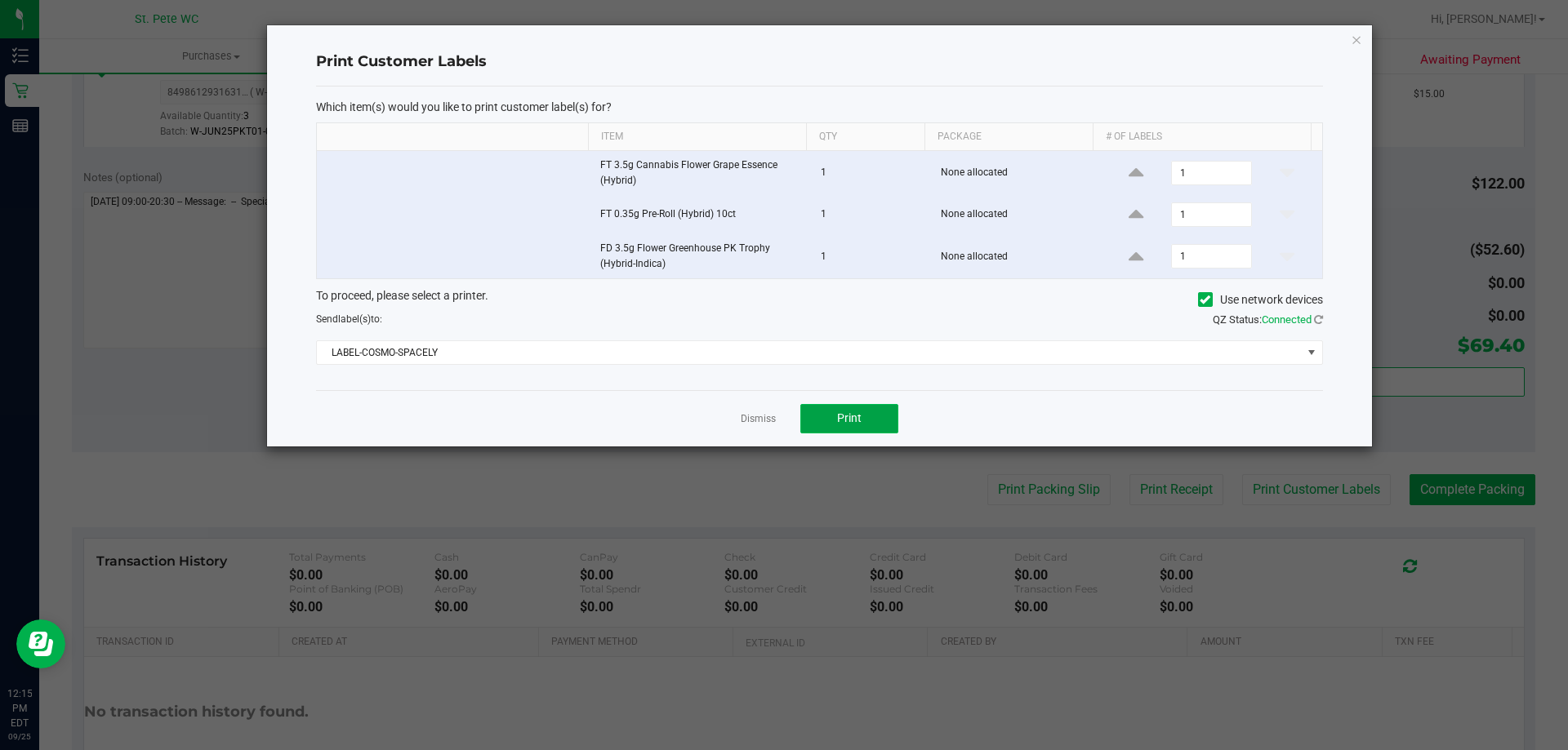
click at [836, 424] on button "Print" at bounding box center [848, 419] width 98 height 29
click at [1358, 37] on icon "button" at bounding box center [1356, 39] width 12 height 19
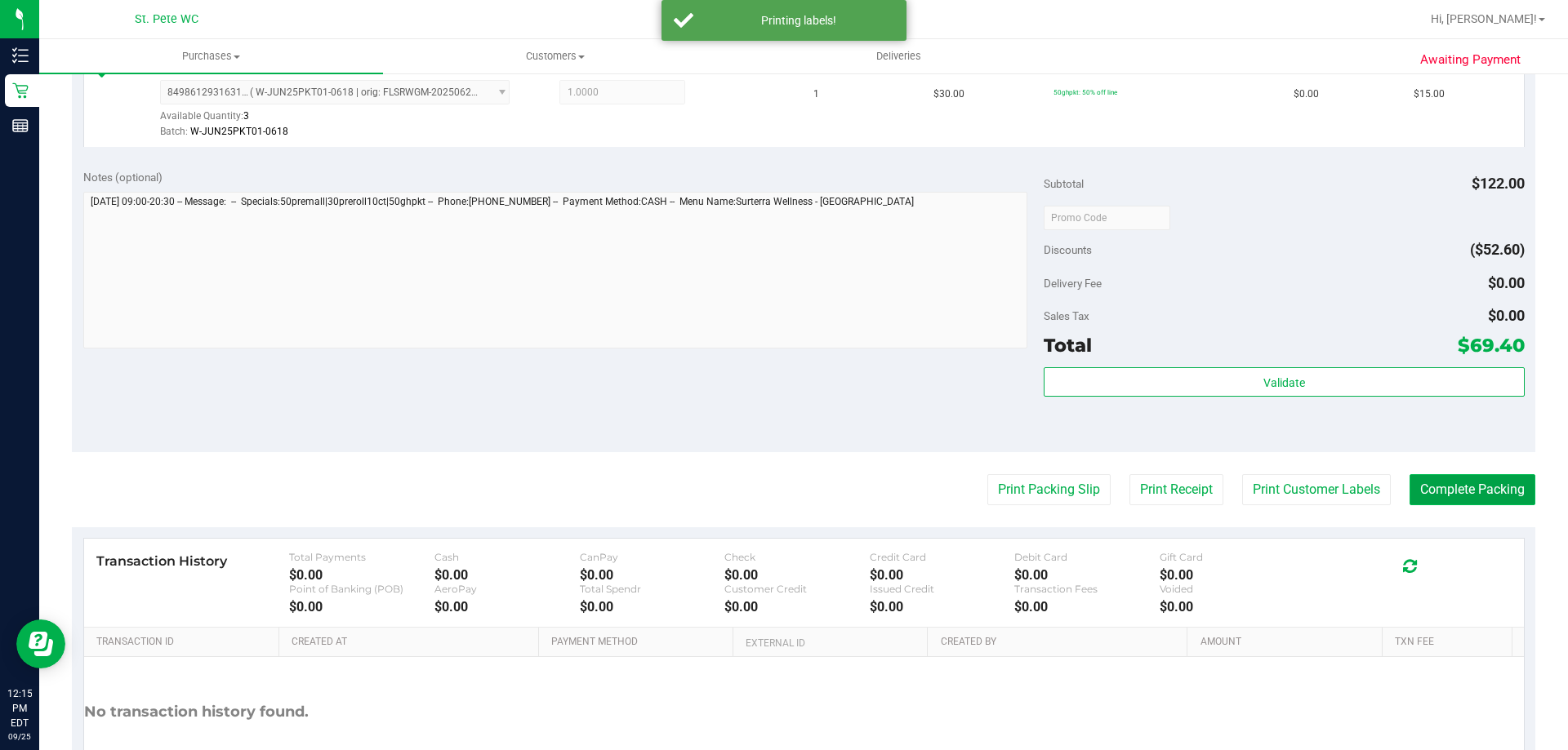
click at [1456, 494] on button "Complete Packing" at bounding box center [1473, 489] width 126 height 31
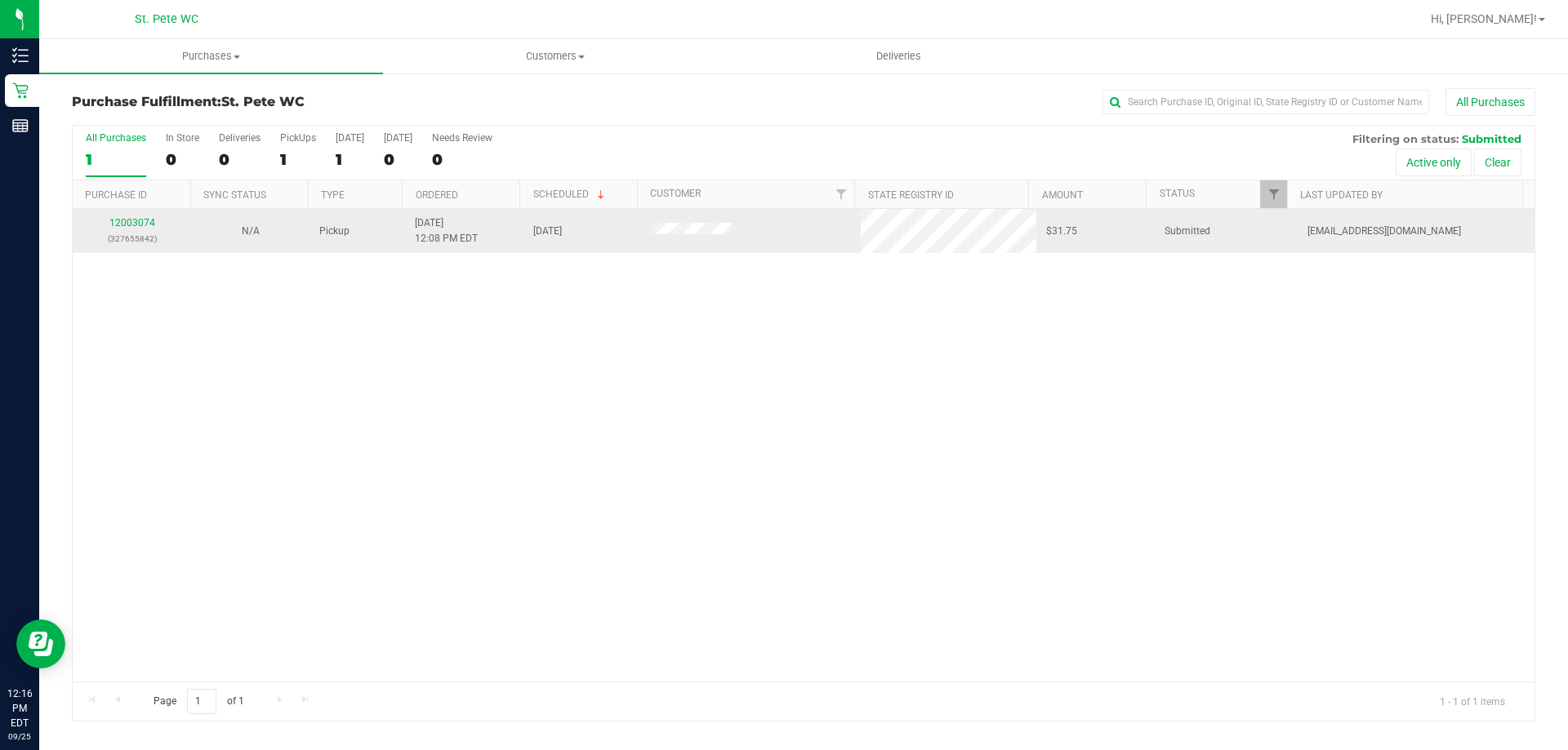
click at [150, 230] on div "12003074 (327655842)" at bounding box center [132, 230] width 99 height 31
click at [148, 229] on div "12003074 (327655842)" at bounding box center [132, 230] width 99 height 31
click at [147, 226] on link "12003074" at bounding box center [132, 223] width 46 height 12
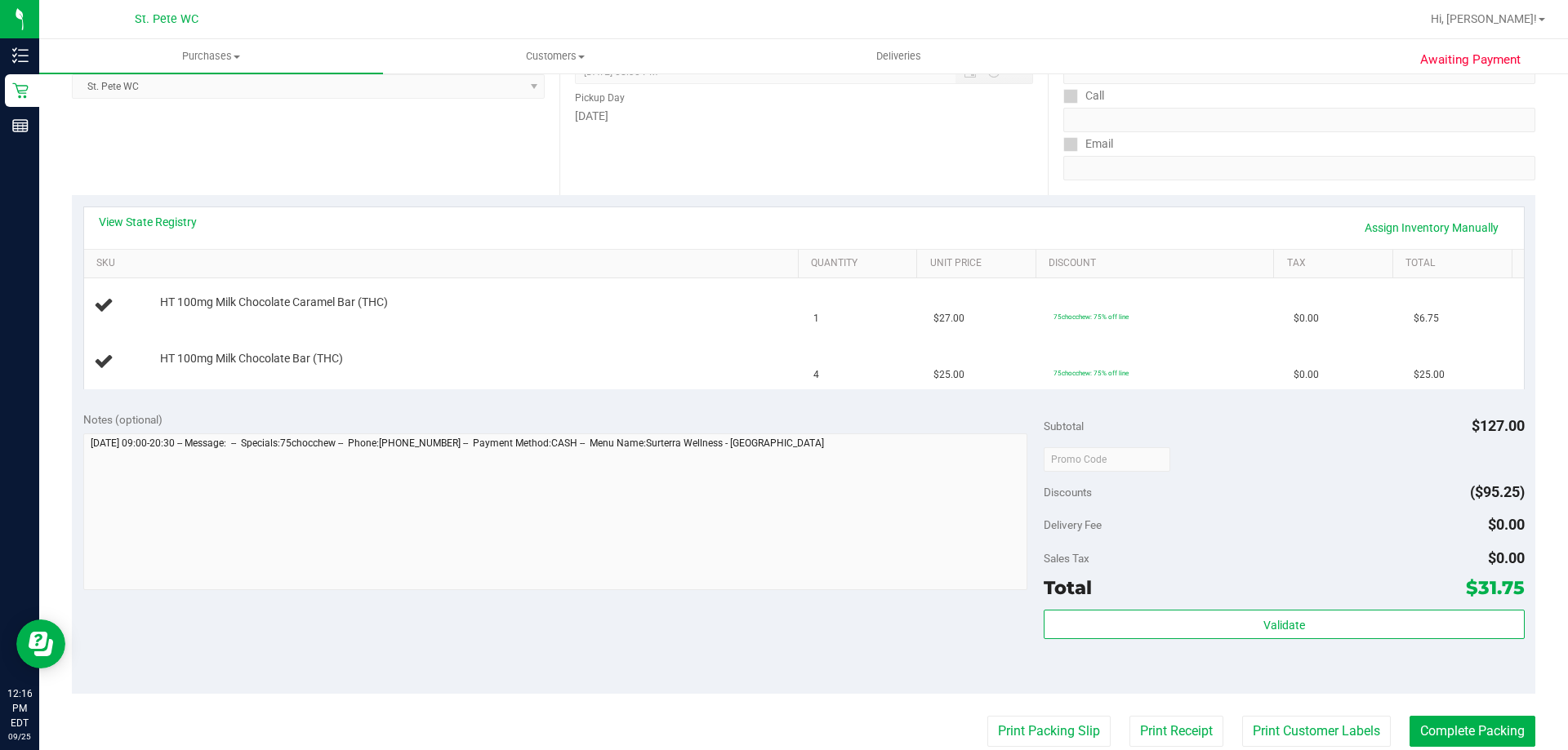
scroll to position [408, 0]
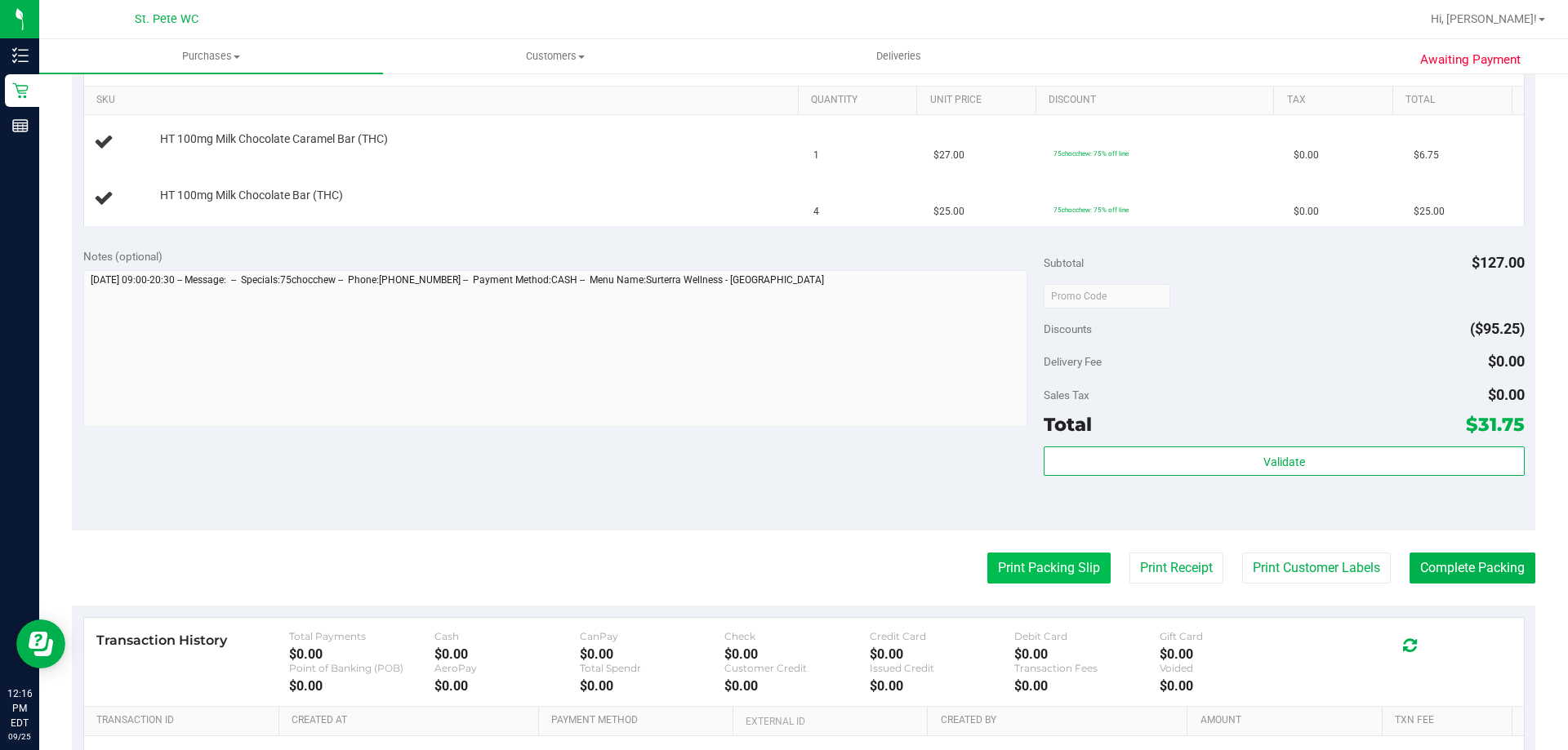
click at [1028, 573] on button "Print Packing Slip" at bounding box center [1049, 568] width 123 height 31
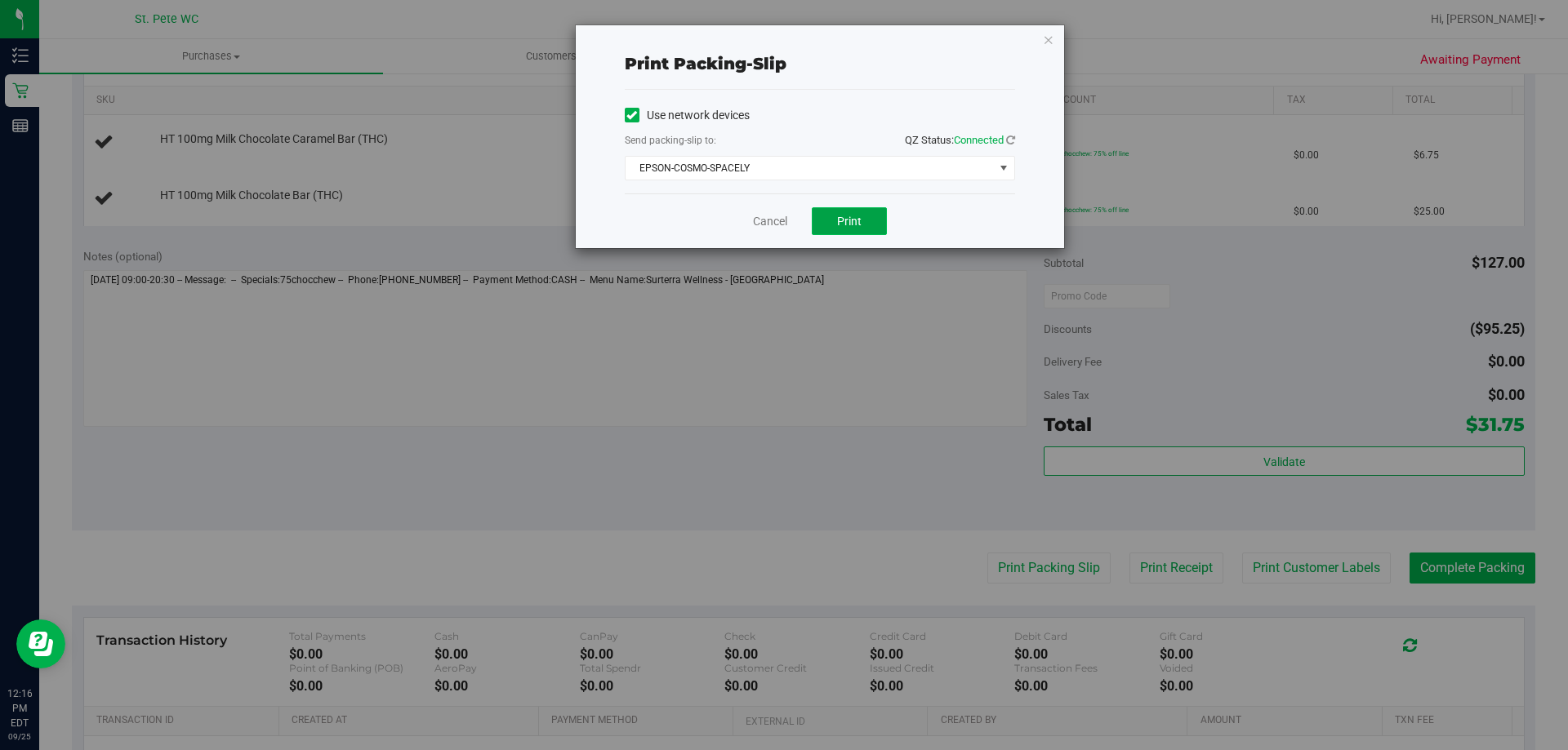
click at [838, 219] on span "Print" at bounding box center [848, 221] width 24 height 13
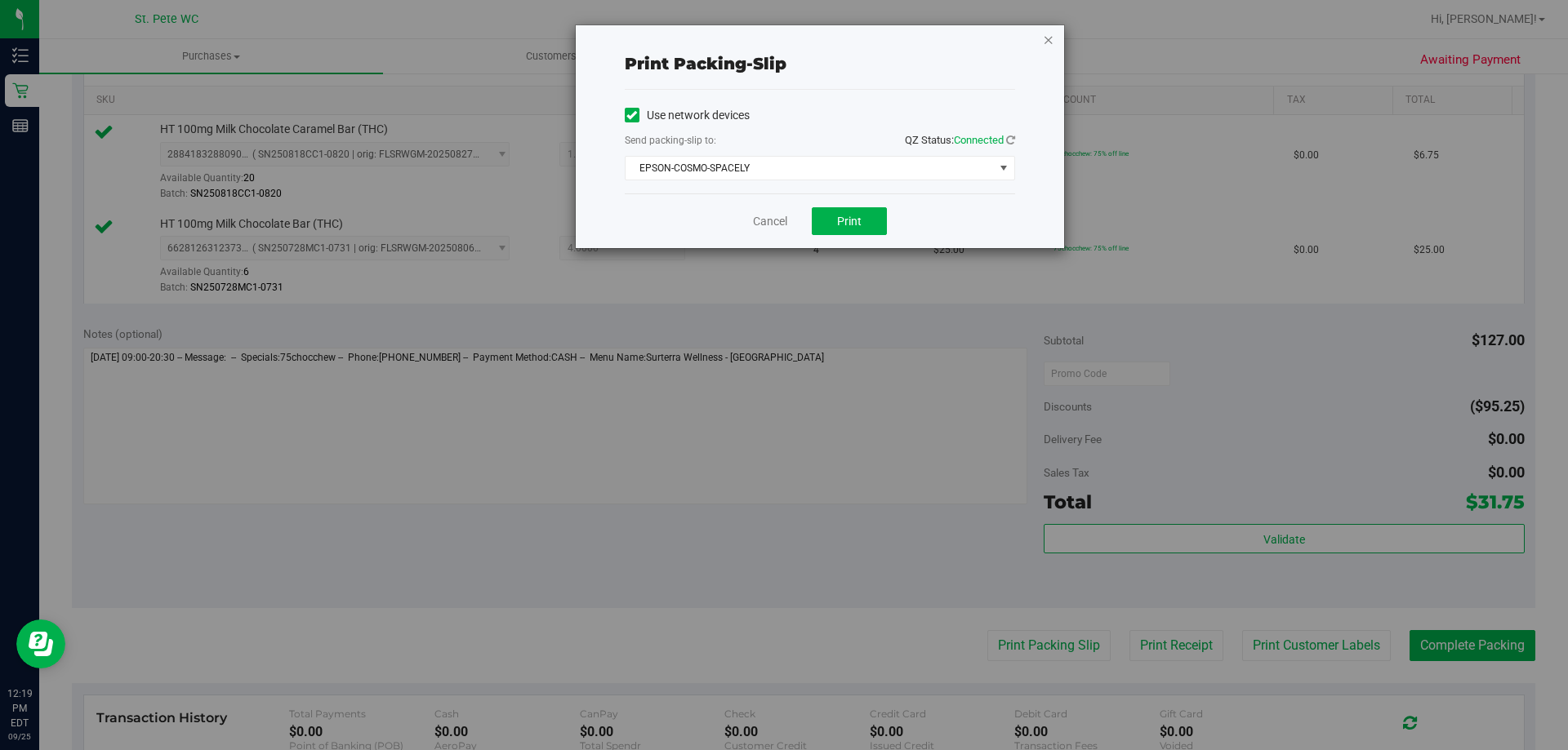
click at [1043, 38] on icon "button" at bounding box center [1049, 39] width 12 height 19
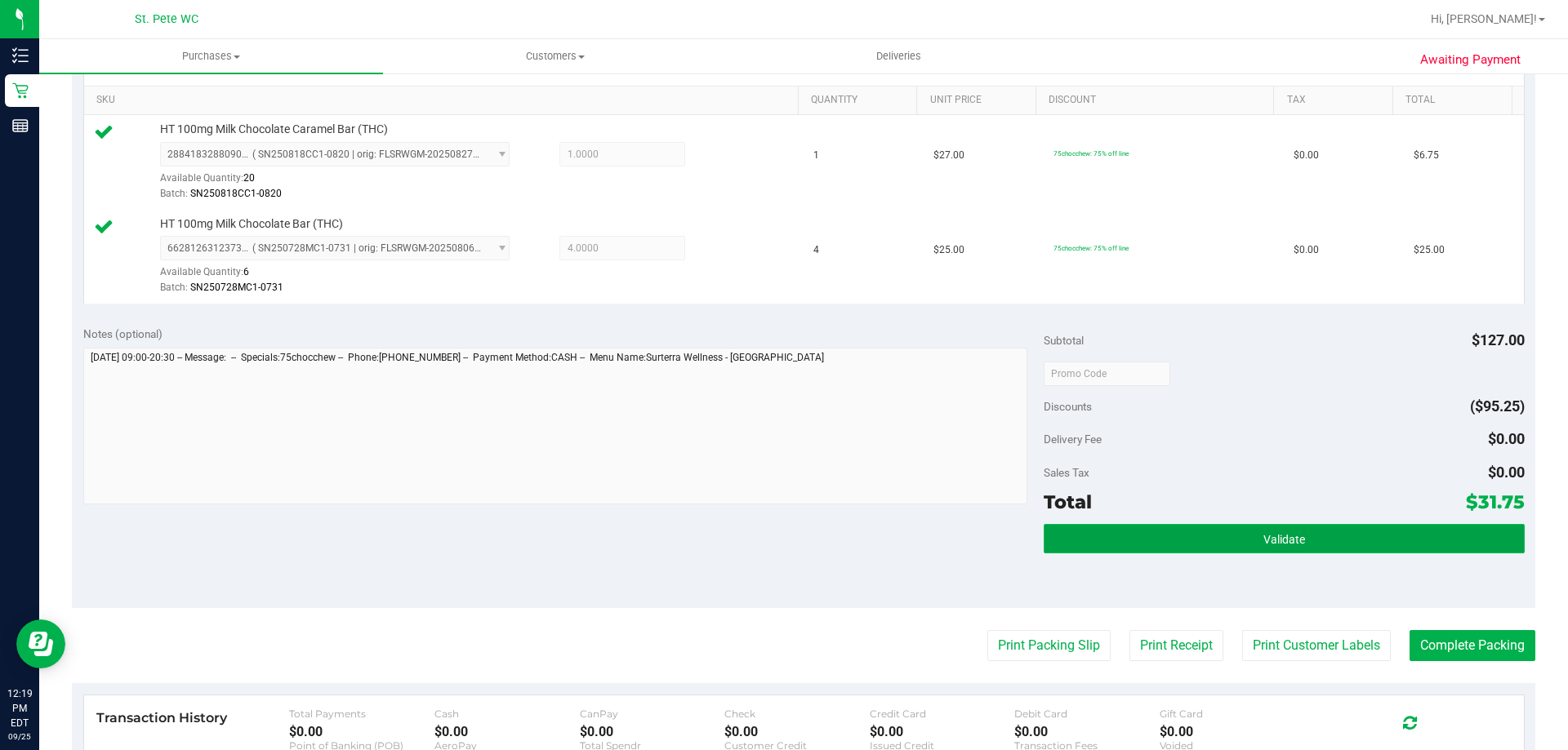
click at [1211, 542] on button "Validate" at bounding box center [1283, 538] width 480 height 29
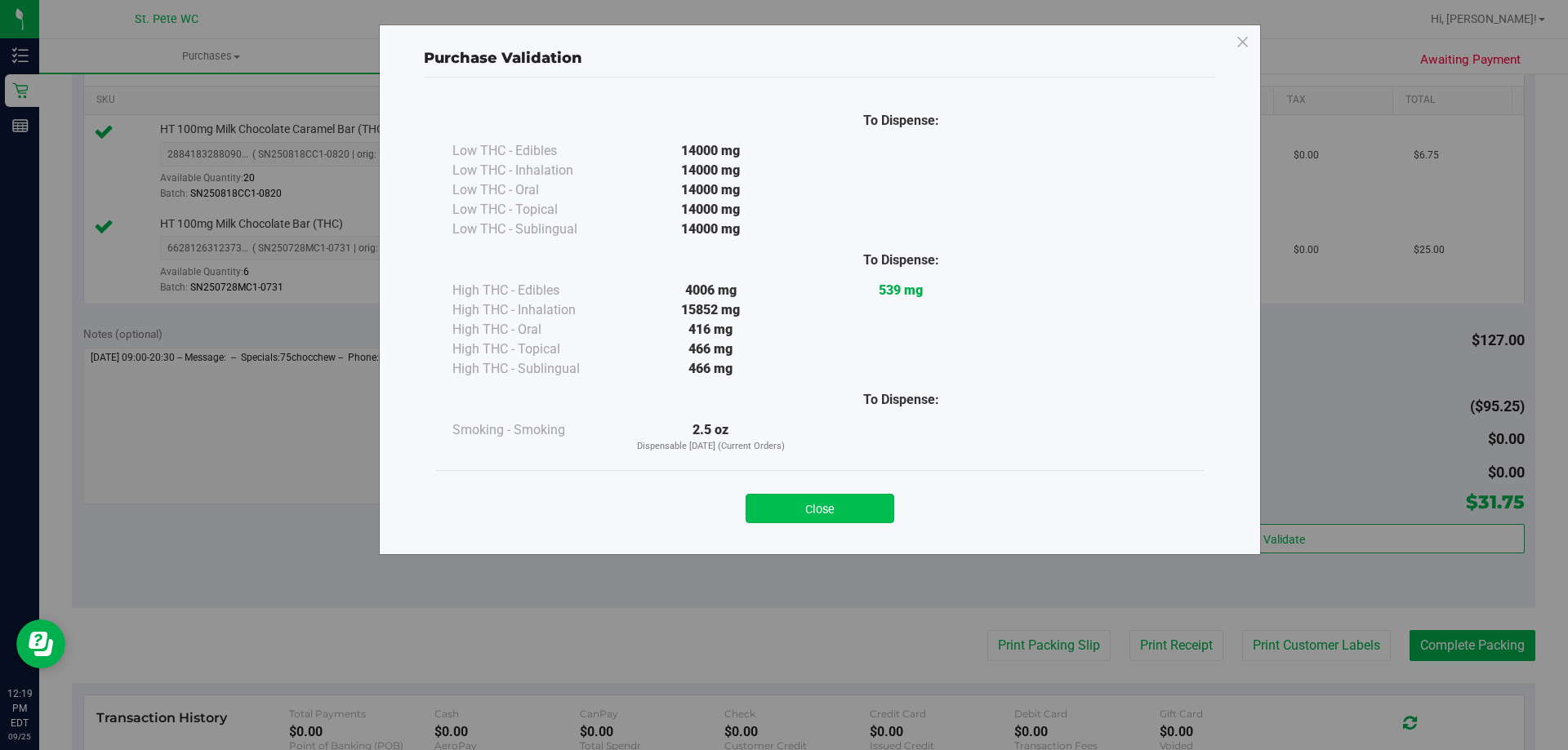
click at [837, 507] on button "Close" at bounding box center [819, 508] width 148 height 29
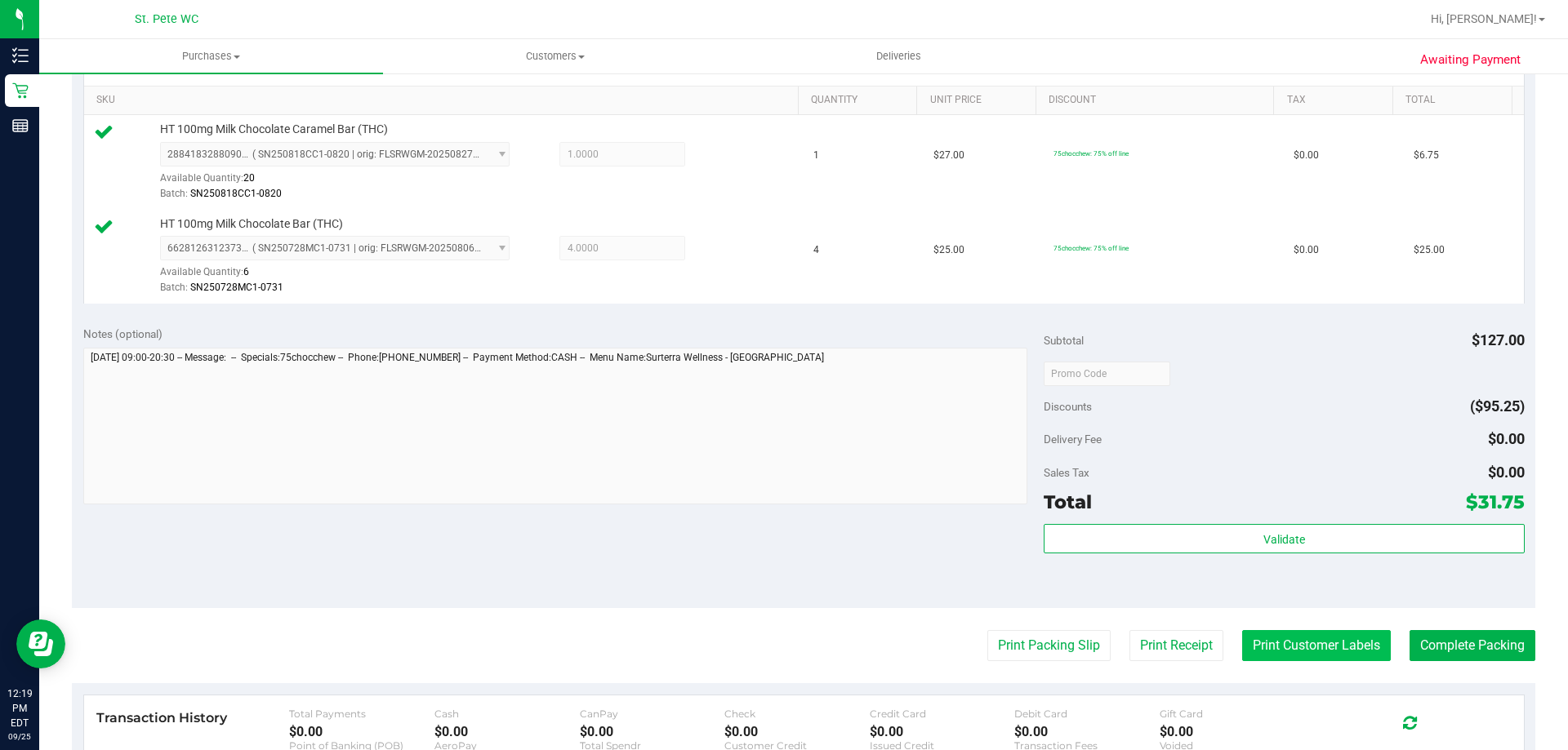
click at [1315, 649] on button "Print Customer Labels" at bounding box center [1316, 645] width 148 height 31
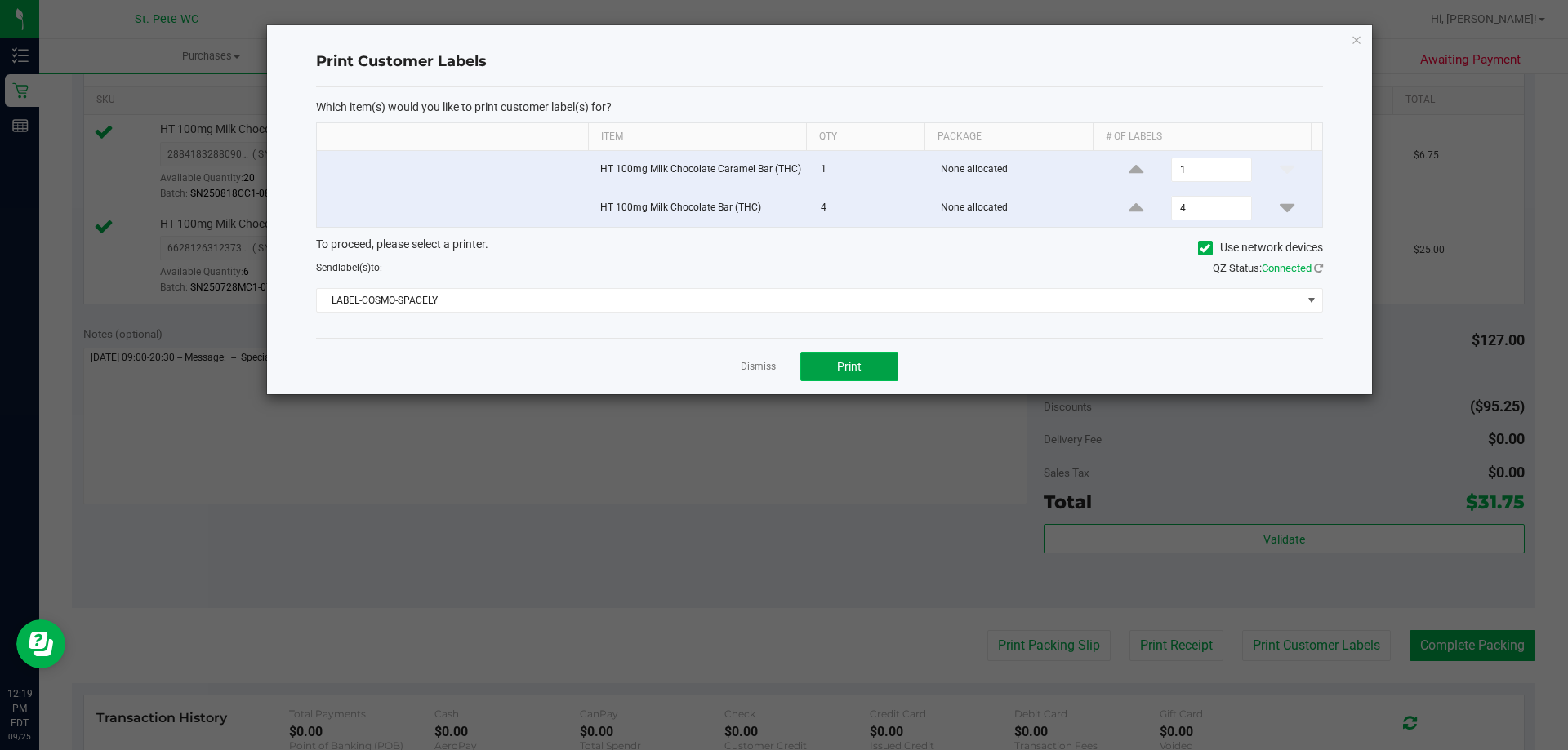
click at [853, 374] on button "Print" at bounding box center [848, 366] width 98 height 29
click at [1357, 39] on icon "button" at bounding box center [1356, 39] width 12 height 19
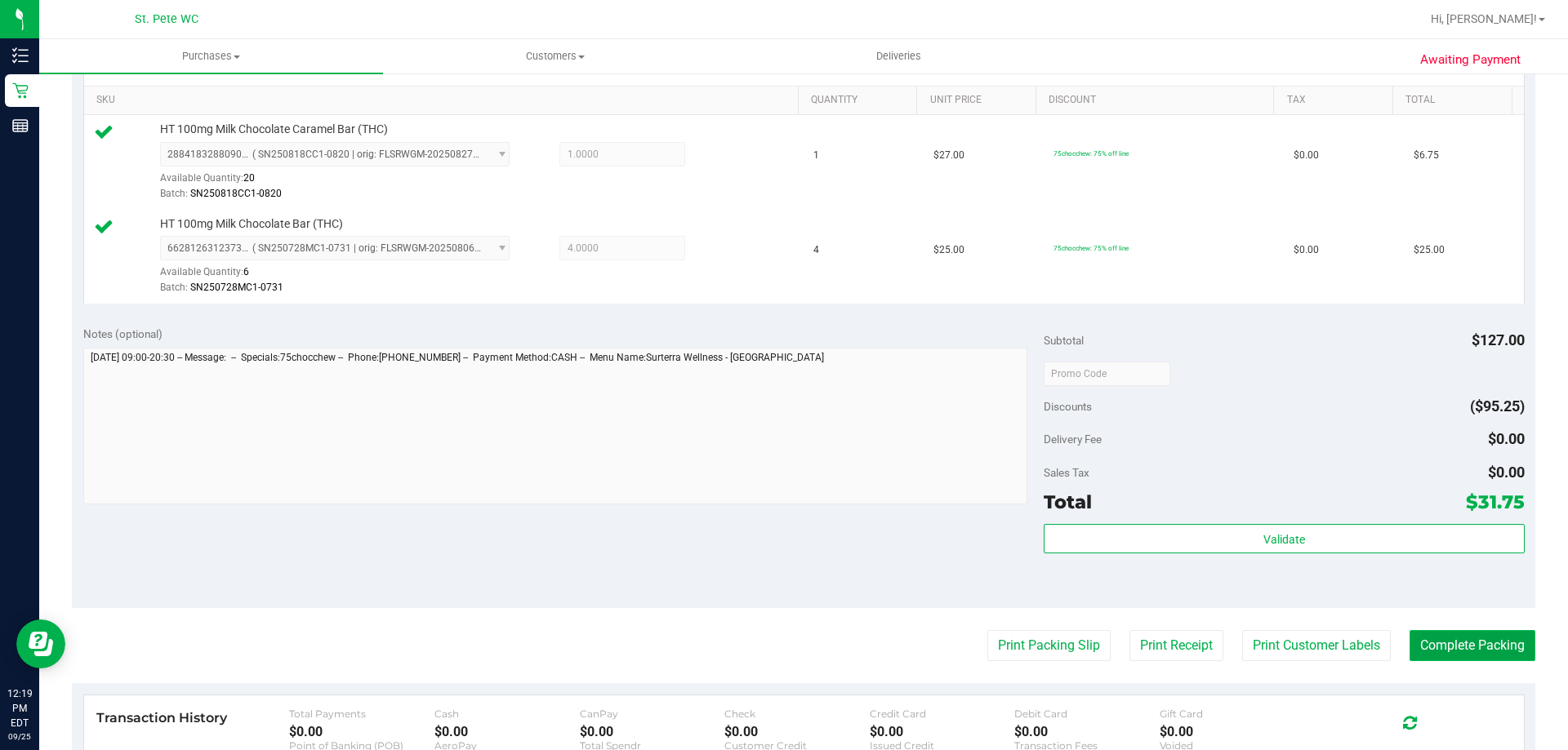
click at [1441, 644] on button "Complete Packing" at bounding box center [1473, 645] width 126 height 31
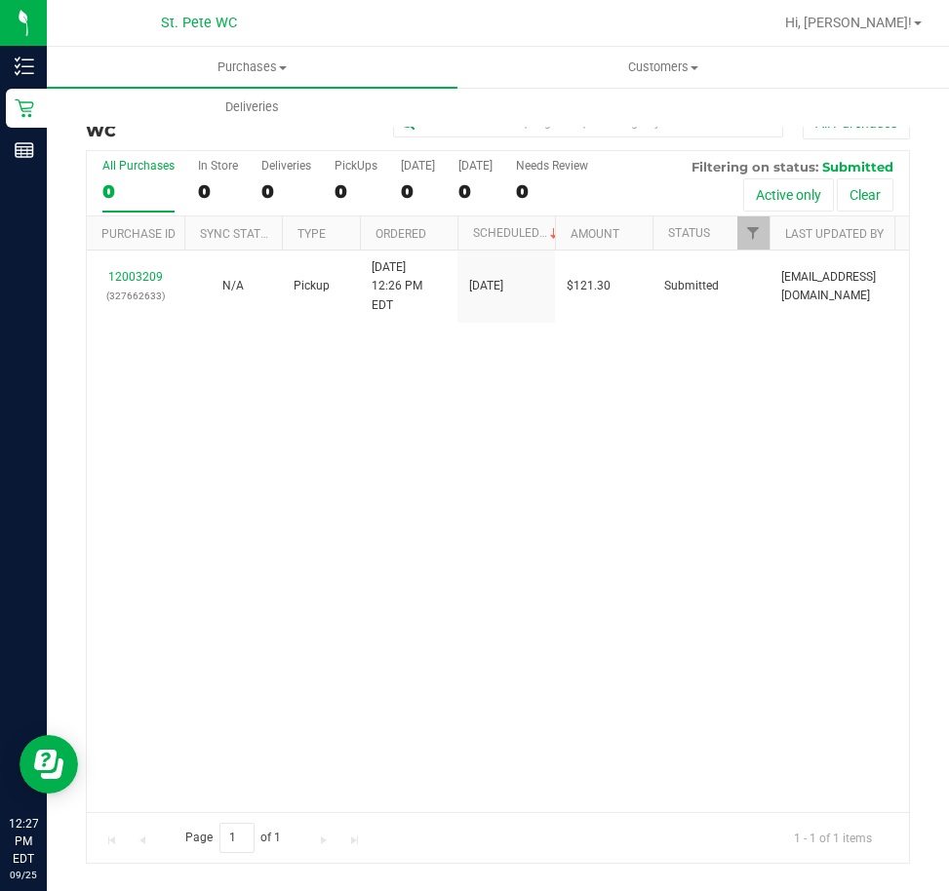
click at [657, 416] on div "12003209 (327662633) N/A Pickup 9/25/2025 12:26 PM EDT 9/25/2025 $121.30 Submit…" at bounding box center [498, 532] width 822 height 562
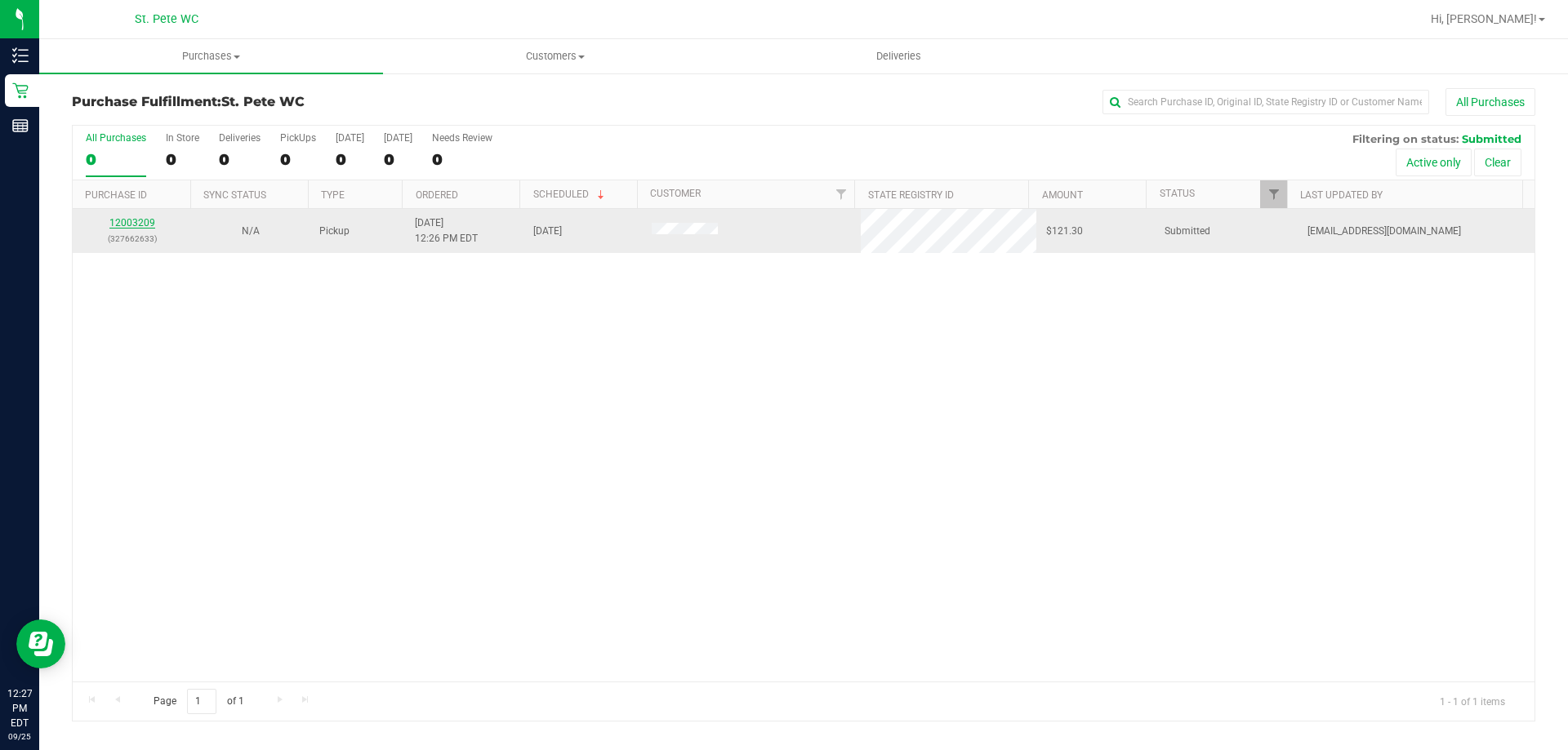
click at [125, 218] on link "12003209" at bounding box center [132, 223] width 46 height 12
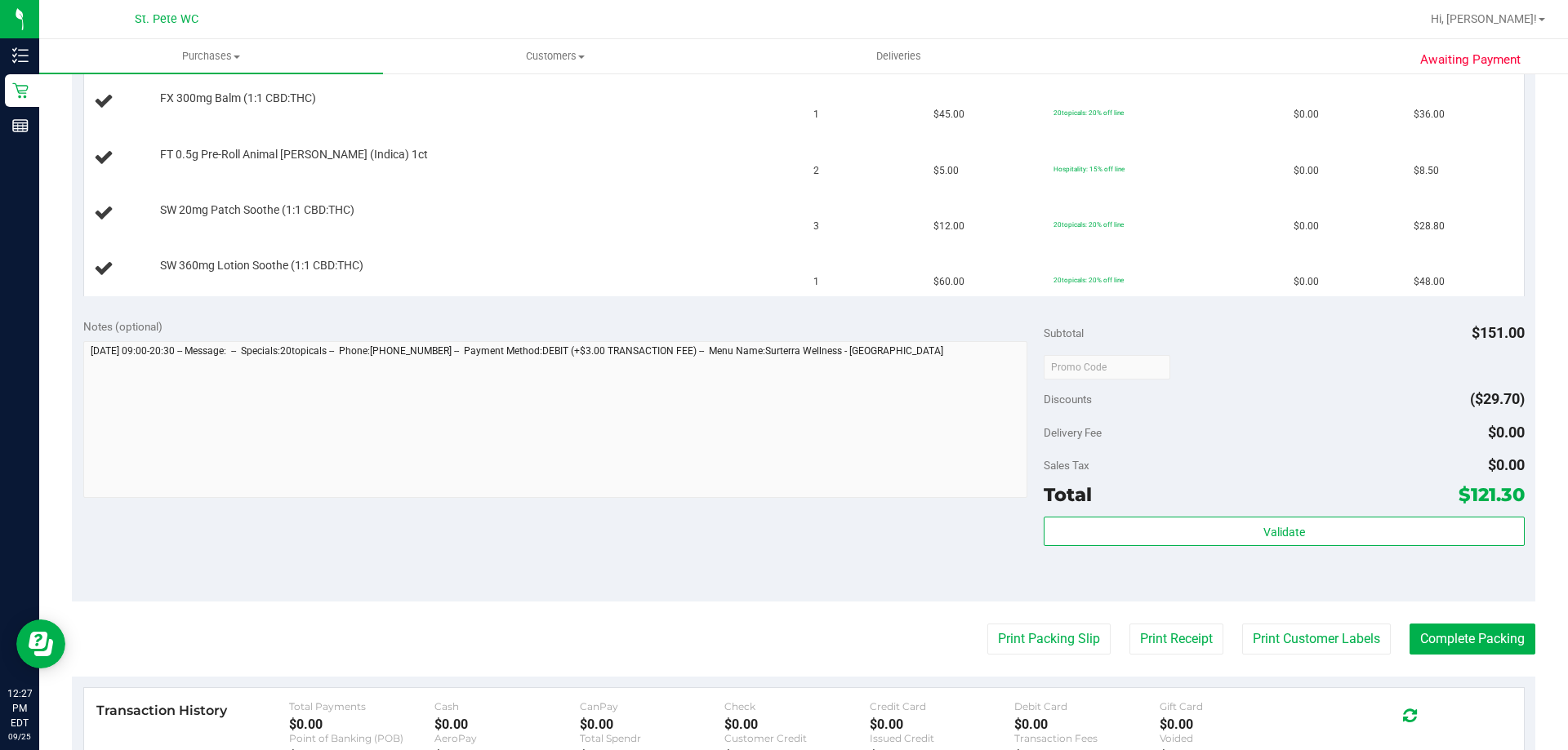
scroll to position [490, 0]
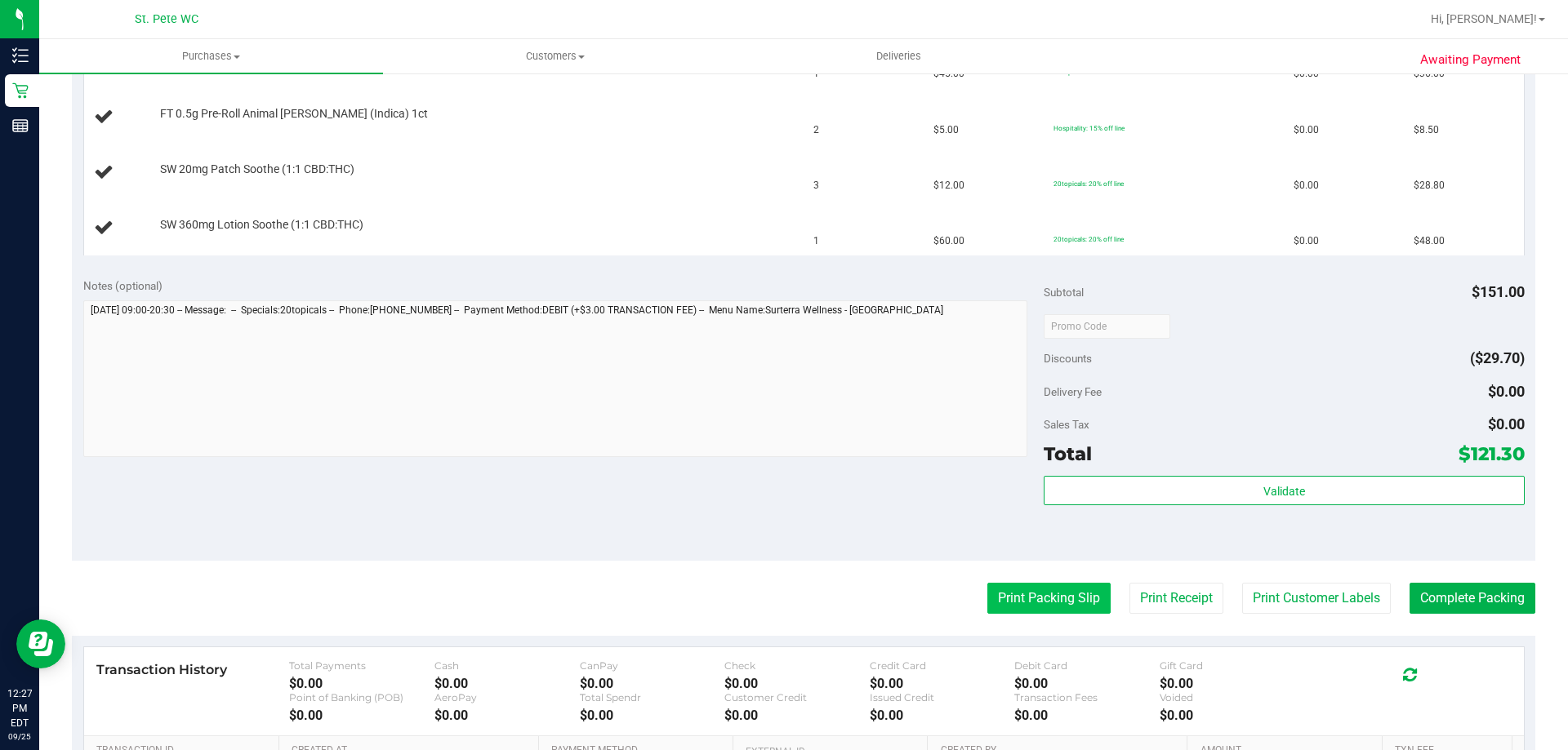
click at [988, 593] on button "Print Packing Slip" at bounding box center [1049, 598] width 123 height 31
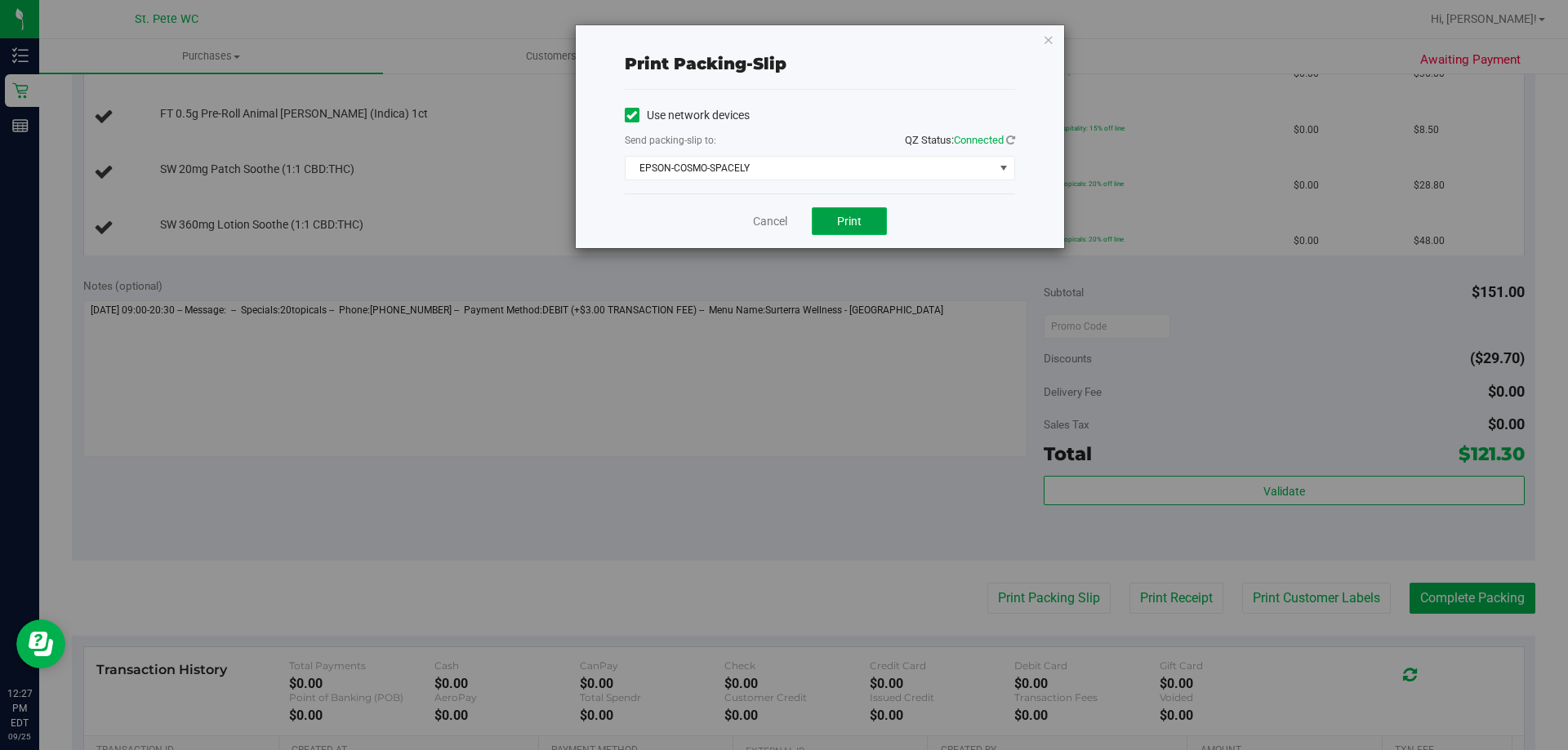
click at [843, 216] on span "Print" at bounding box center [848, 221] width 24 height 13
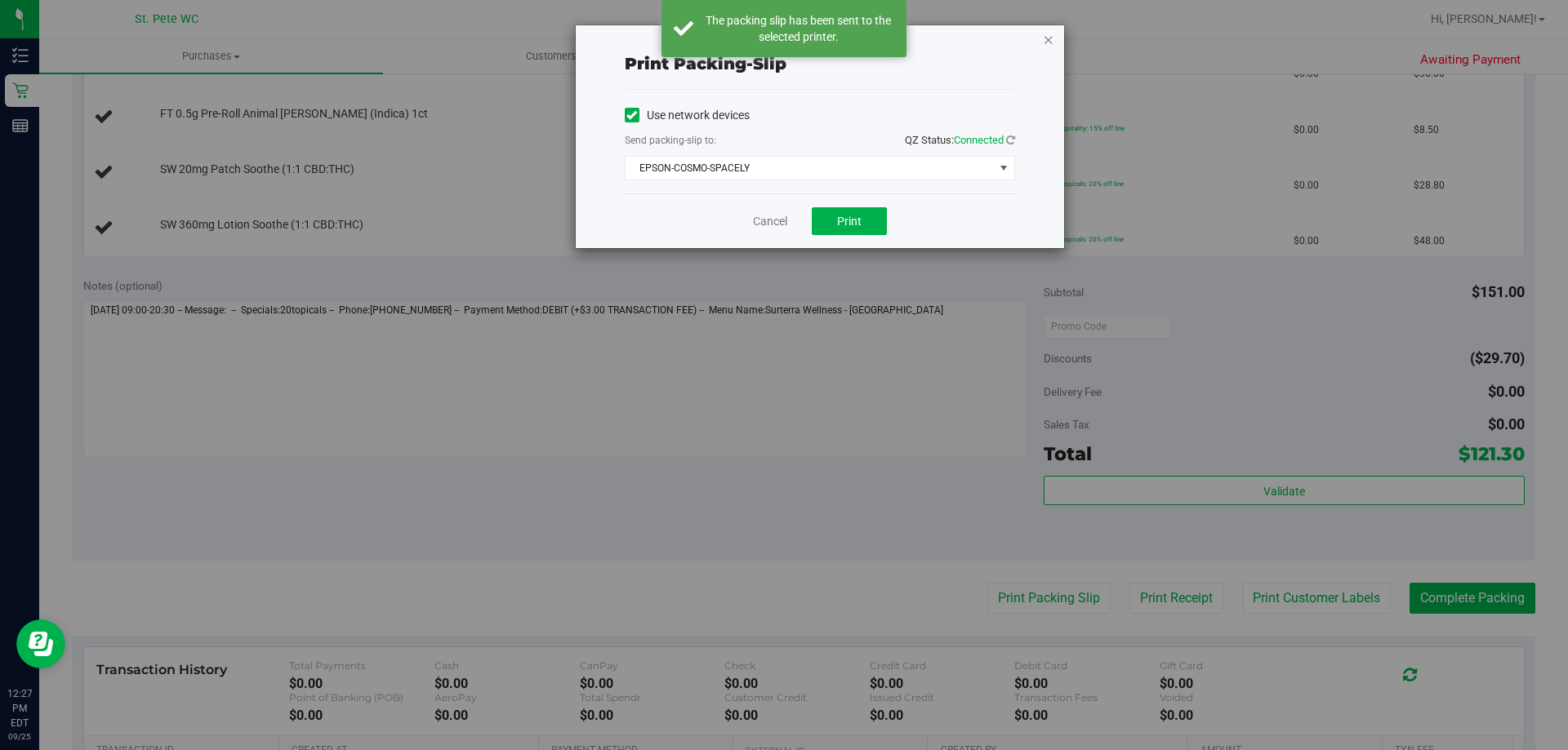
click at [1048, 44] on icon "button" at bounding box center [1049, 39] width 12 height 19
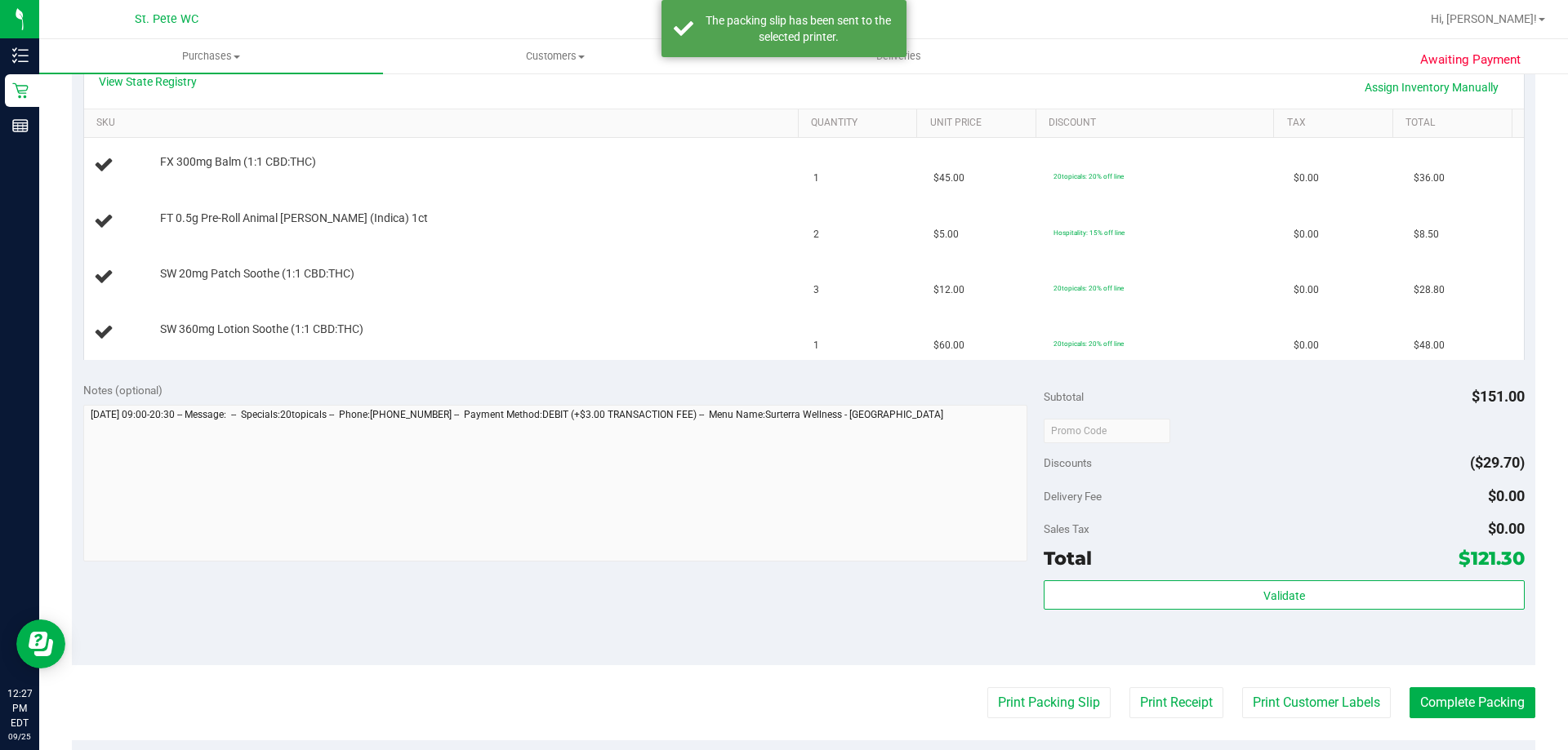
scroll to position [244, 0]
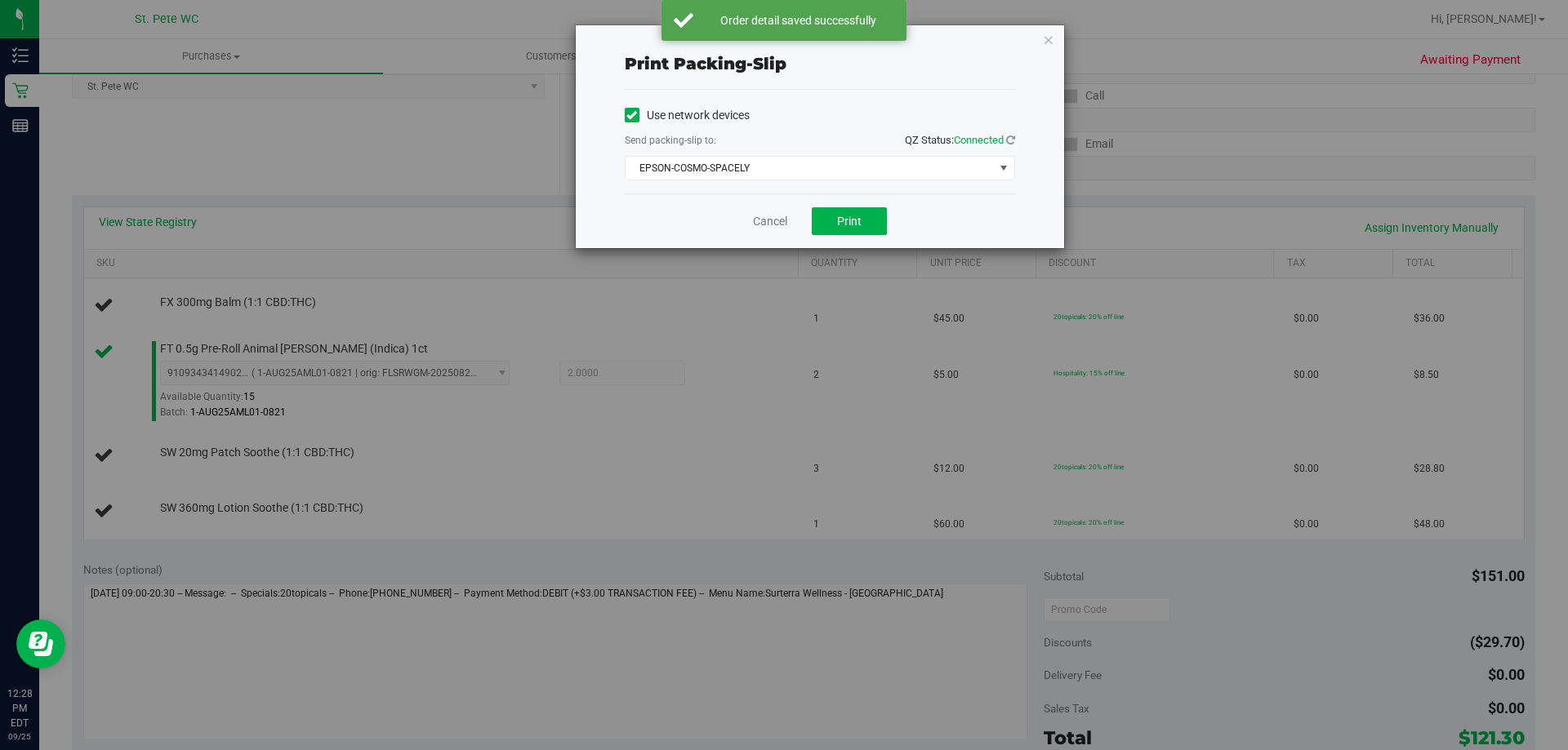
click at [1055, 38] on div "Print packing-slip Use network devices Send packing-slip to: QZ Status: Connect…" at bounding box center [819, 136] width 488 height 223
click at [1052, 38] on icon "button" at bounding box center [1049, 39] width 12 height 19
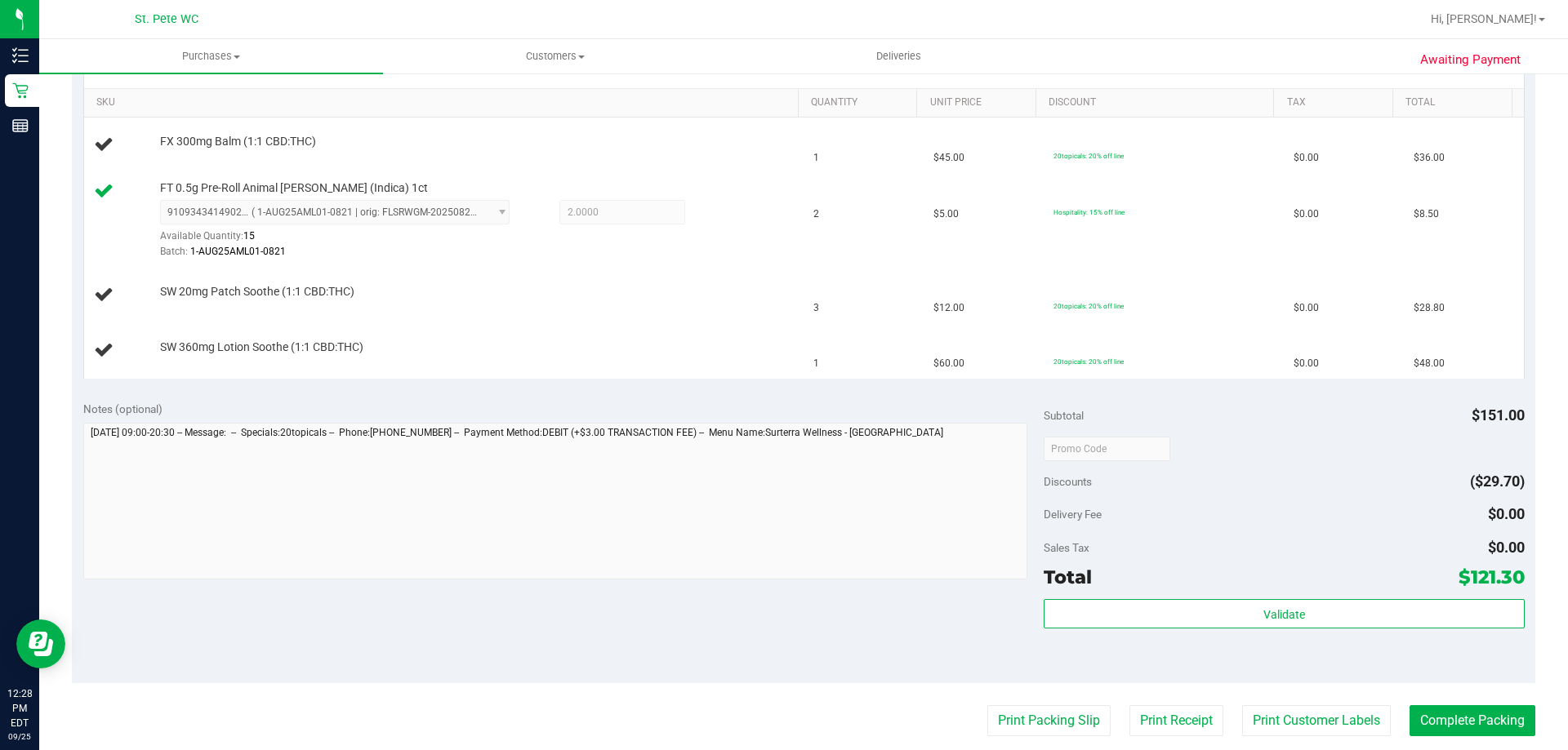
scroll to position [161, 0]
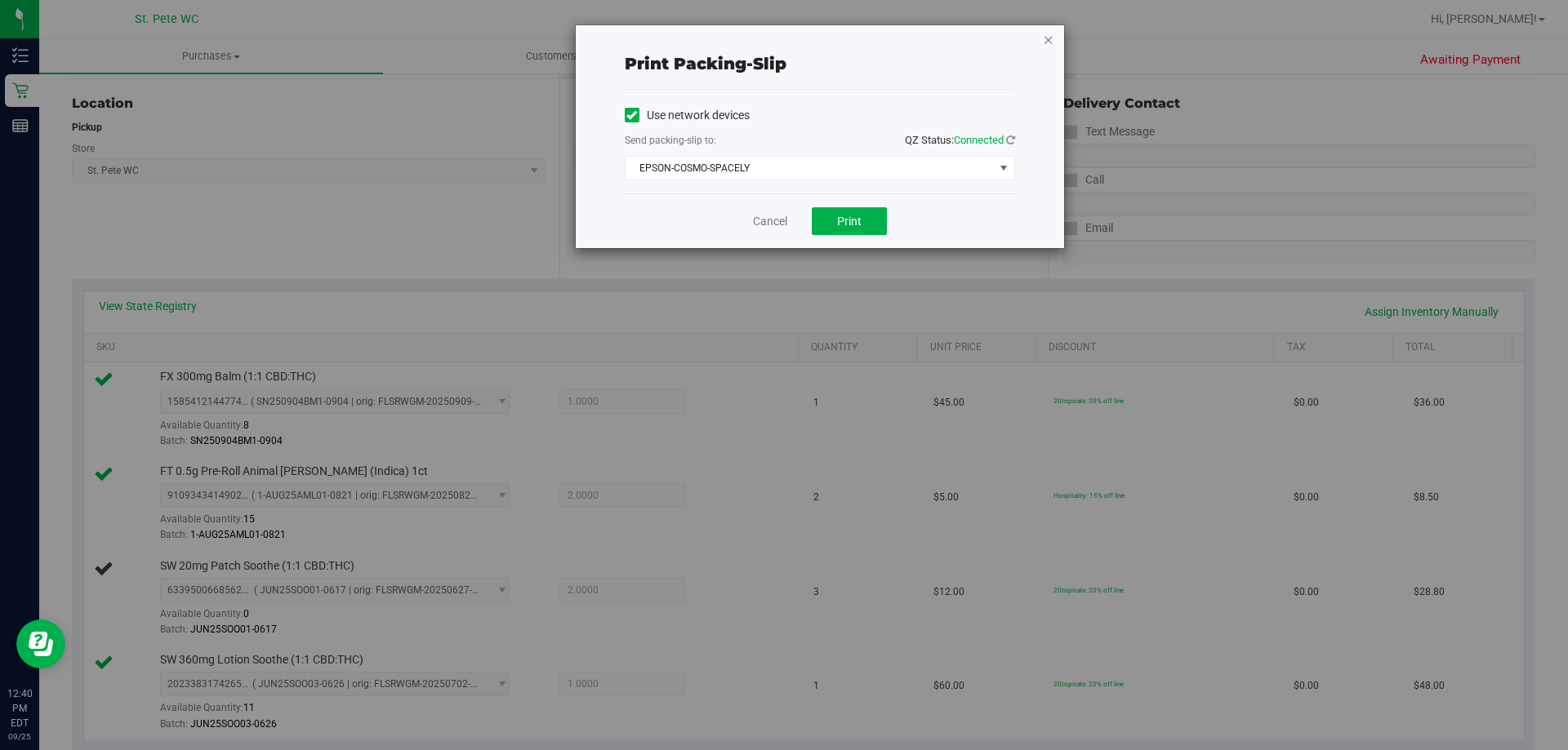
click at [1050, 37] on icon "button" at bounding box center [1049, 39] width 12 height 19
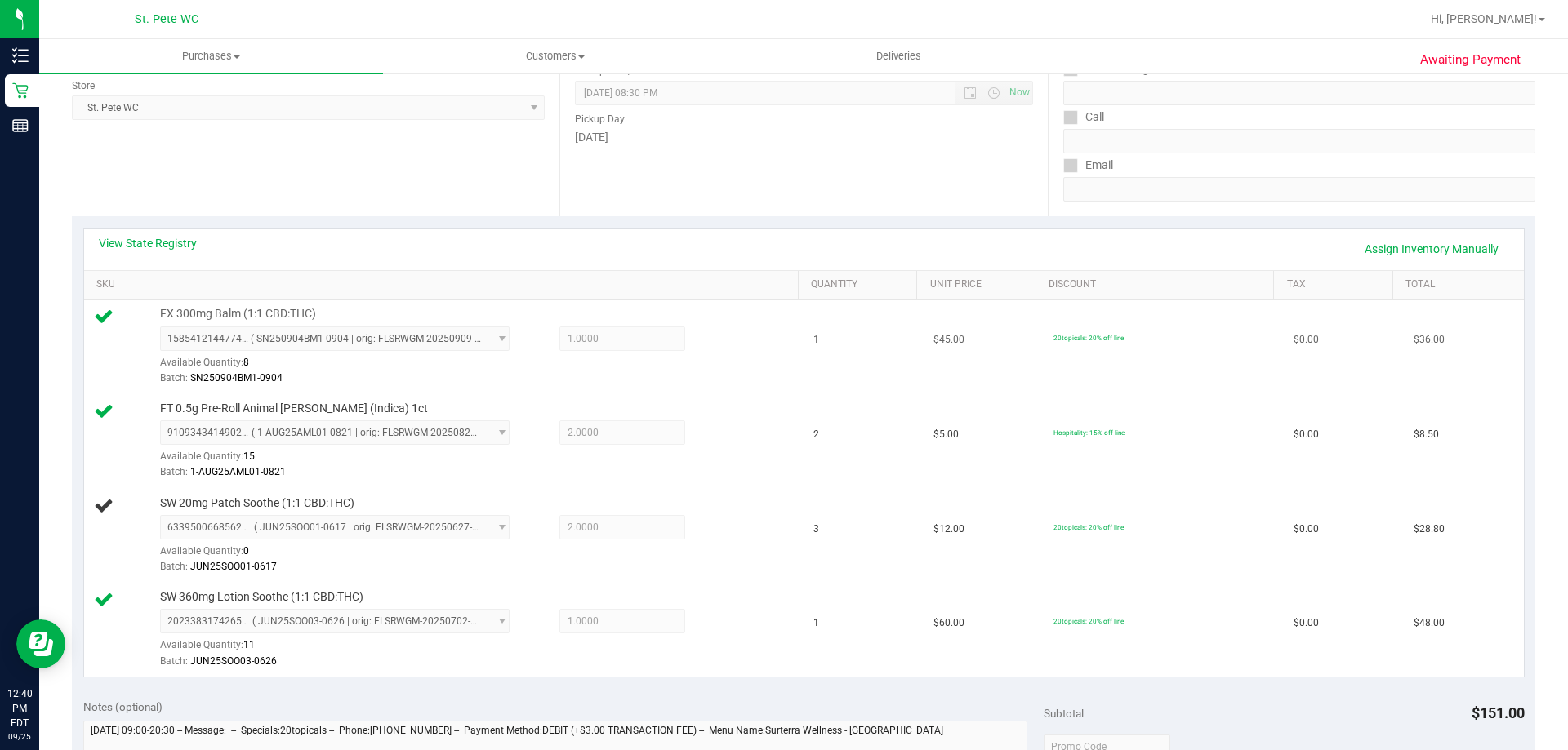
scroll to position [195, 0]
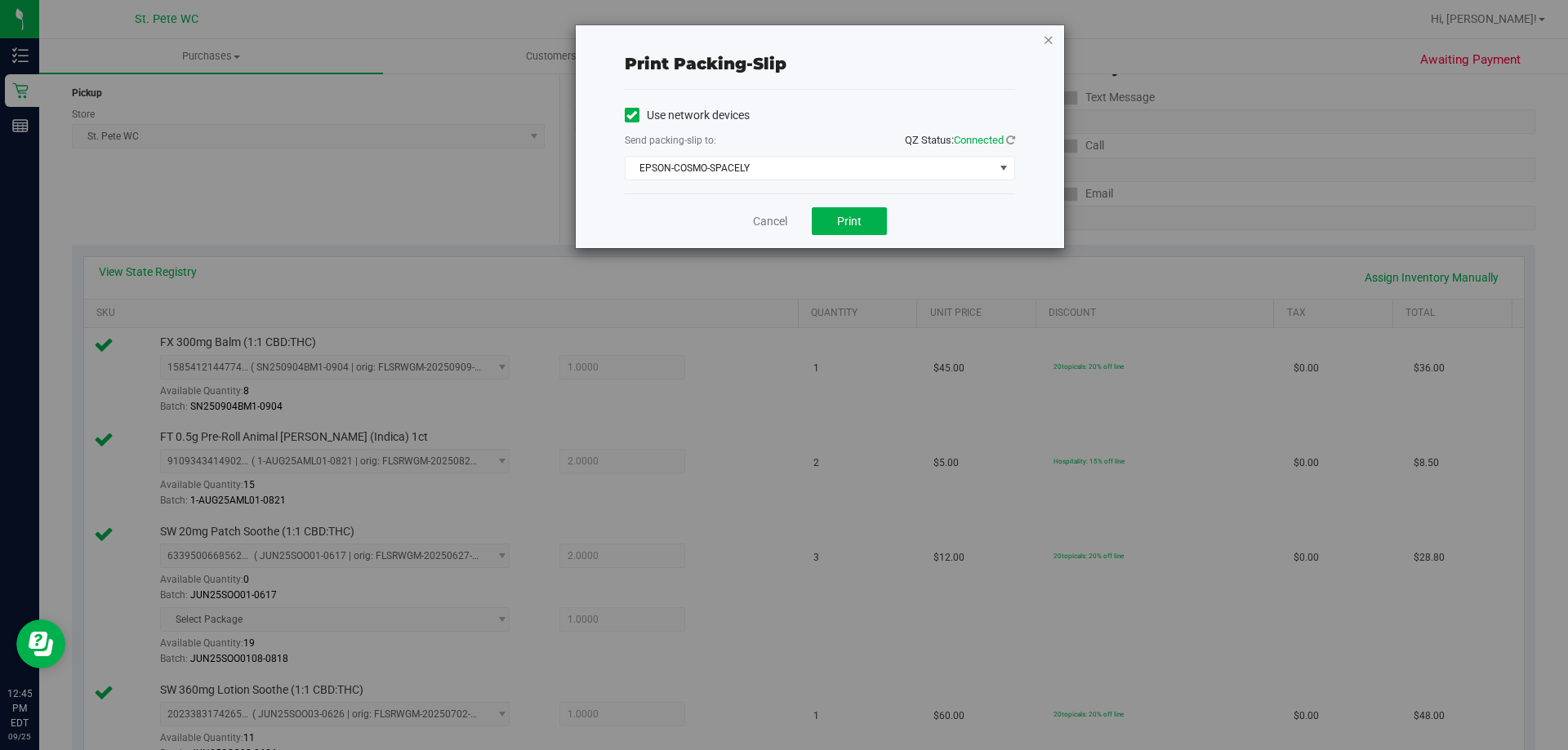
click at [1052, 39] on icon "button" at bounding box center [1049, 39] width 12 height 19
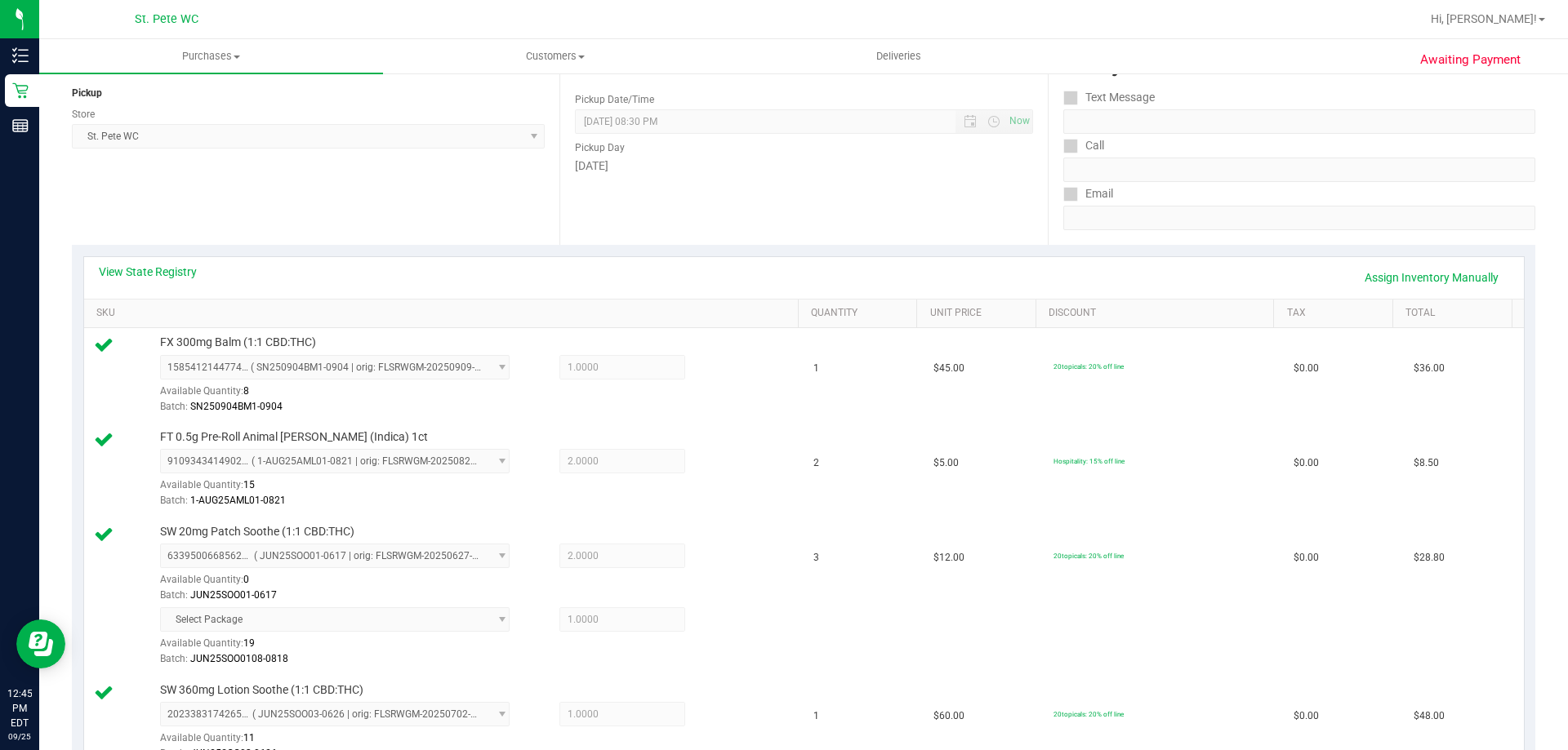
scroll to position [912, 0]
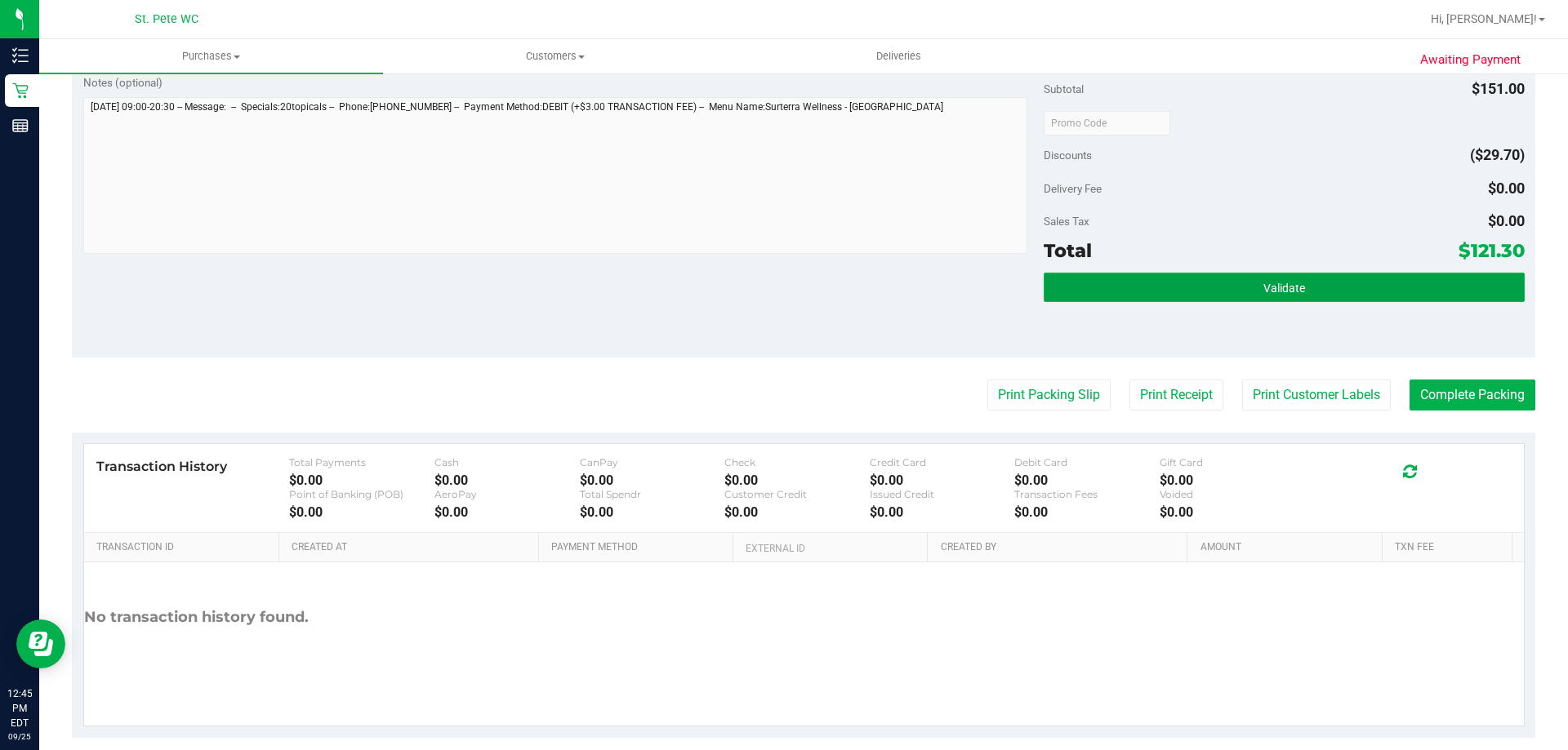
click at [1268, 281] on span "Validate" at bounding box center [1284, 288] width 42 height 13
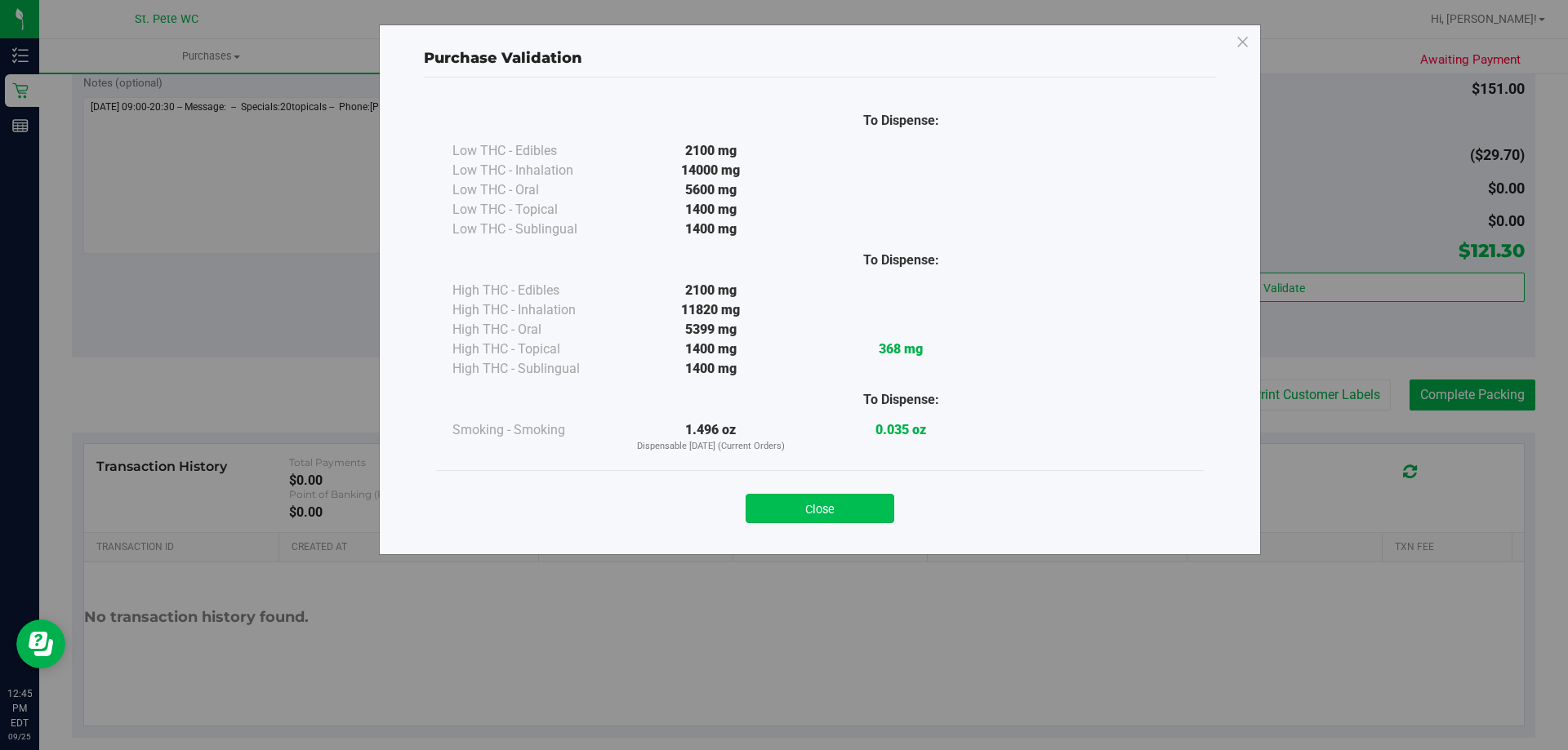
click at [836, 499] on button "Close" at bounding box center [819, 508] width 148 height 29
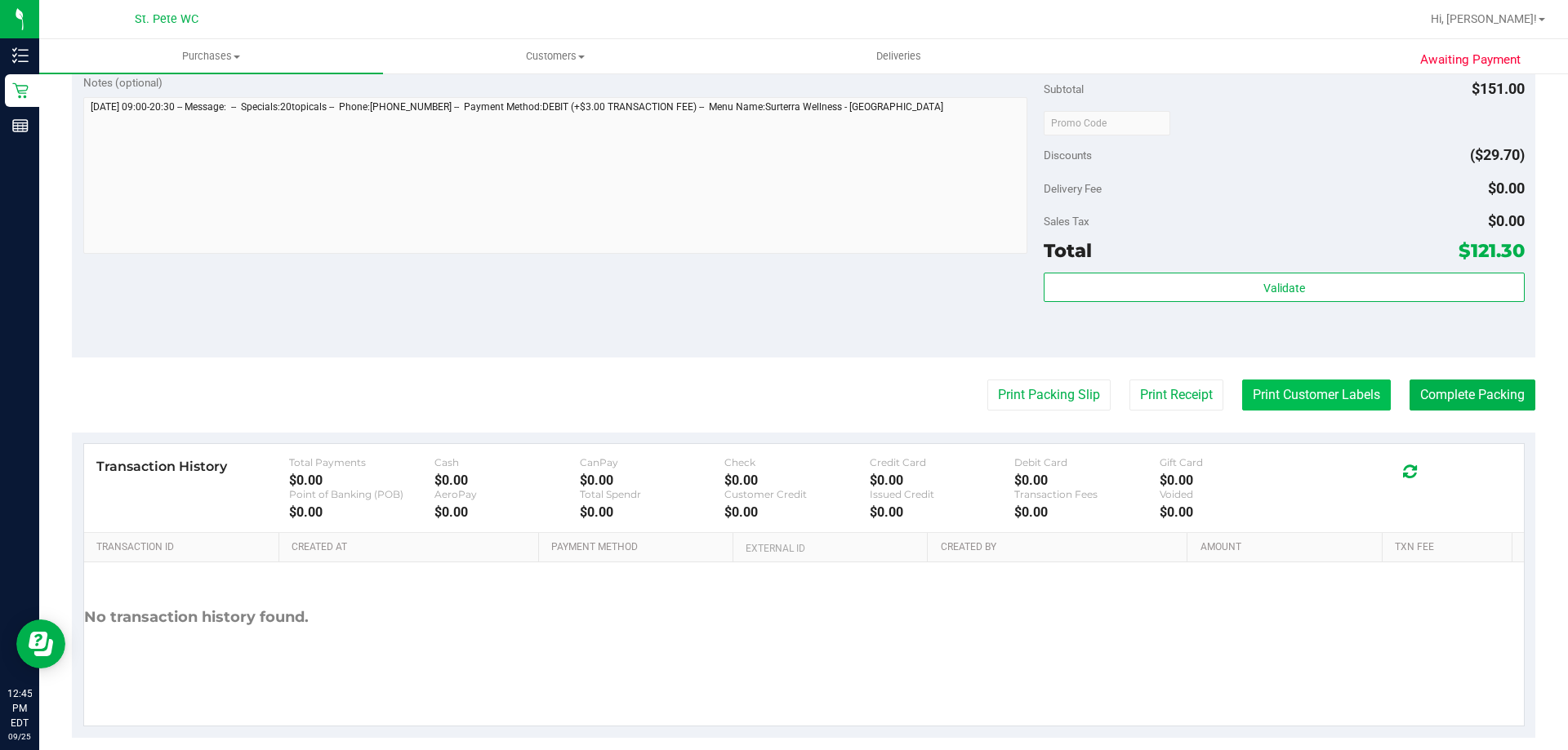
click at [1287, 403] on button "Print Customer Labels" at bounding box center [1316, 394] width 148 height 31
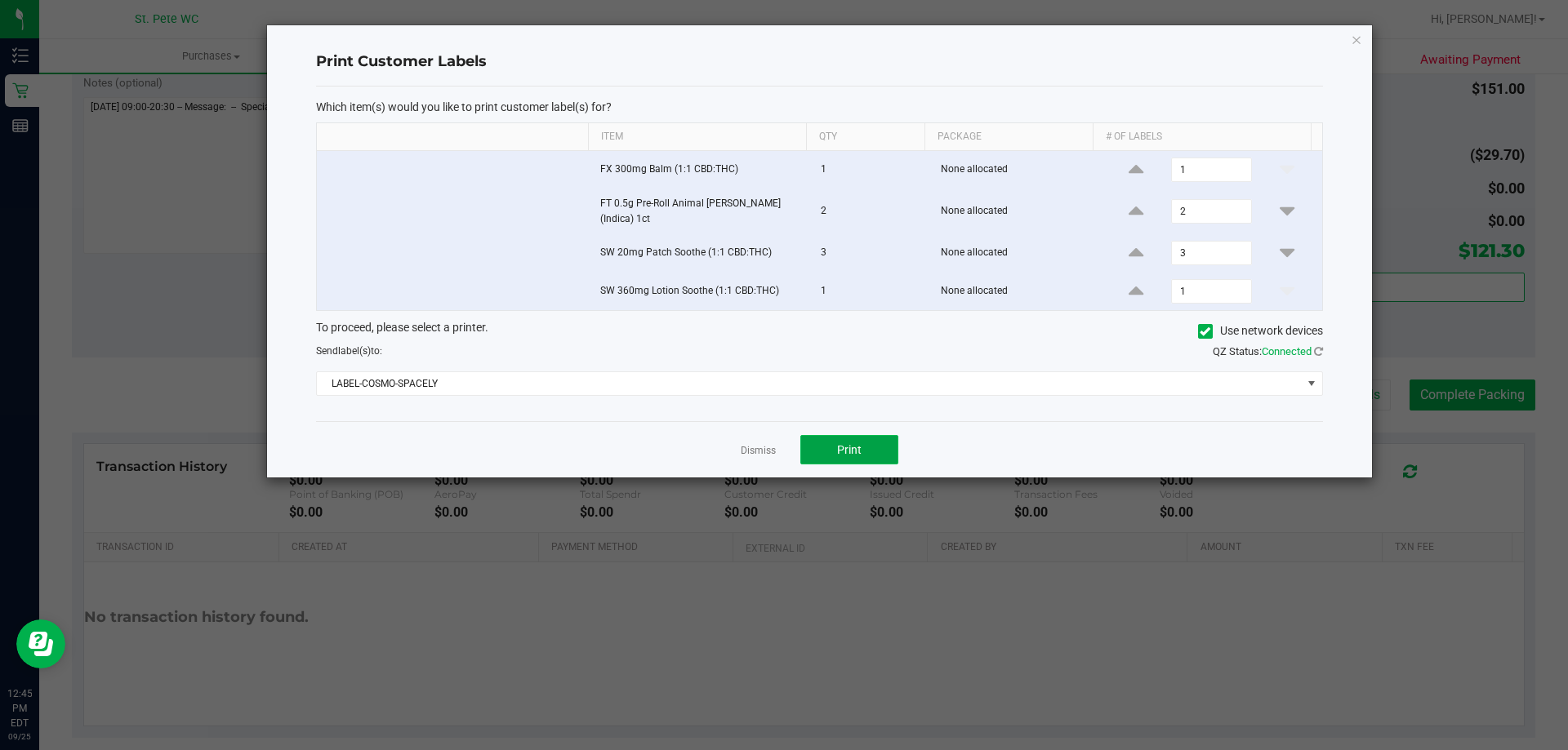
click at [863, 439] on button "Print" at bounding box center [848, 449] width 98 height 29
click at [1358, 39] on icon "button" at bounding box center [1356, 39] width 12 height 19
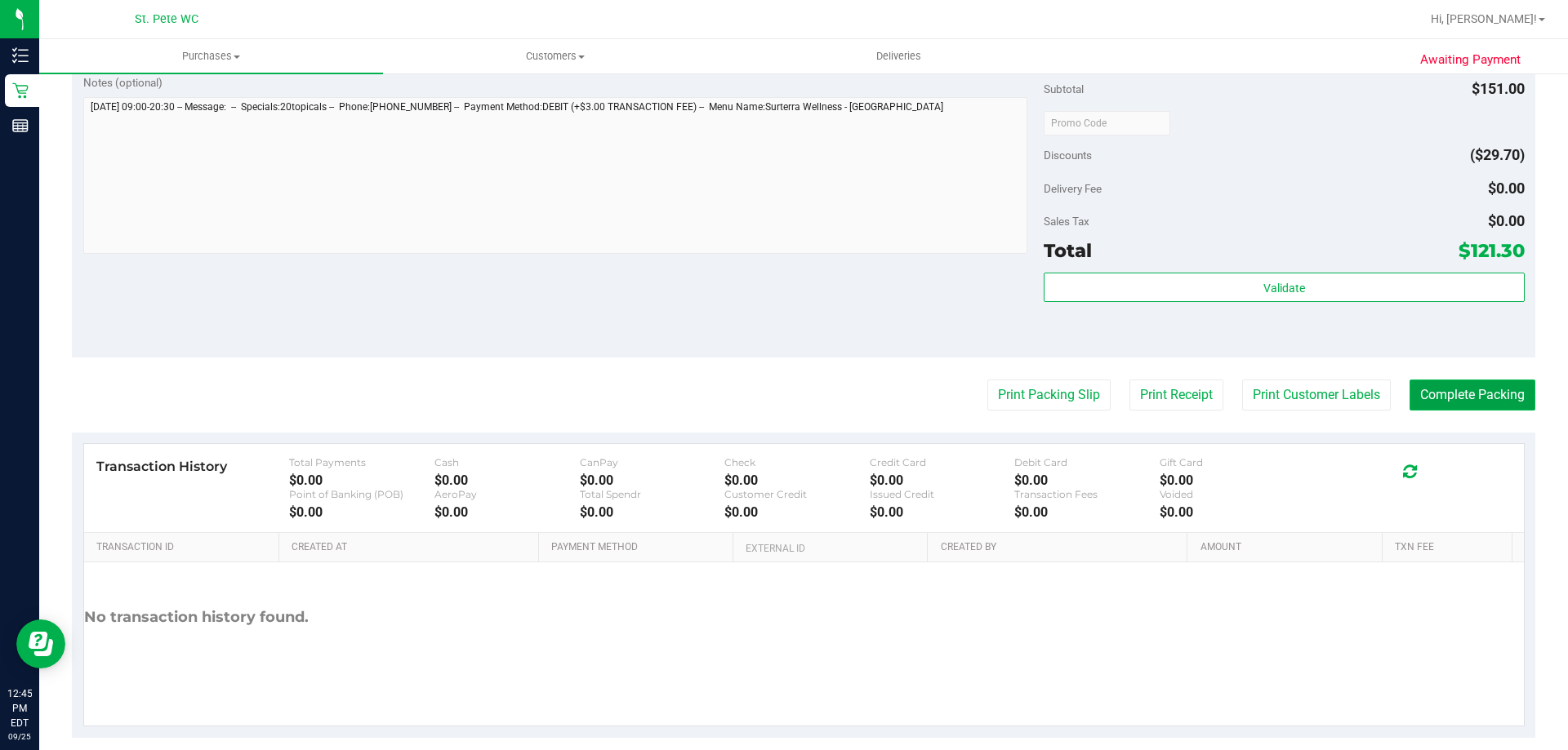
click at [1478, 393] on button "Complete Packing" at bounding box center [1473, 394] width 126 height 31
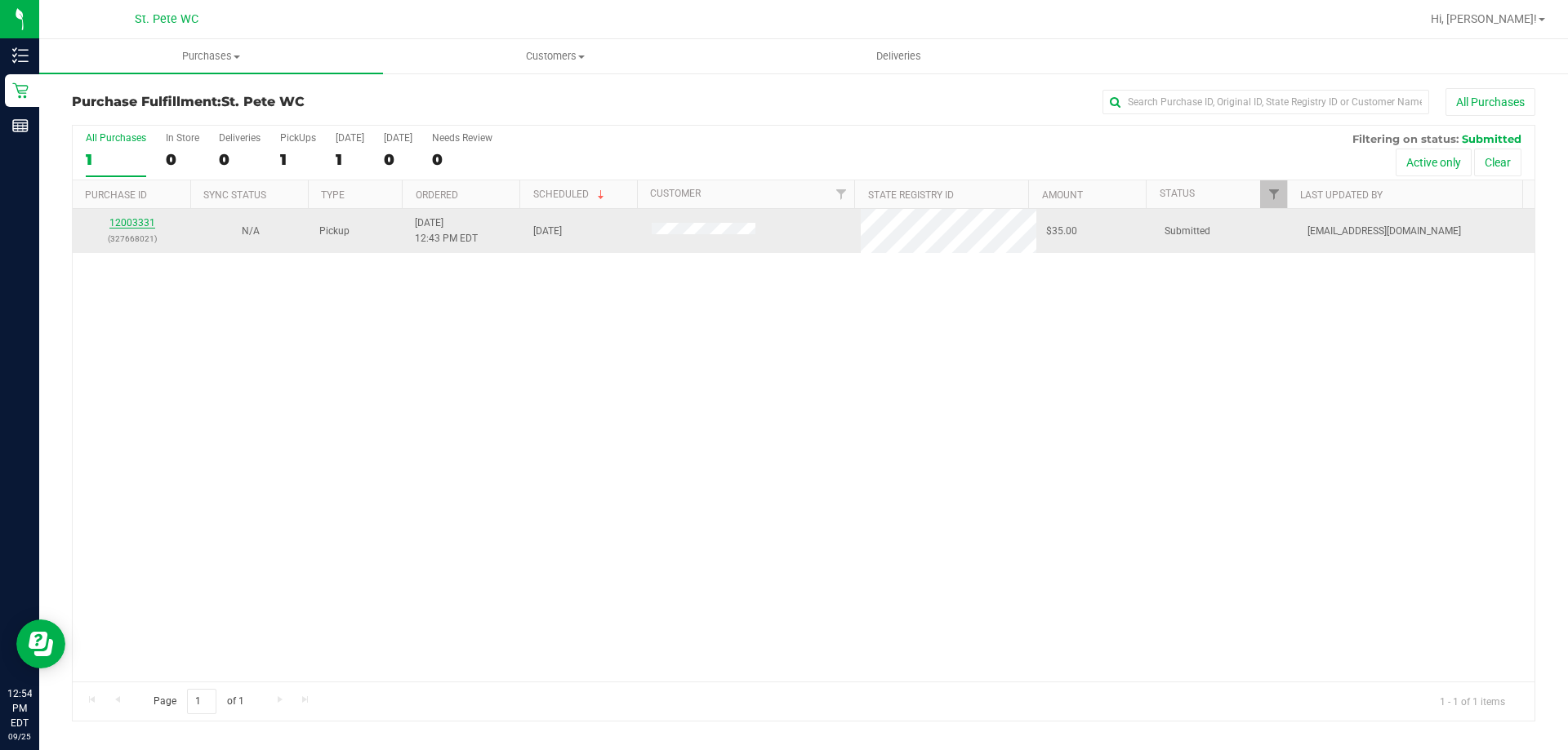
click at [137, 218] on link "12003331" at bounding box center [132, 223] width 46 height 12
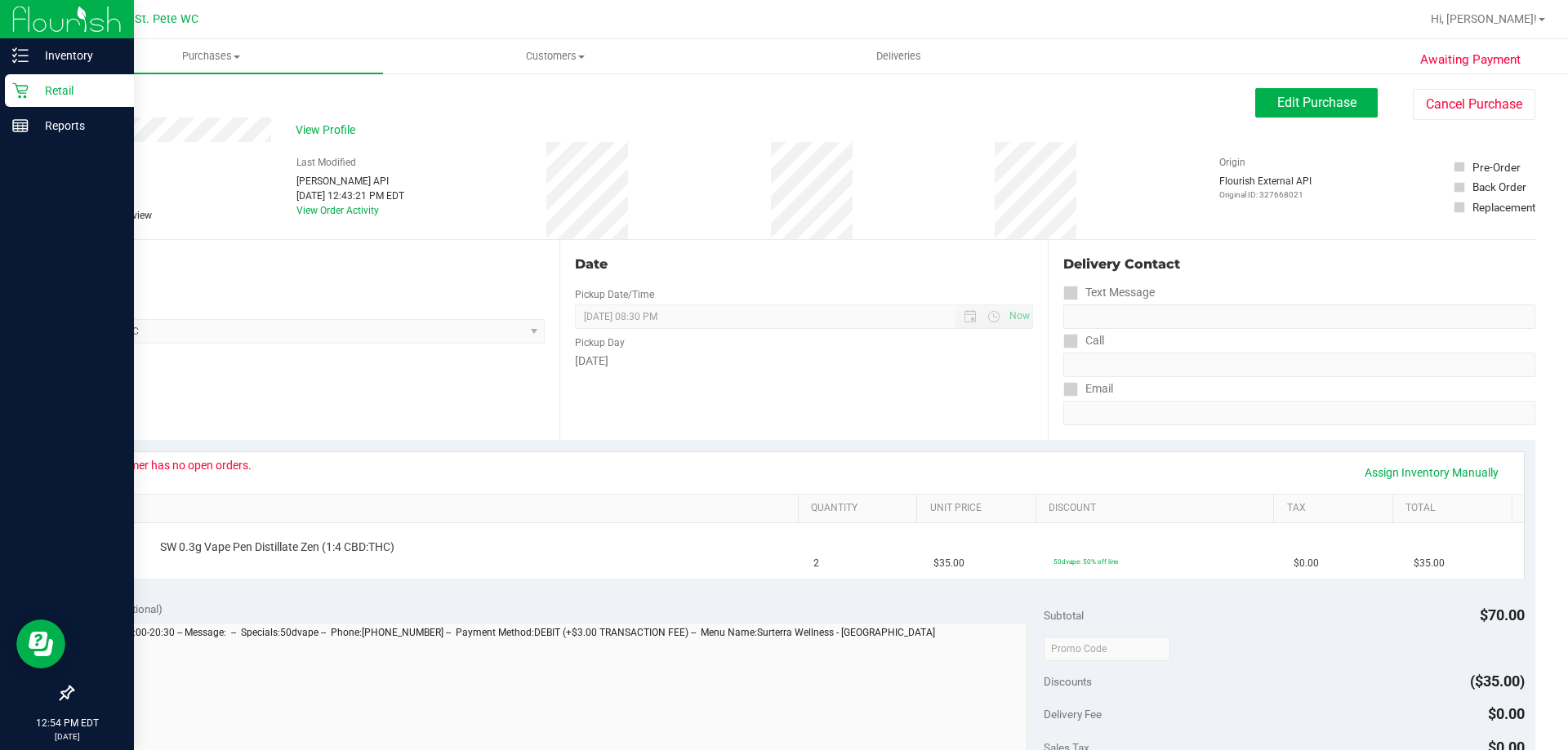
click at [39, 92] on p "Retail" at bounding box center [77, 90] width 98 height 19
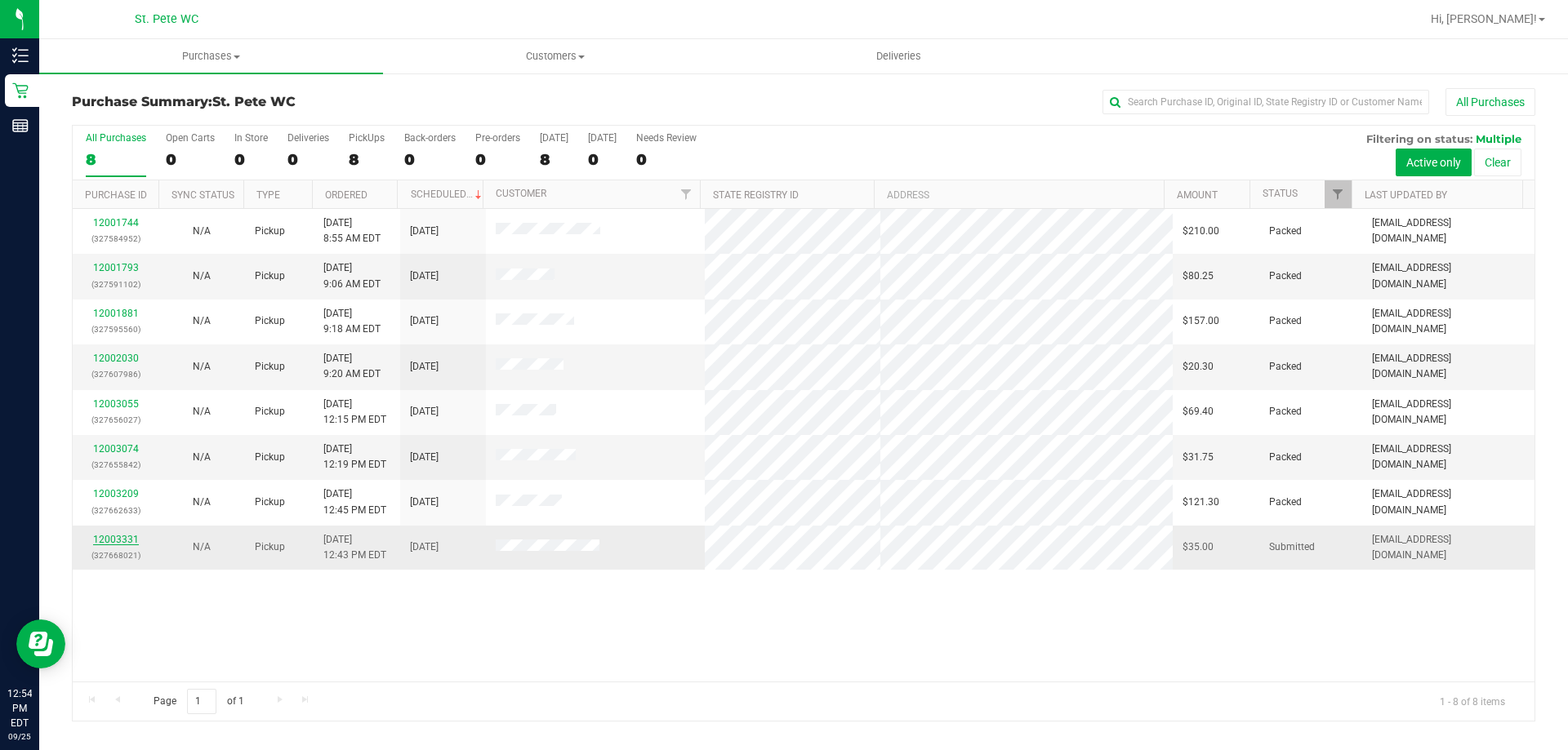
click at [114, 540] on link "12003331" at bounding box center [116, 540] width 46 height 12
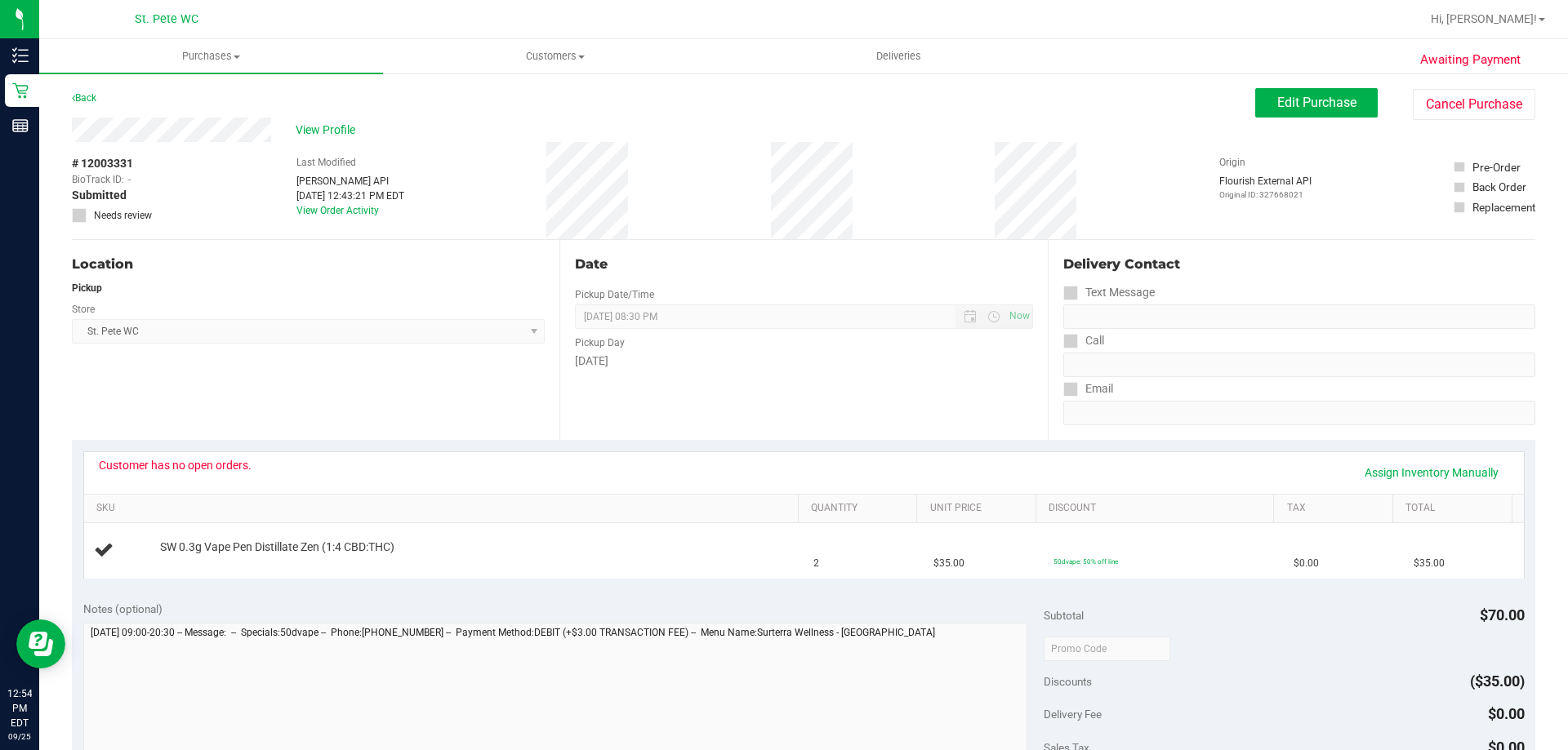
click at [313, 114] on div "Back Edit Purchase Cancel Purchase" at bounding box center [803, 102] width 1463 height 29
click at [313, 139] on div "View Profile" at bounding box center [663, 129] width 1184 height 24
click at [314, 130] on span "View Profile" at bounding box center [328, 130] width 65 height 17
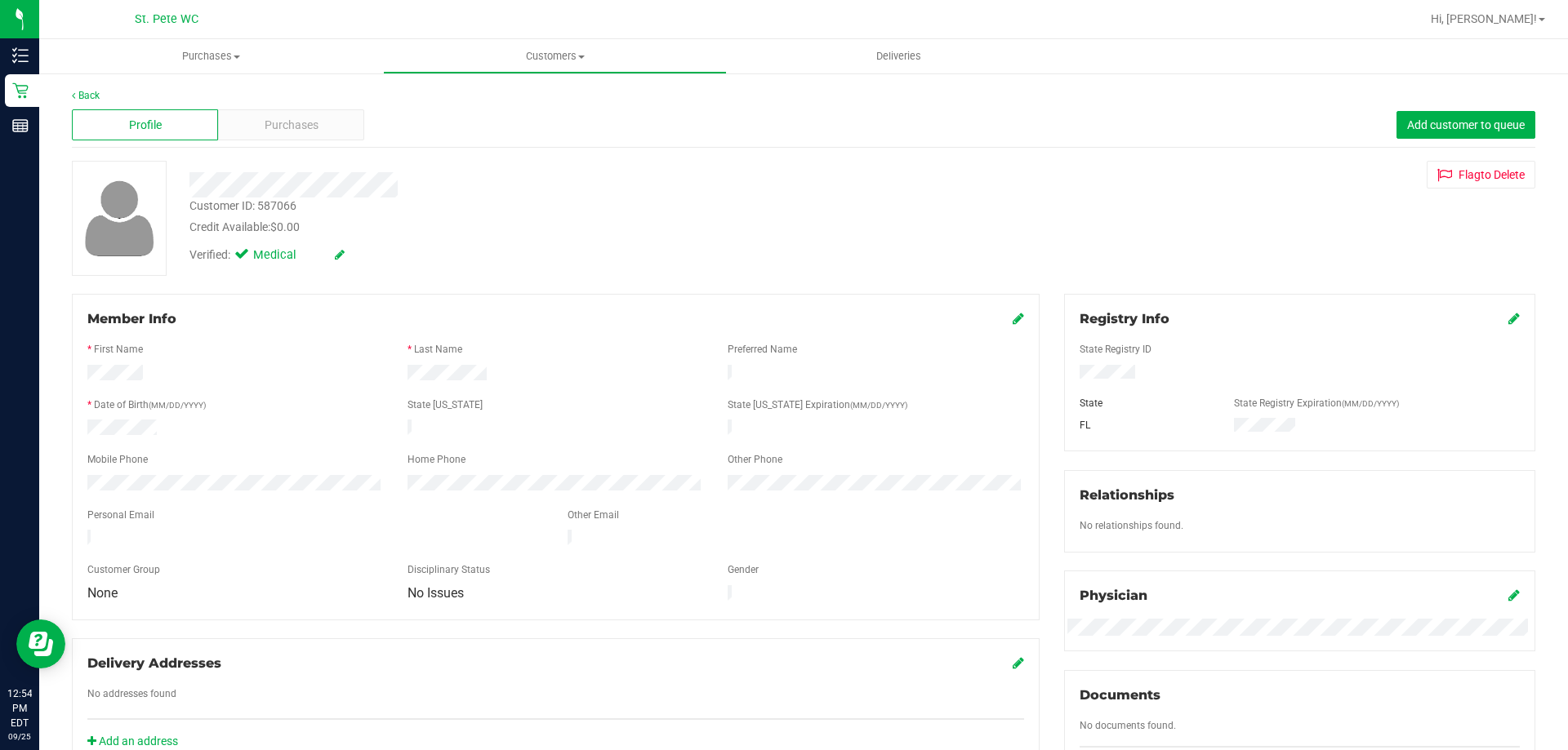
click at [276, 208] on div "Customer ID: 587066" at bounding box center [243, 206] width 107 height 17
copy div "587066"
click at [458, 208] on div "Customer ID: 587066 Credit Available: $0.00" at bounding box center [549, 217] width 744 height 39
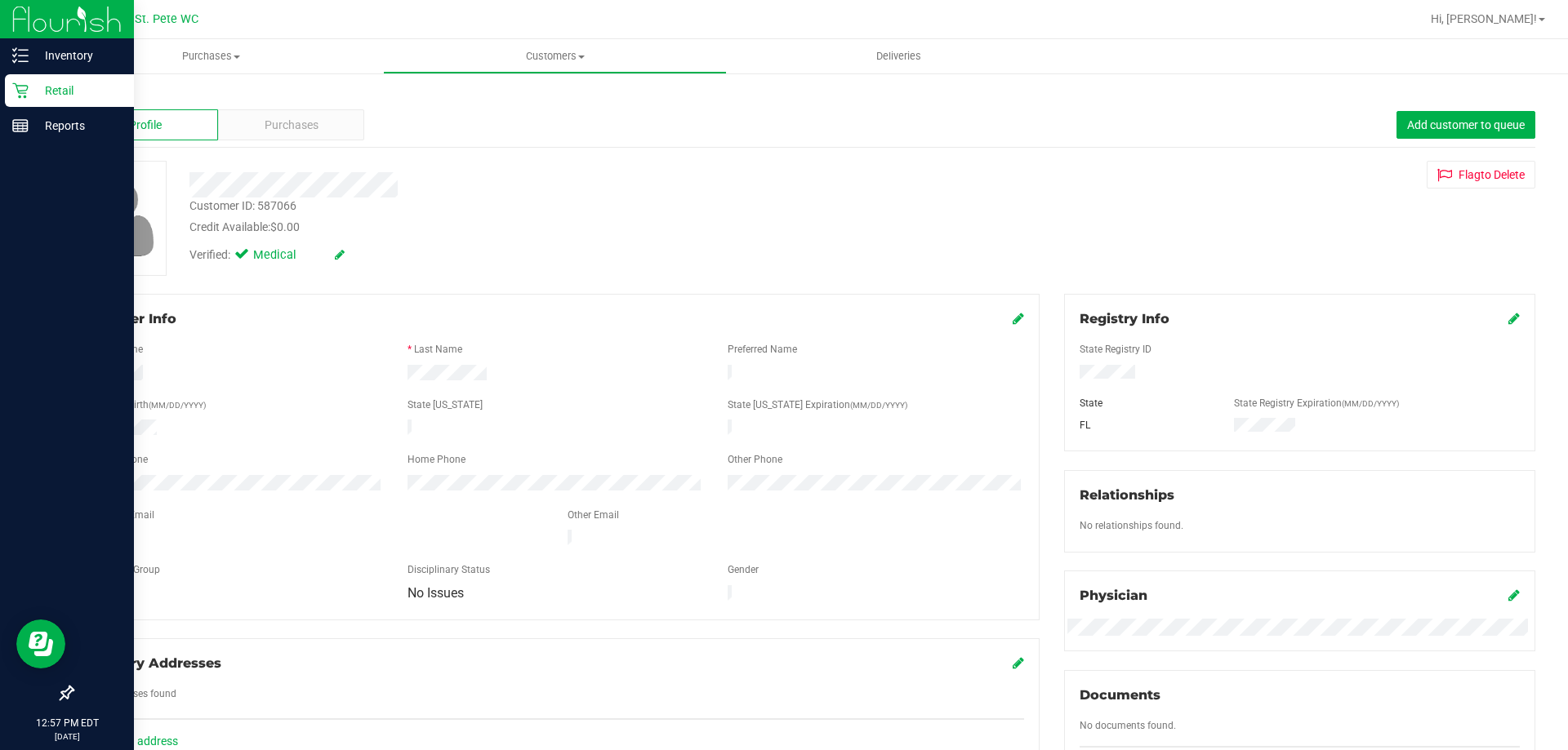
click at [11, 87] on div "Retail" at bounding box center [70, 90] width 129 height 33
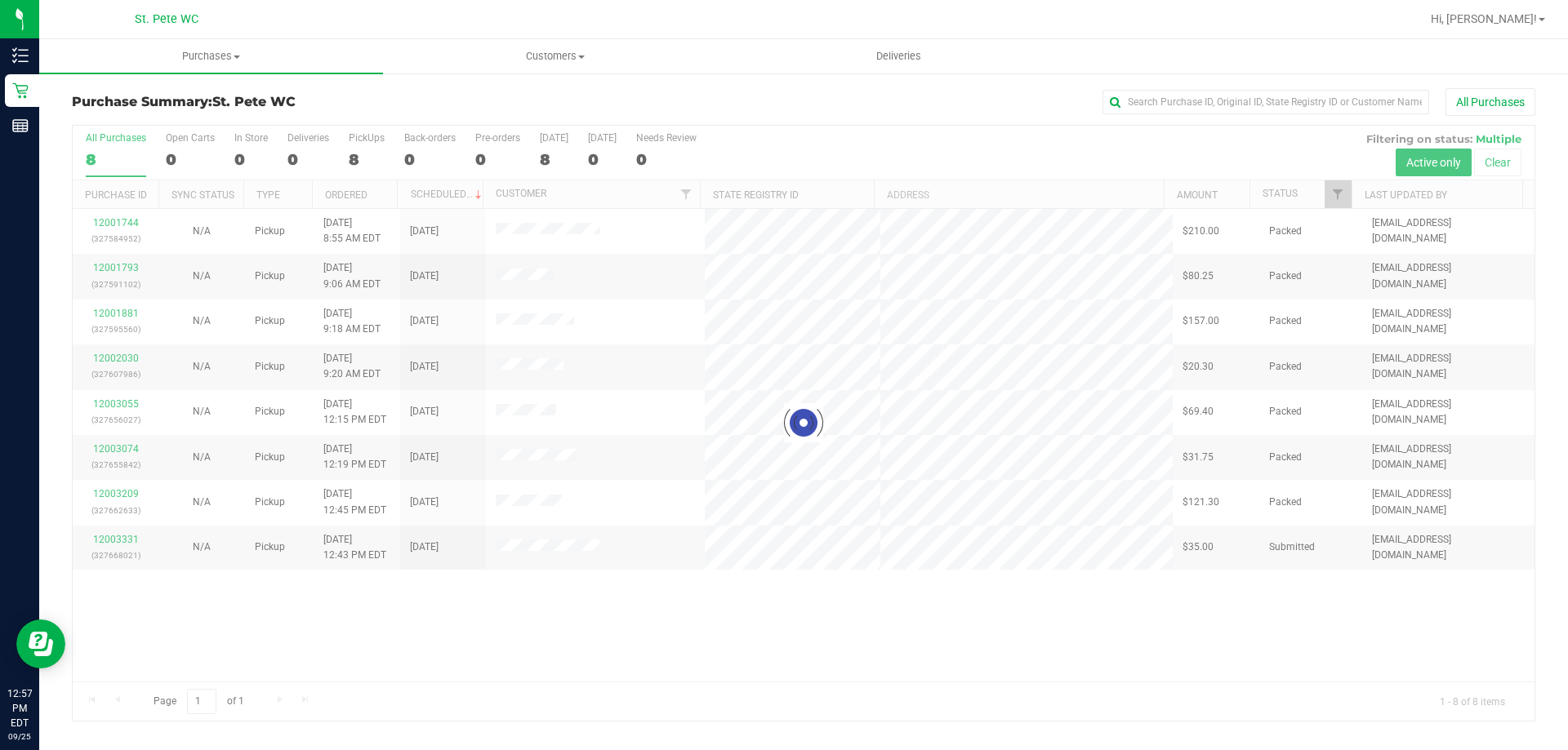
click at [114, 539] on div at bounding box center [803, 423] width 1462 height 595
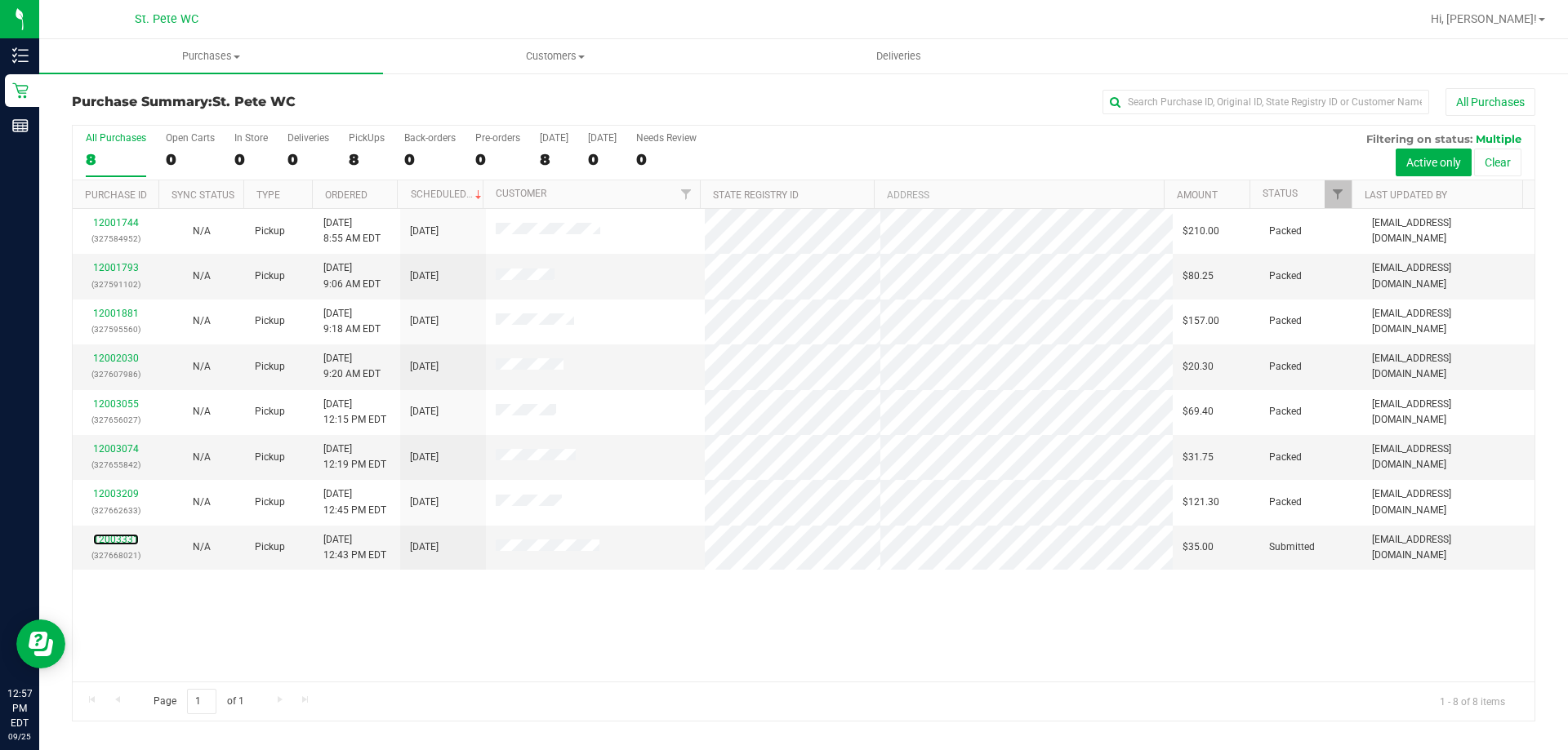
click at [114, 539] on link "12003331" at bounding box center [116, 540] width 46 height 12
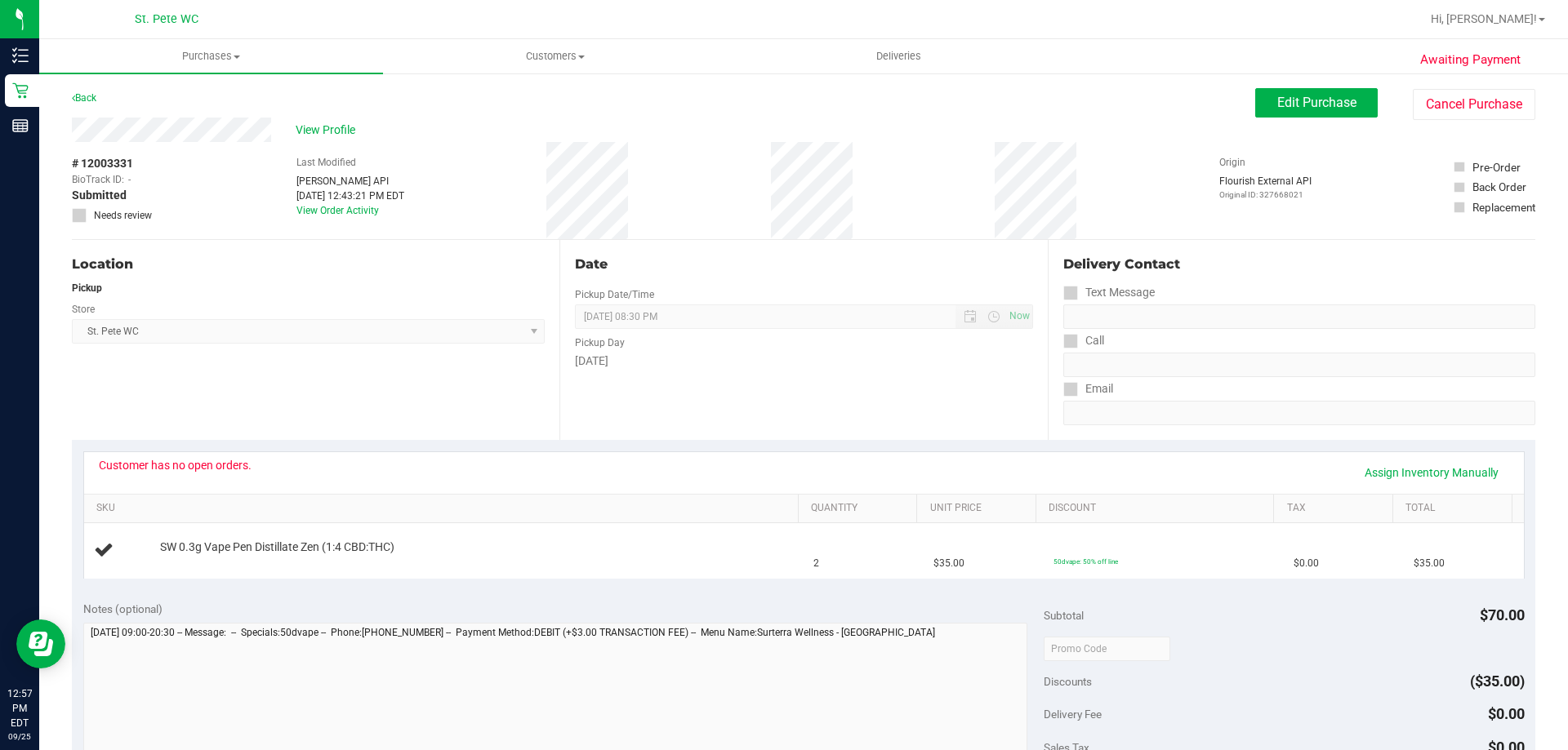
click at [374, 357] on div "Location Pickup Store St. Pete WC Select Store Bonita Springs WC Boynton Beach …" at bounding box center [316, 340] width 487 height 200
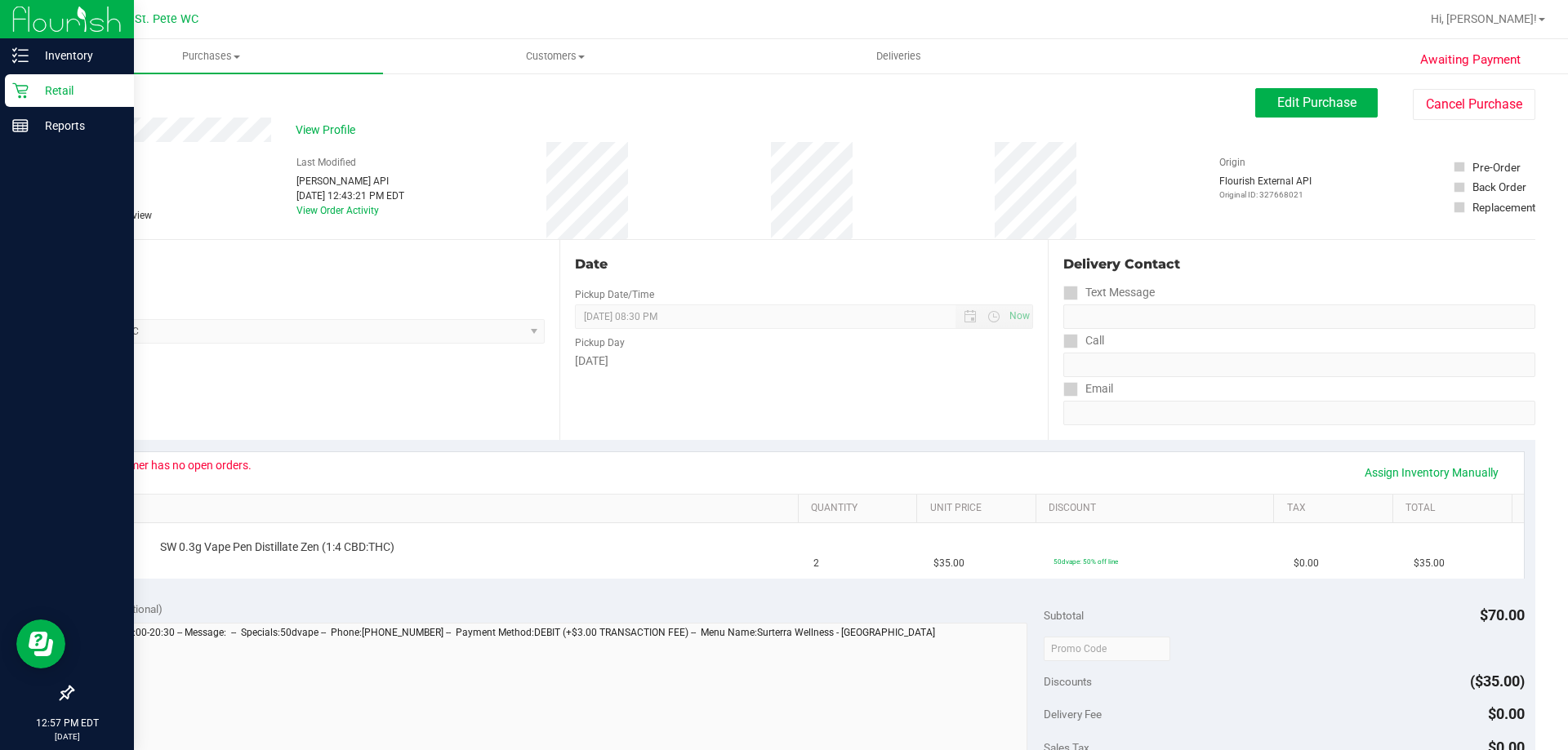
click at [17, 93] on icon at bounding box center [20, 90] width 16 height 16
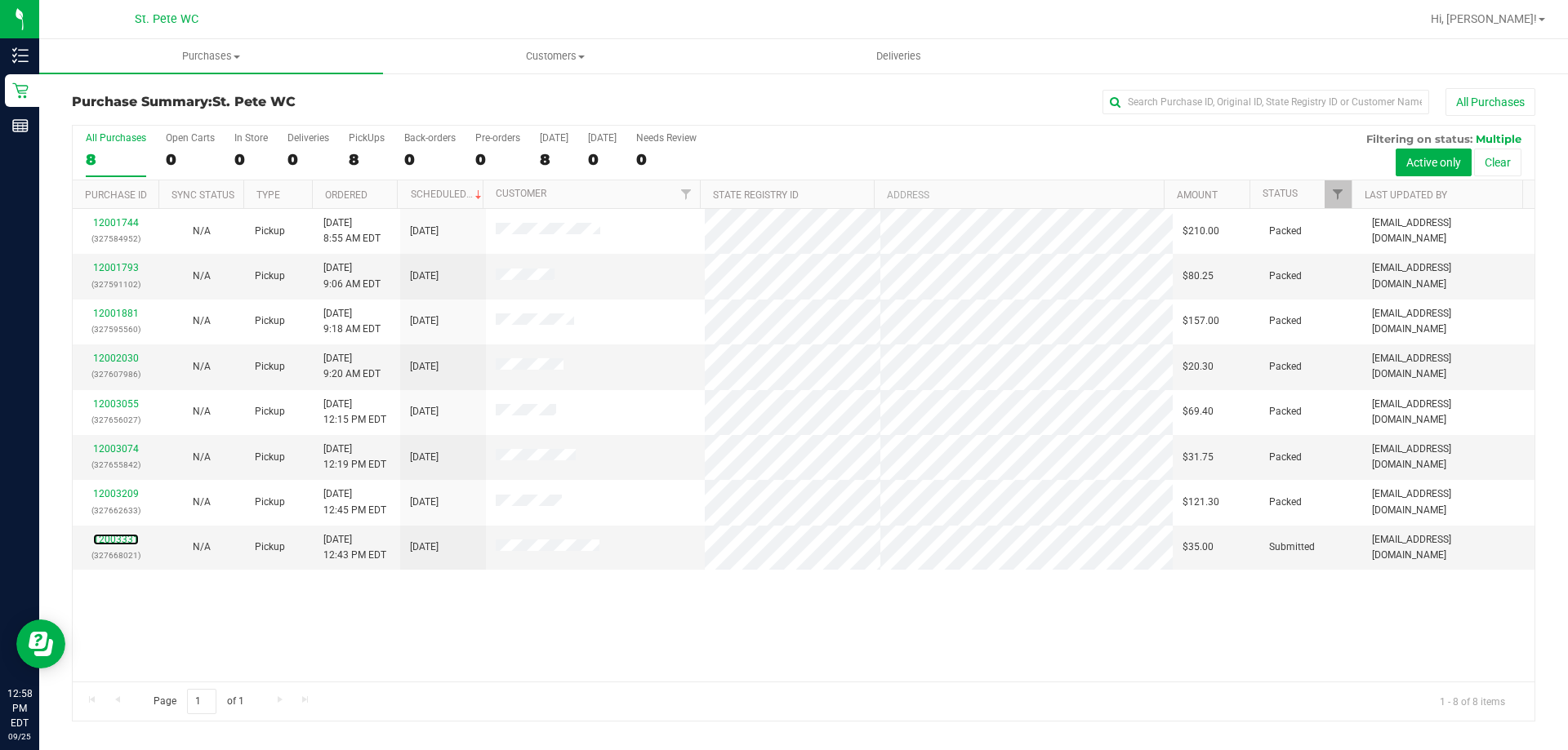
click at [101, 541] on link "12003331" at bounding box center [116, 540] width 46 height 12
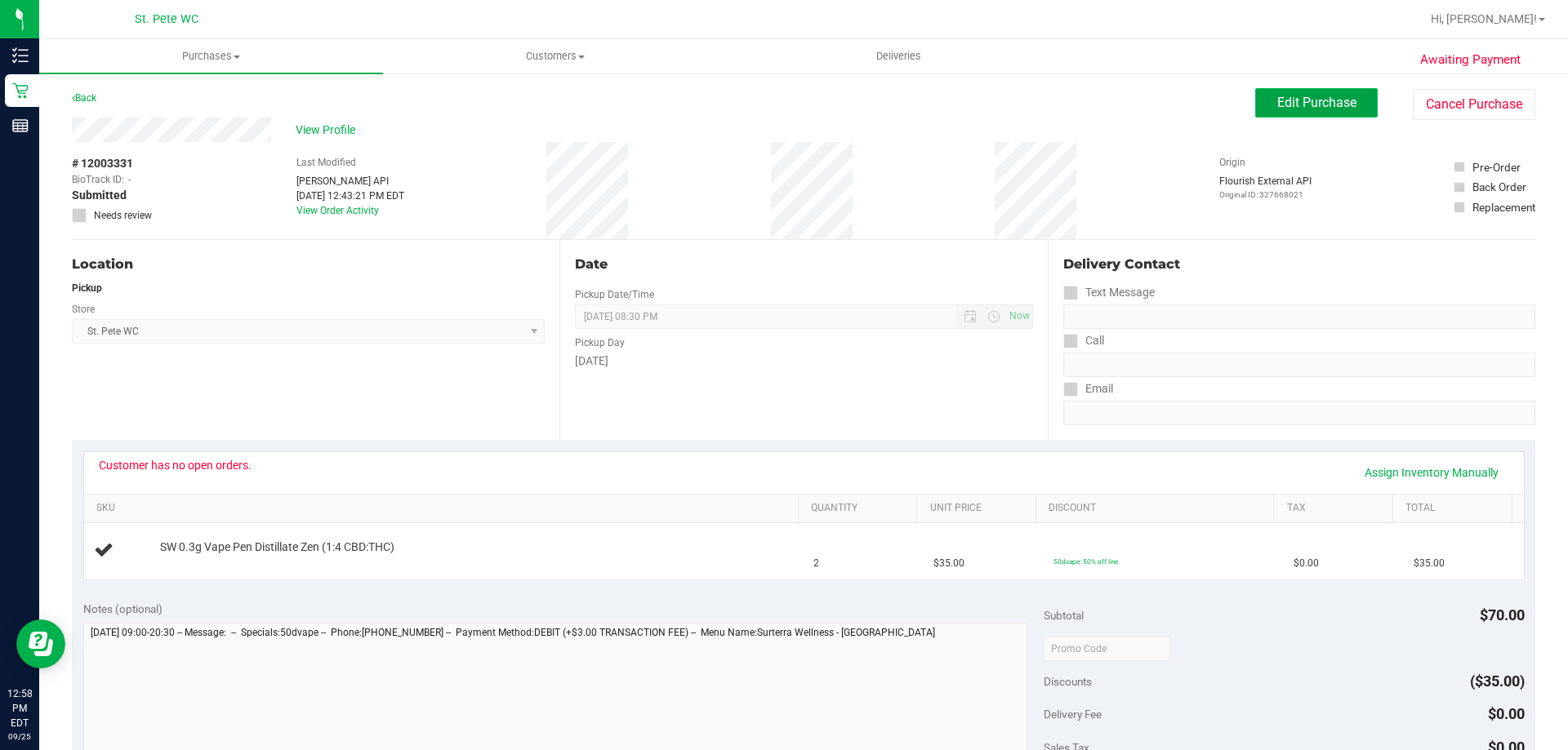
click at [1277, 103] on span "Edit Purchase" at bounding box center [1317, 102] width 80 height 16
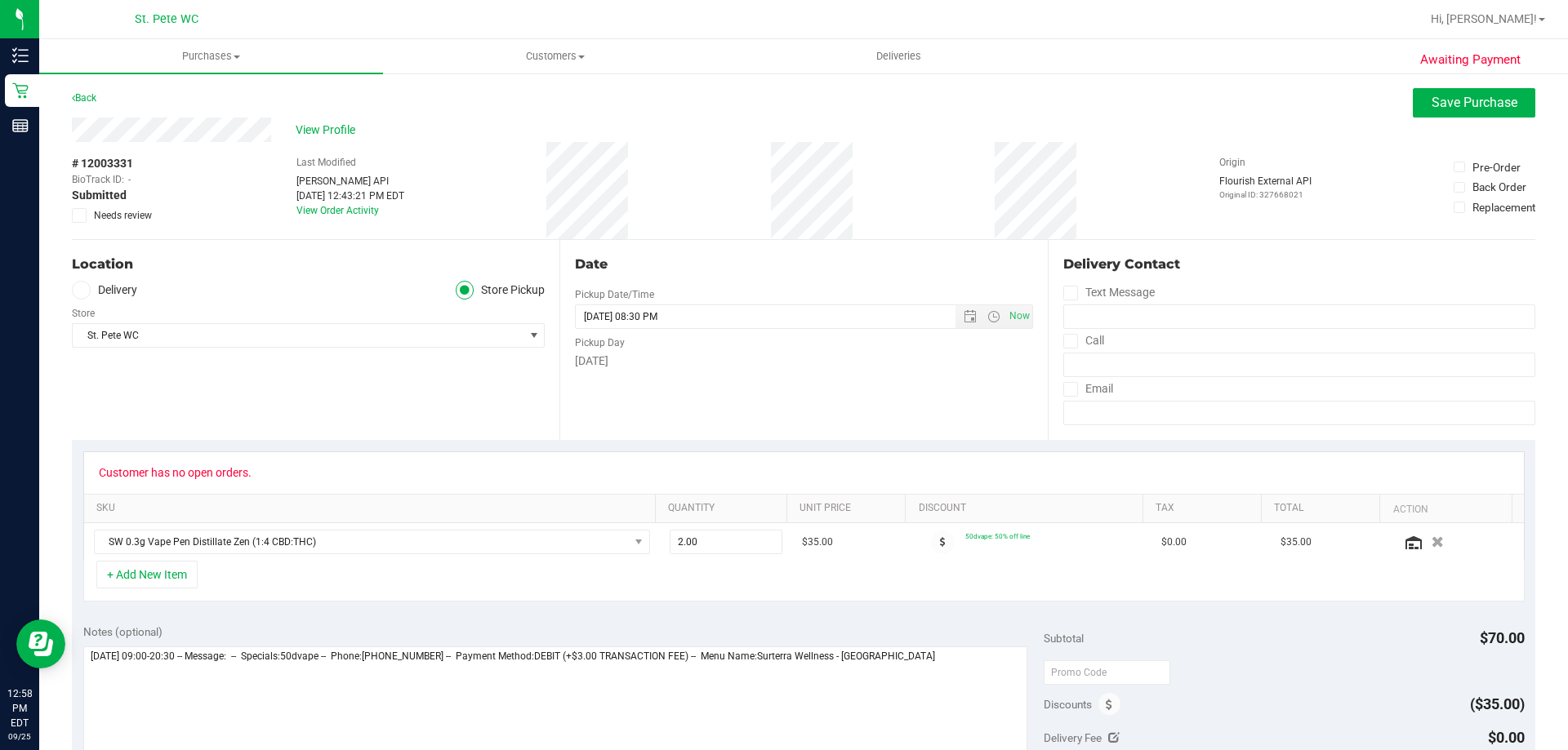
click at [81, 215] on icon at bounding box center [80, 215] width 11 height 0
click at [0, 0] on input "Needs review" at bounding box center [0, 0] width 0 height 0
click at [1447, 90] on button "Save Purchase" at bounding box center [1474, 102] width 122 height 29
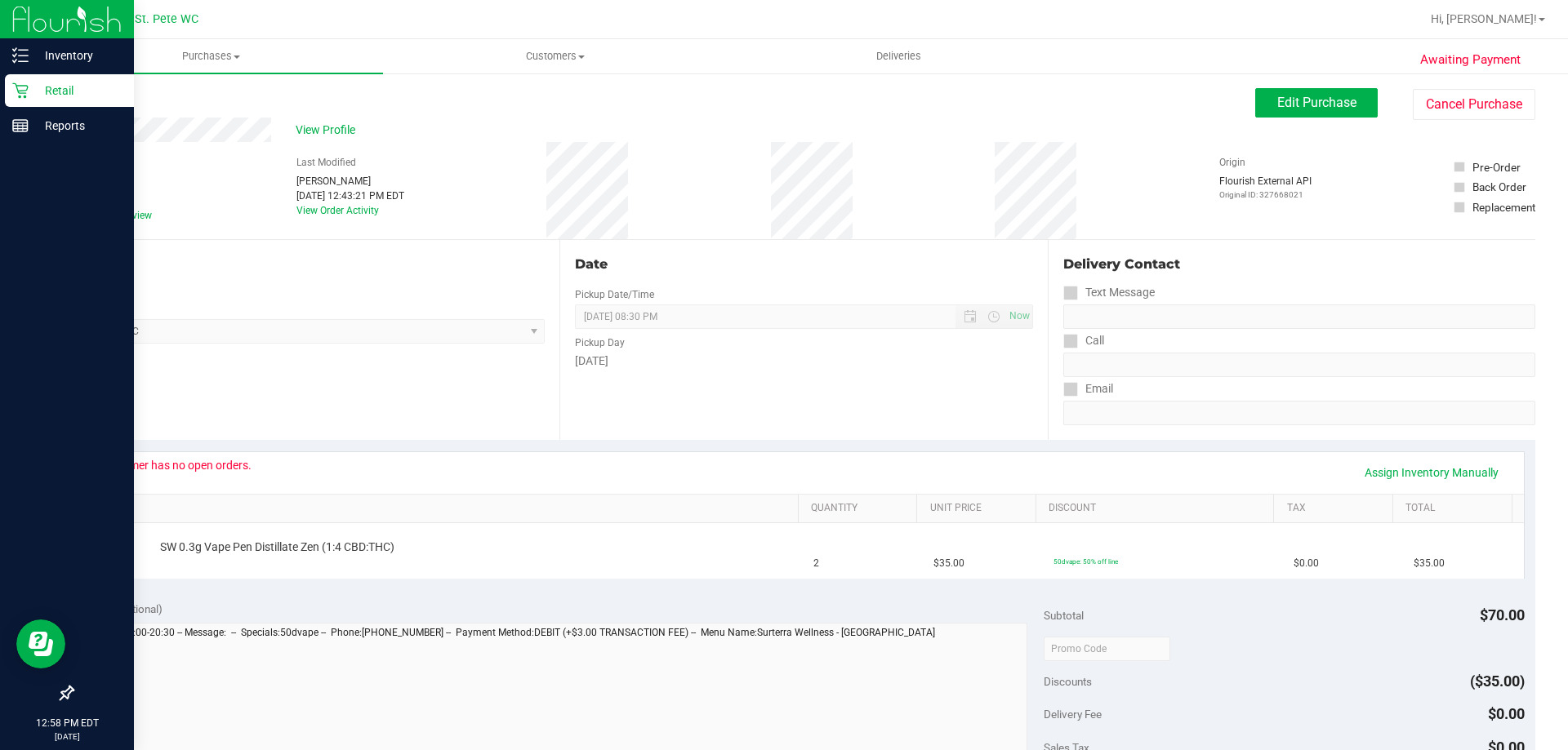
click at [20, 97] on icon at bounding box center [20, 90] width 16 height 16
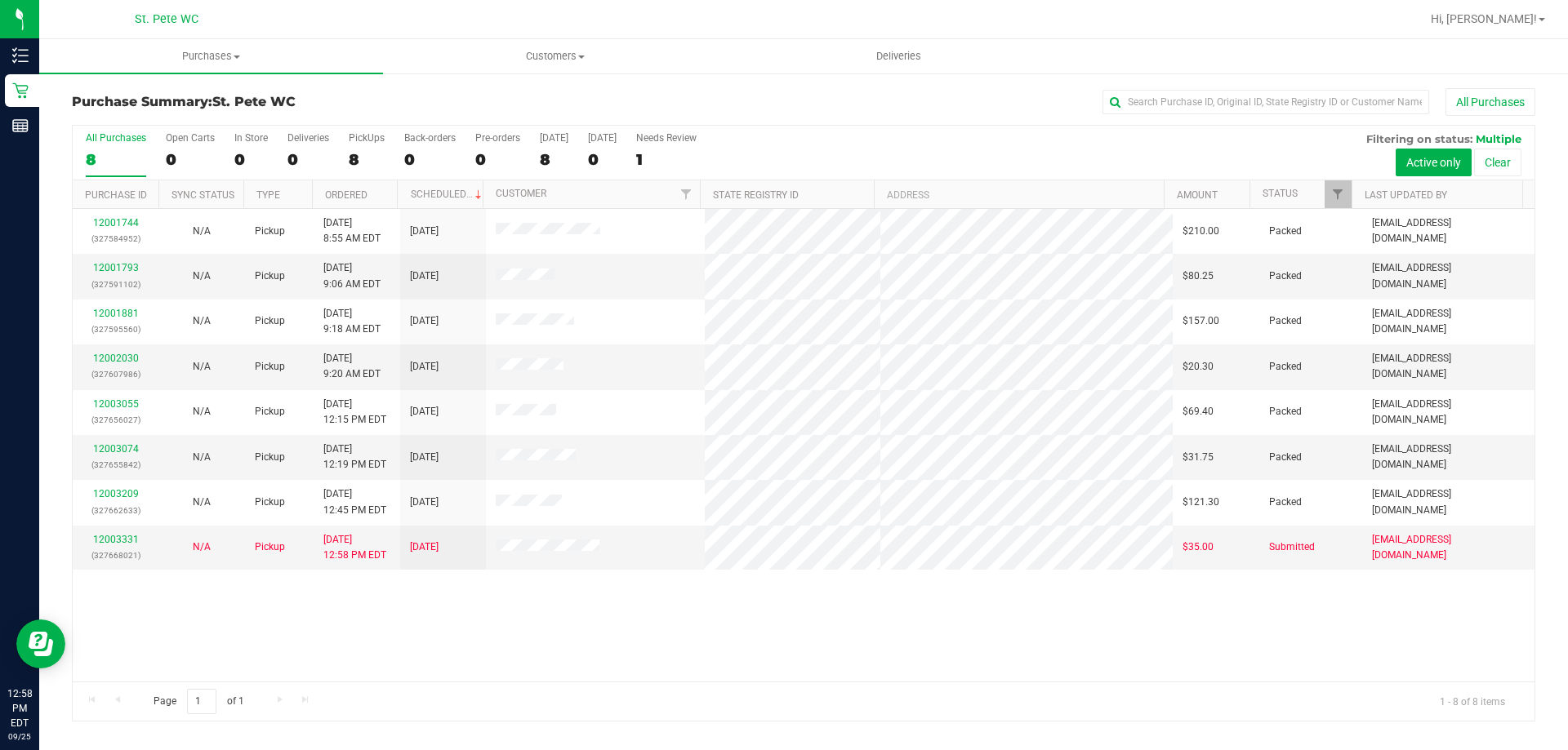
click at [712, 665] on div "12001744 (327584952) N/A Pickup 9/25/2025 8:55 AM EDT 9/25/2025 $210.00 Packed …" at bounding box center [803, 445] width 1462 height 472
click at [204, 671] on div "12001744 (327584952) N/A Pickup 9/25/2025 8:55 AM EDT 9/25/2025 $210.00 Packed …" at bounding box center [803, 445] width 1462 height 472
click at [214, 666] on div "12001744 (327584952) N/A Pickup 9/25/2025 8:55 AM EDT 9/25/2025 $210.00 Packed …" at bounding box center [803, 445] width 1462 height 472
click at [1332, 187] on link "Filter" at bounding box center [1338, 193] width 27 height 28
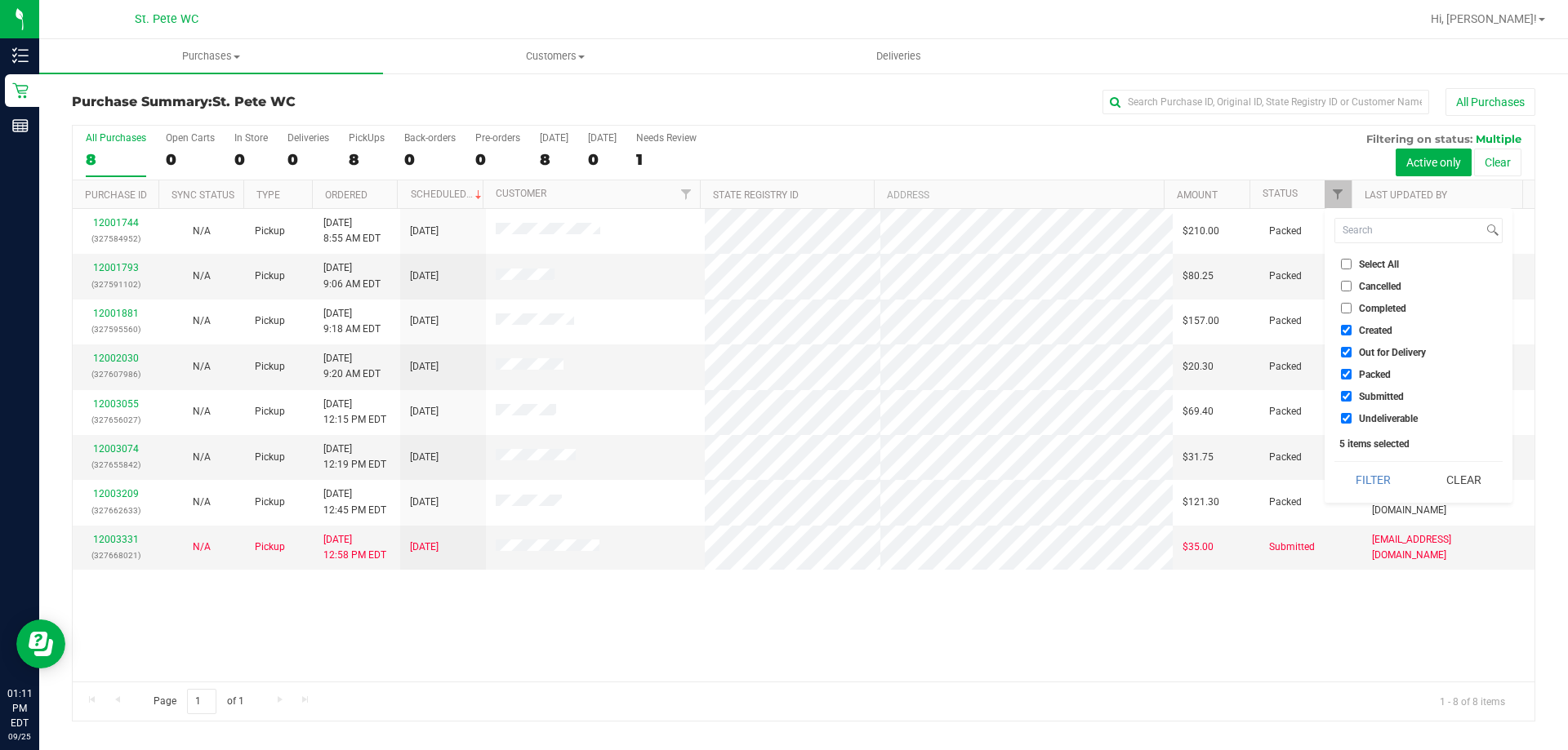
click at [1344, 326] on input "Created" at bounding box center [1346, 330] width 11 height 11
checkbox input "false"
click at [1346, 356] on input "Out for Delivery" at bounding box center [1346, 352] width 11 height 11
checkbox input "false"
click at [1345, 372] on input "Packed" at bounding box center [1346, 374] width 11 height 11
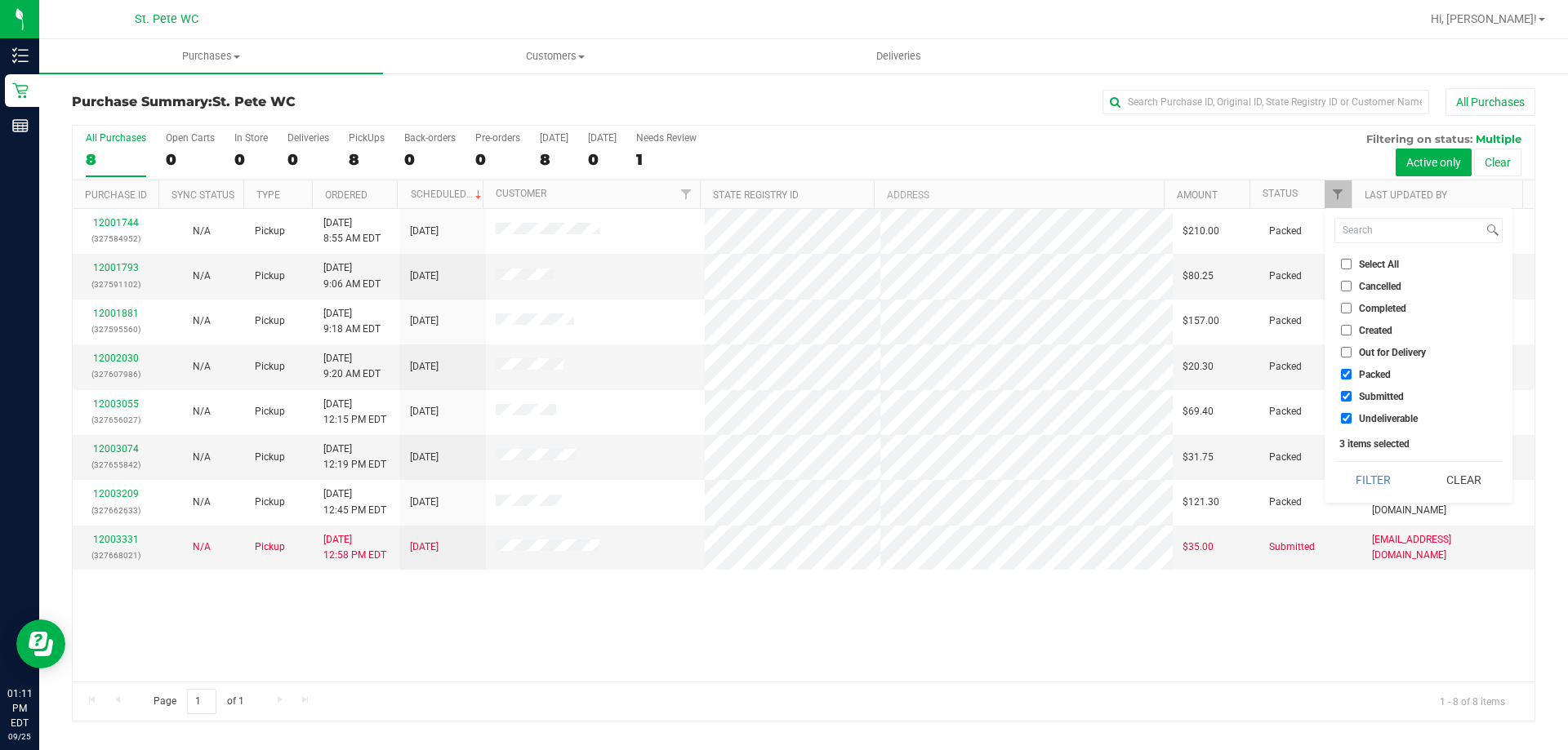
checkbox input "false"
click at [1347, 419] on input "Undeliverable" at bounding box center [1346, 418] width 11 height 11
checkbox input "false"
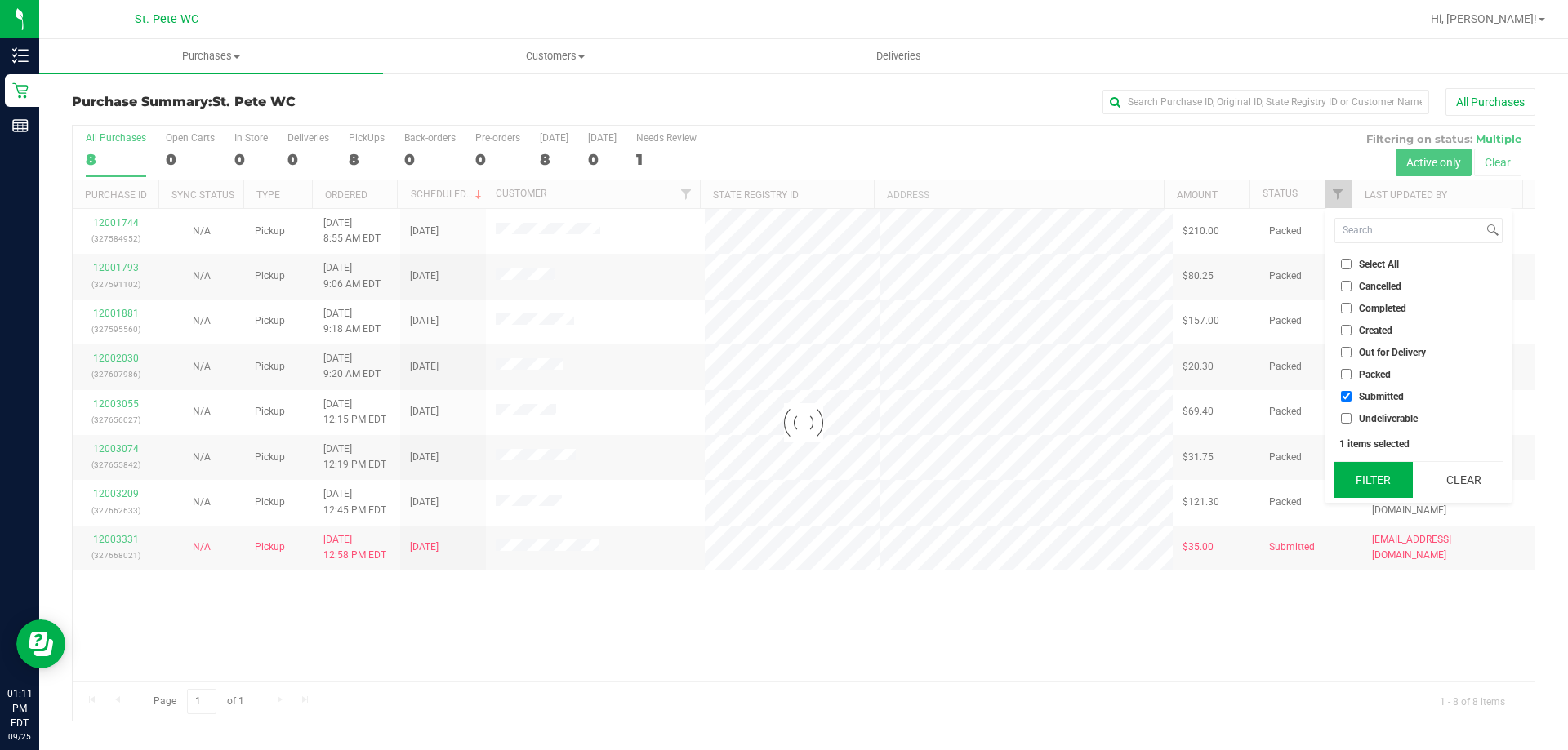
click at [1349, 473] on button "Filter" at bounding box center [1374, 480] width 79 height 36
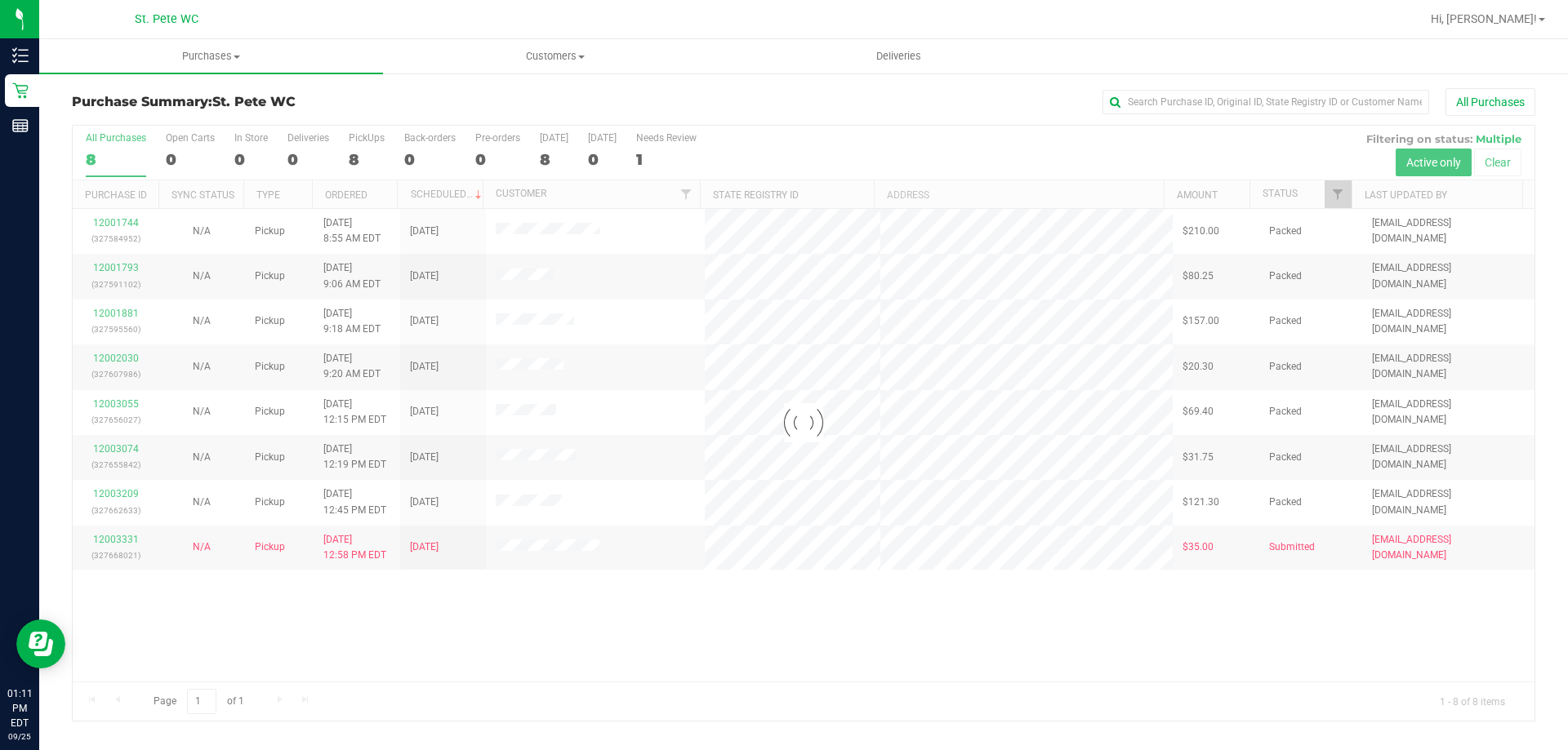
drag, startPoint x: 1349, startPoint y: 474, endPoint x: 1232, endPoint y: 631, distance: 195.8
click at [1234, 630] on div at bounding box center [803, 423] width 1462 height 595
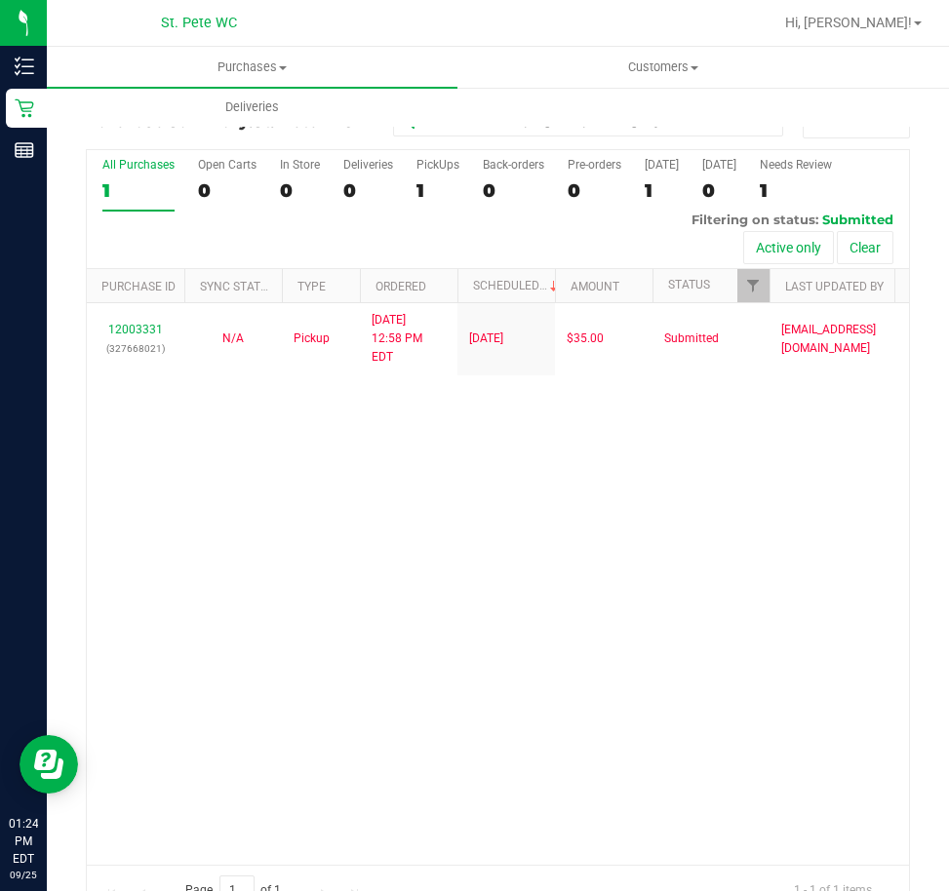
click at [585, 592] on div "12003331 (327668021) N/A Pickup 9/25/2025 12:58 PM EDT 9/25/2025 $35.00 Submitt…" at bounding box center [498, 584] width 822 height 562
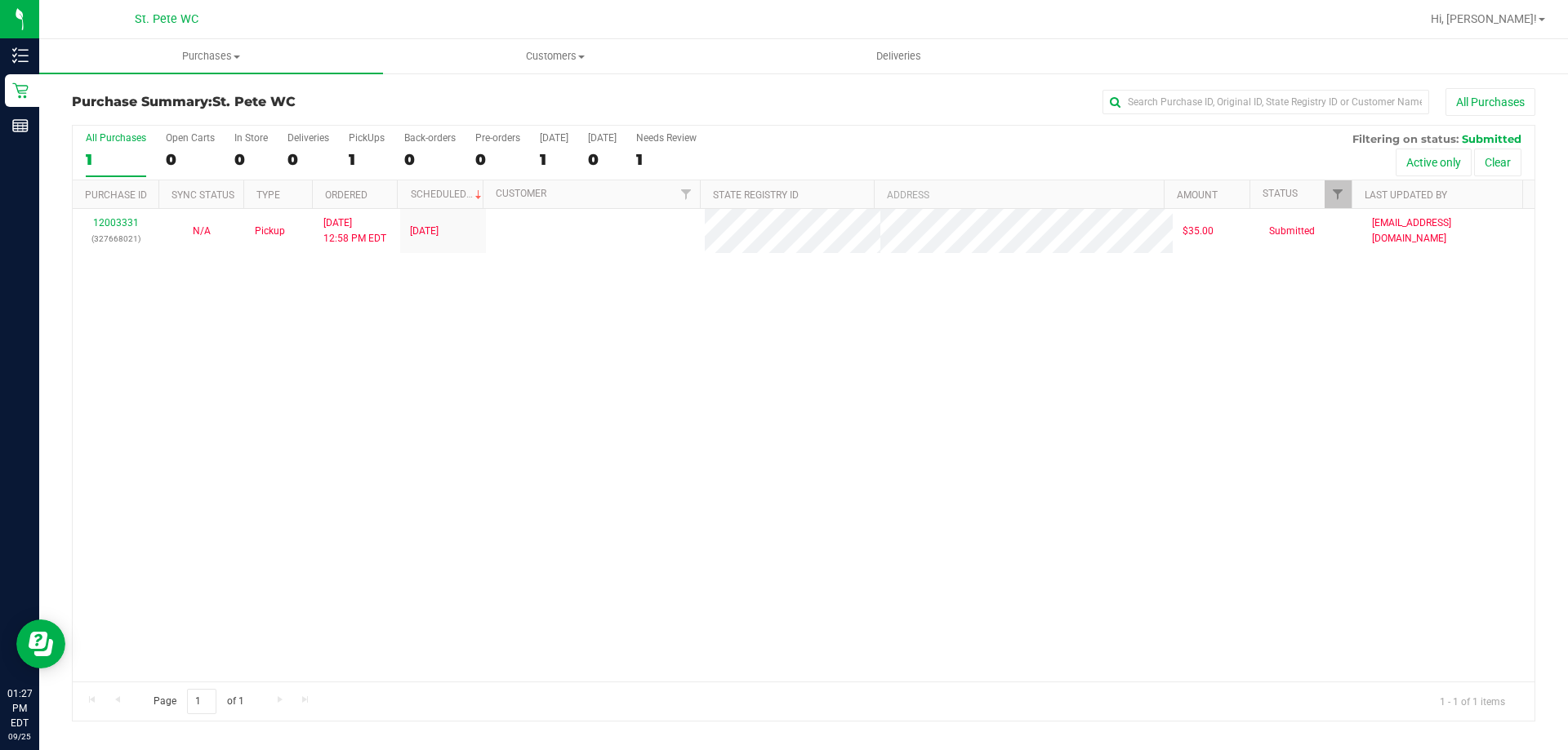
click at [395, 492] on div "12003331 (327668021) N/A Pickup 9/25/2025 12:58 PM EDT 9/25/2025 $35.00 Submitt…" at bounding box center [803, 445] width 1462 height 472
click at [448, 439] on div "12003331 (327668021) N/A Pickup 9/25/2025 12:58 PM EDT 9/25/2025 $35.00 Submitt…" at bounding box center [803, 445] width 1462 height 472
click at [838, 506] on div "12003331 (327668021) N/A Pickup 9/25/2025 12:58 PM EDT 9/25/2025 $35.00 Submitt…" at bounding box center [803, 445] width 1462 height 472
